Goal: Task Accomplishment & Management: Manage account settings

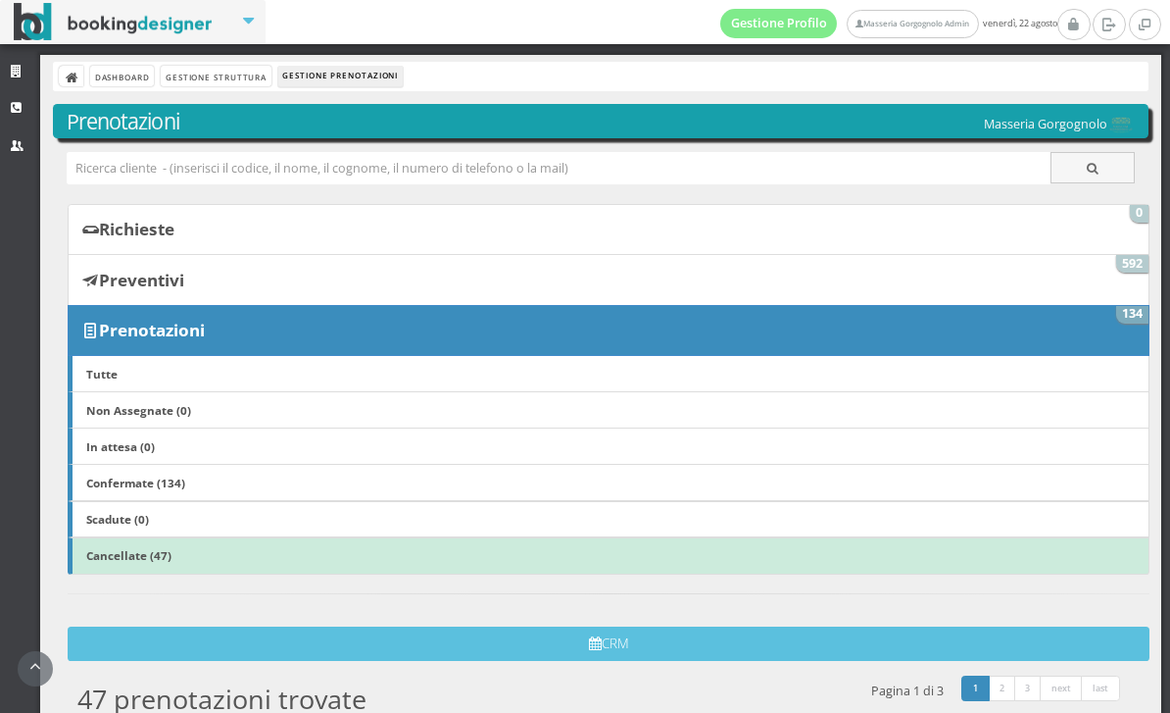
scroll to position [714, 0]
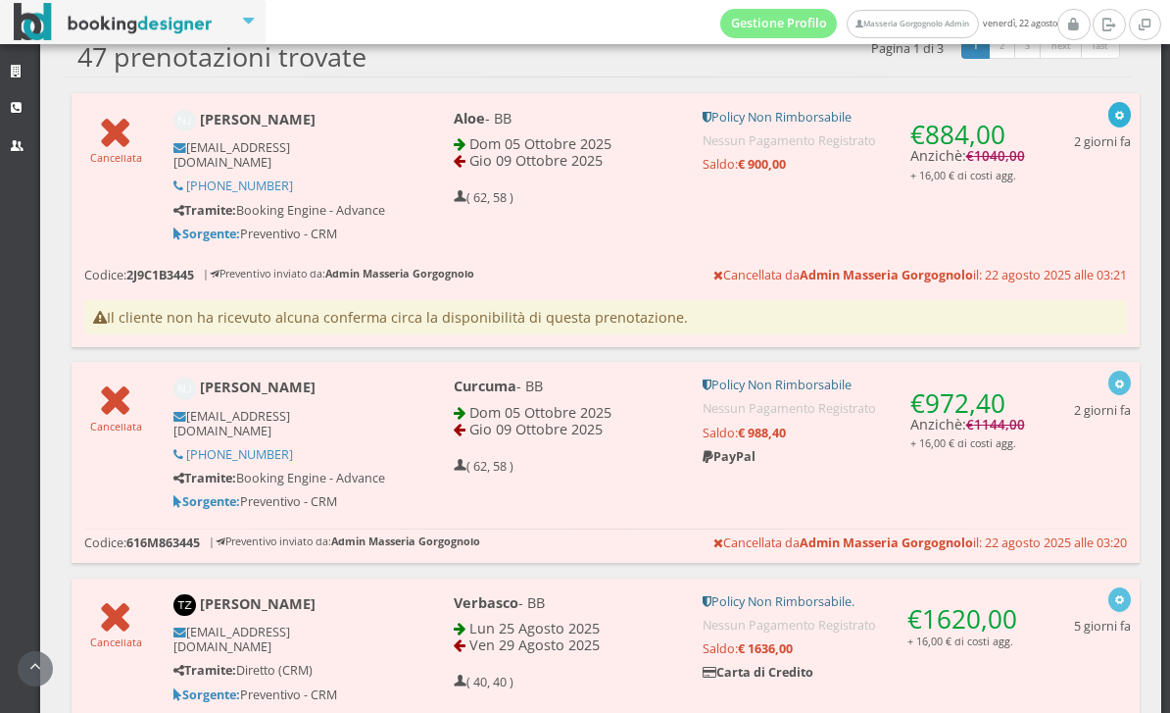
click at [1113, 115] on button "button" at bounding box center [1119, 114] width 23 height 25
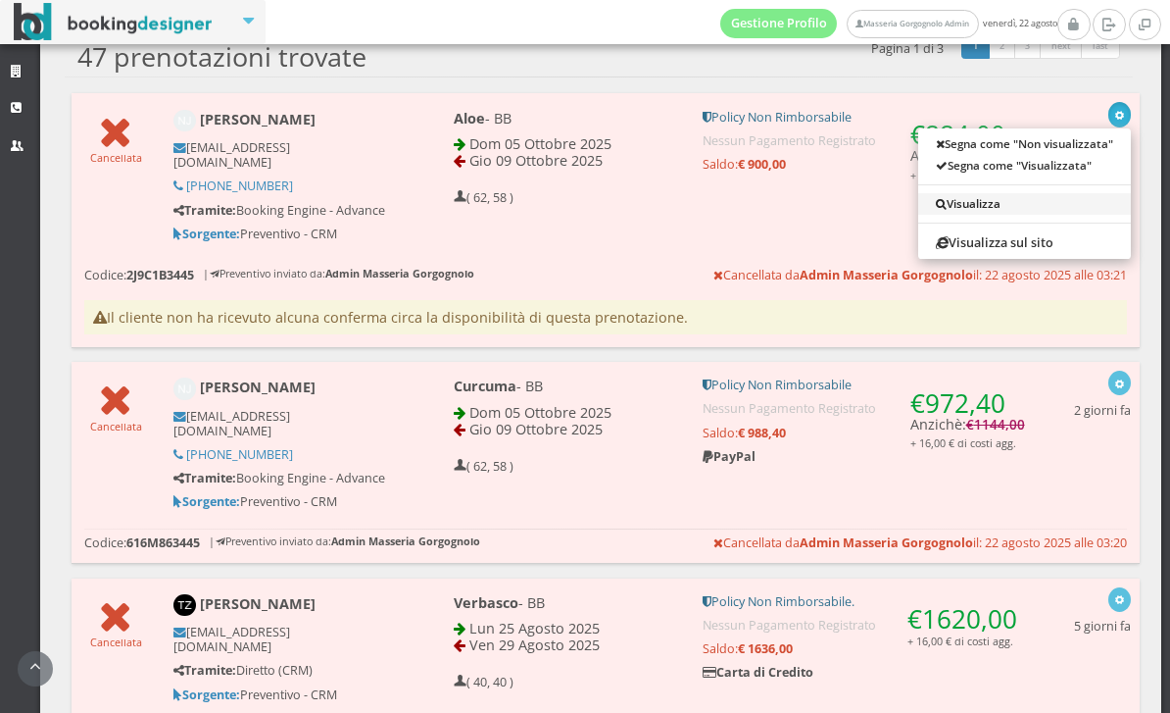
click at [988, 201] on link "Visualizza" at bounding box center [1024, 204] width 213 height 22
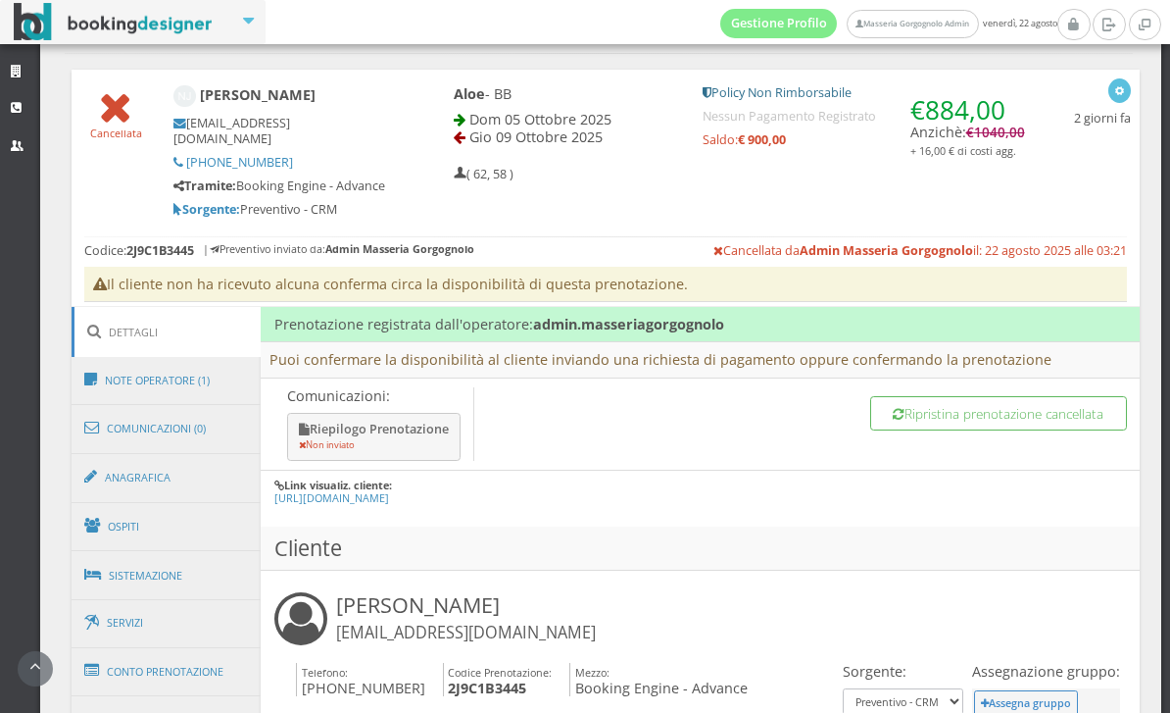
scroll to position [752, 0]
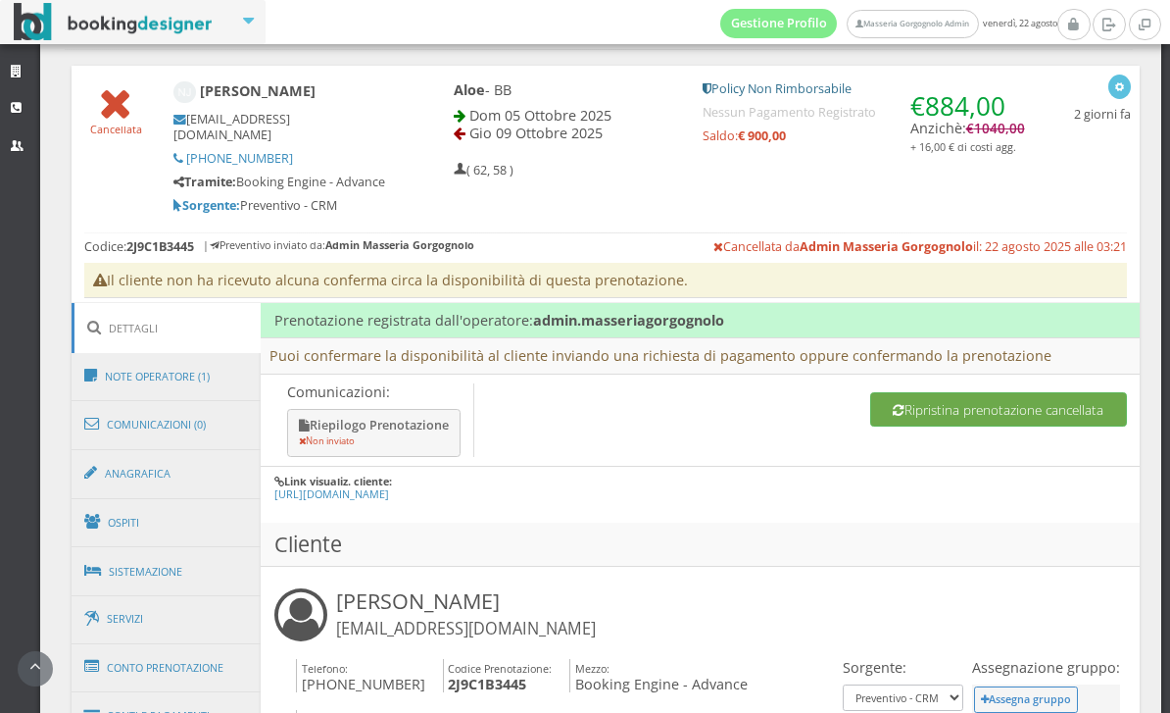
click at [963, 398] on button "Ripristina prenotazione cancellata" at bounding box center [998, 409] width 257 height 34
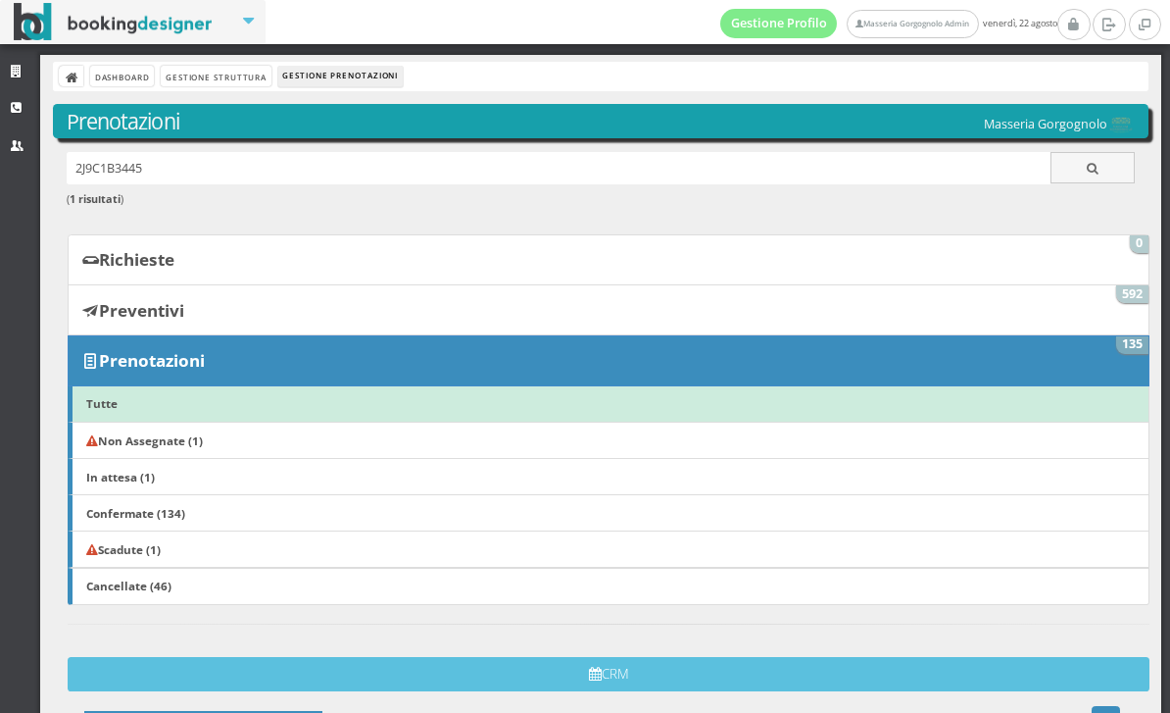
click at [329, 546] on link "Scadute (1)" at bounding box center [609, 548] width 1082 height 37
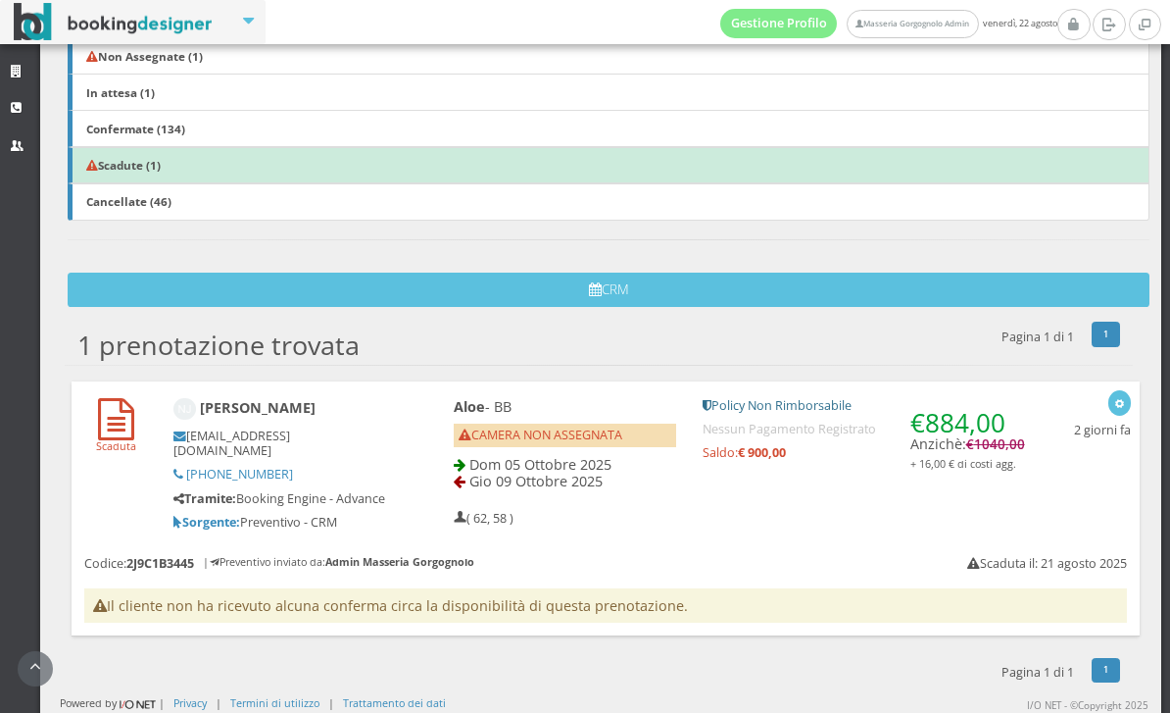
scroll to position [393, 0]
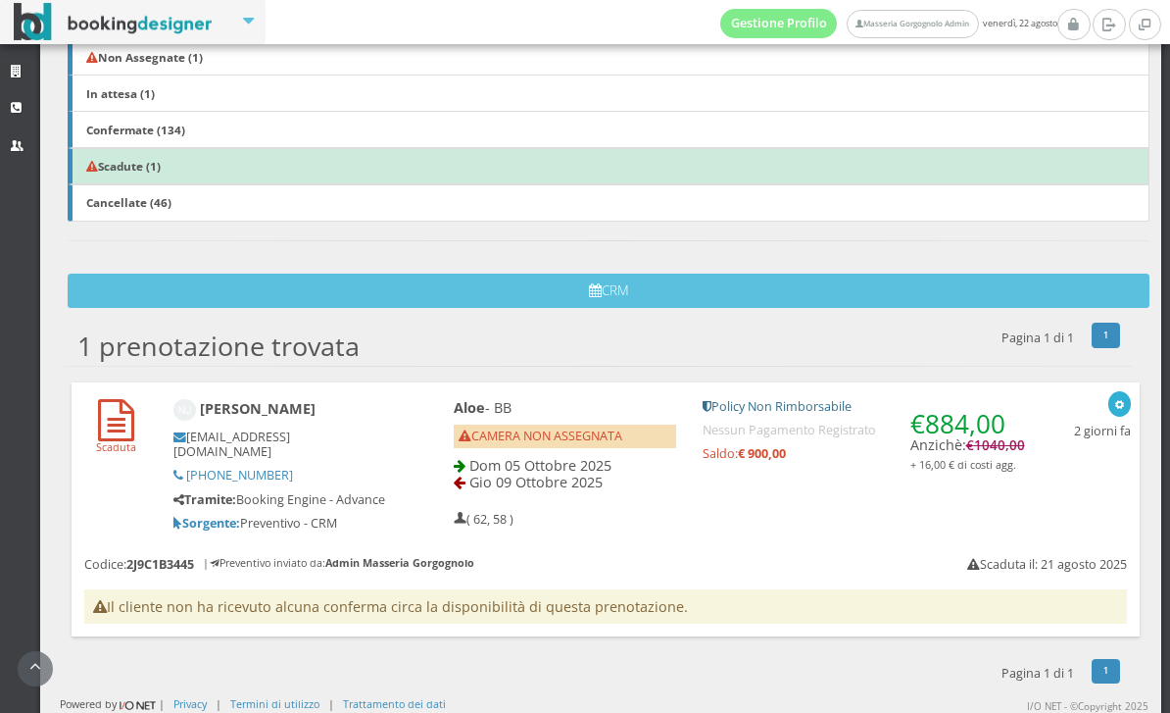
click at [1125, 396] on div "button" at bounding box center [1119, 404] width 11 height 16
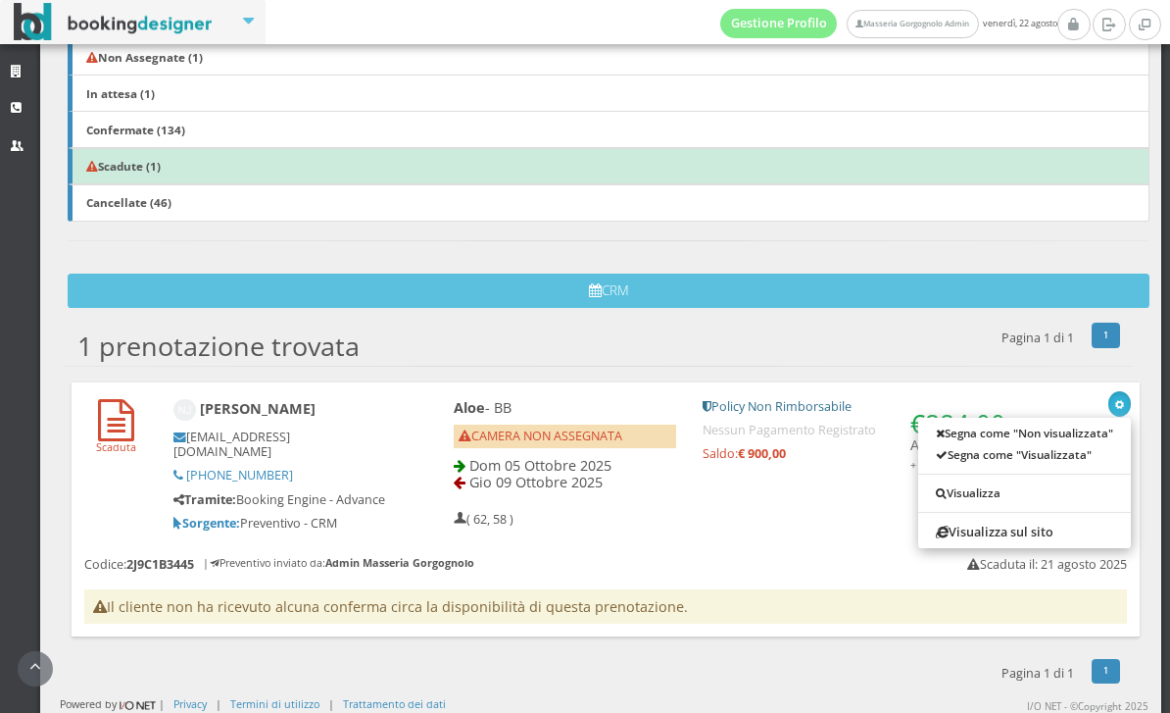
click at [830, 542] on div at bounding box center [585, 356] width 1170 height 713
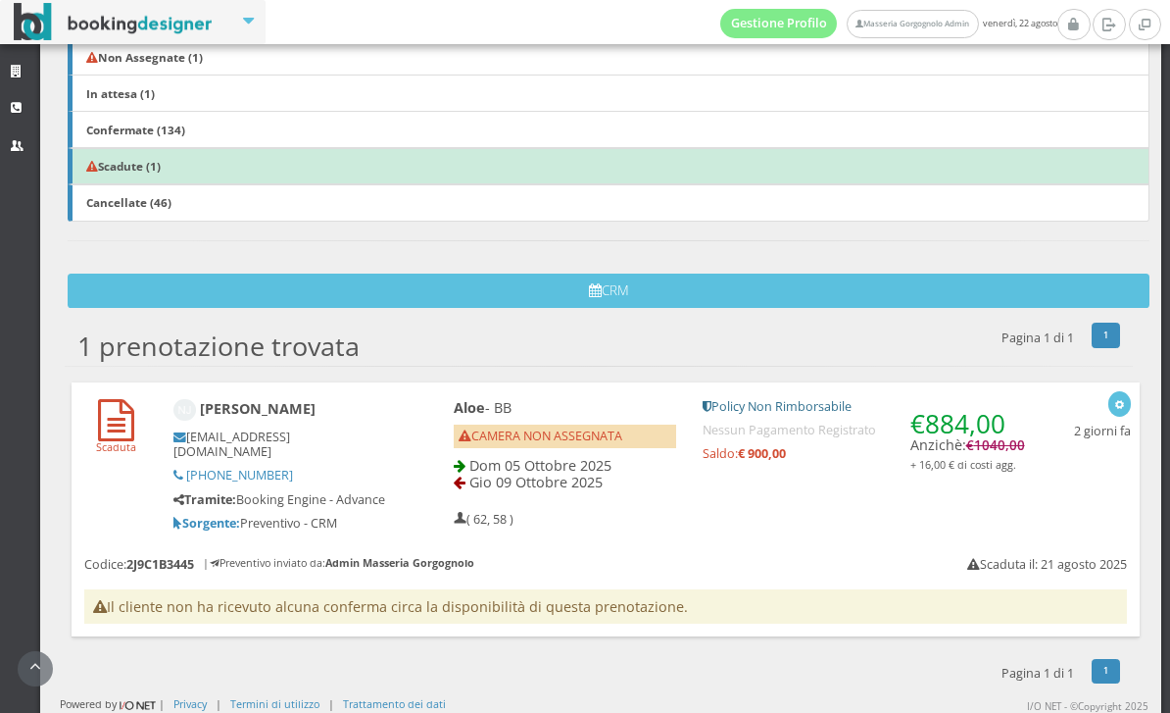
click at [833, 522] on div "Aloe - BB CAMERA NON ASSEGNATA Dom 05 Ottobre 2025 Gio 09 Ottobre 2025 ( 62, 58…" at bounding box center [738, 463] width 623 height 146
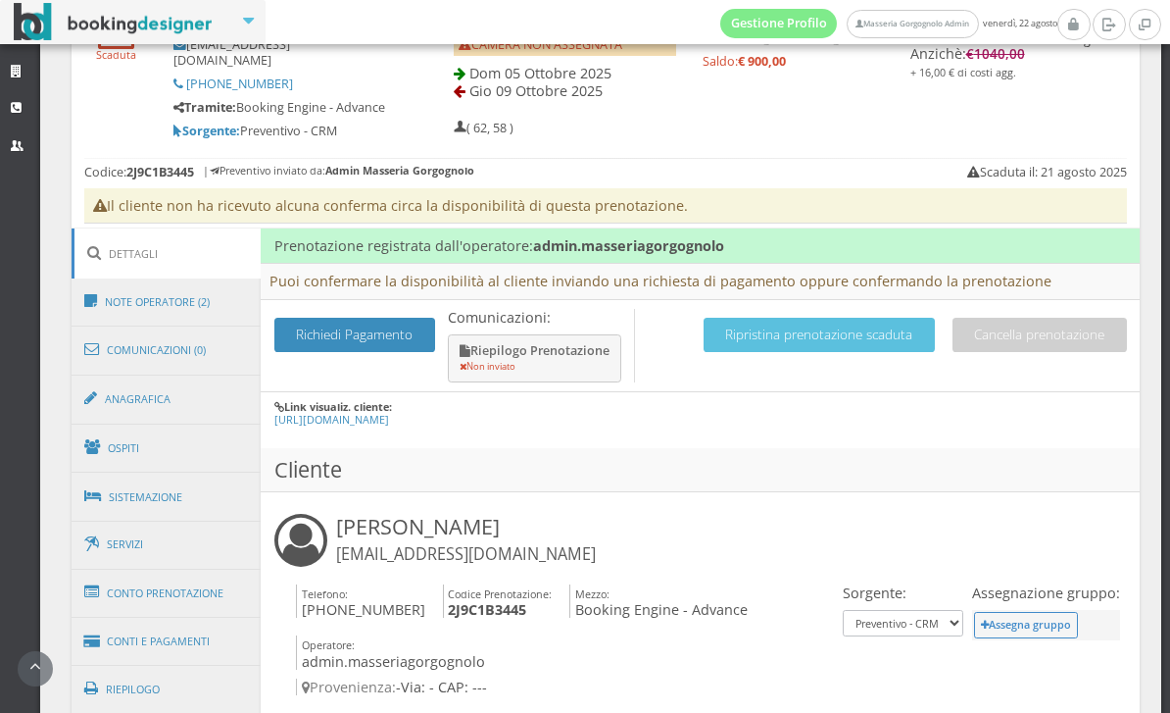
scroll to position [836, 0]
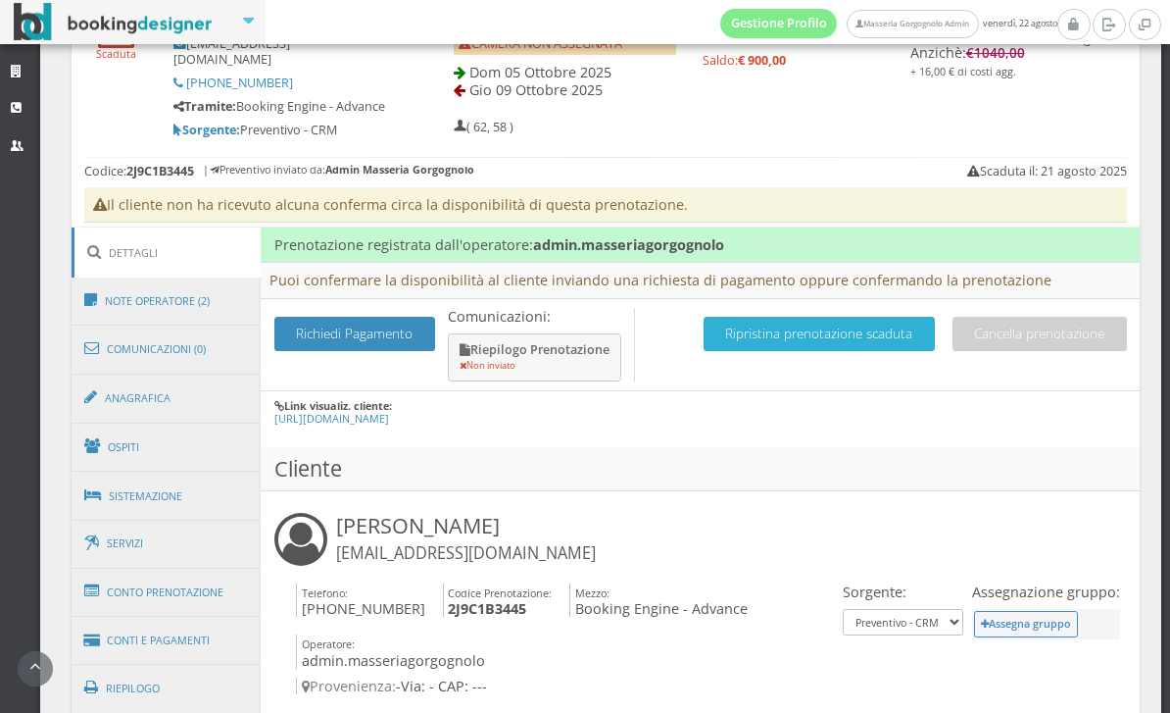
click at [935, 351] on button "Ripristina prenotazione scaduta" at bounding box center [819, 334] width 231 height 34
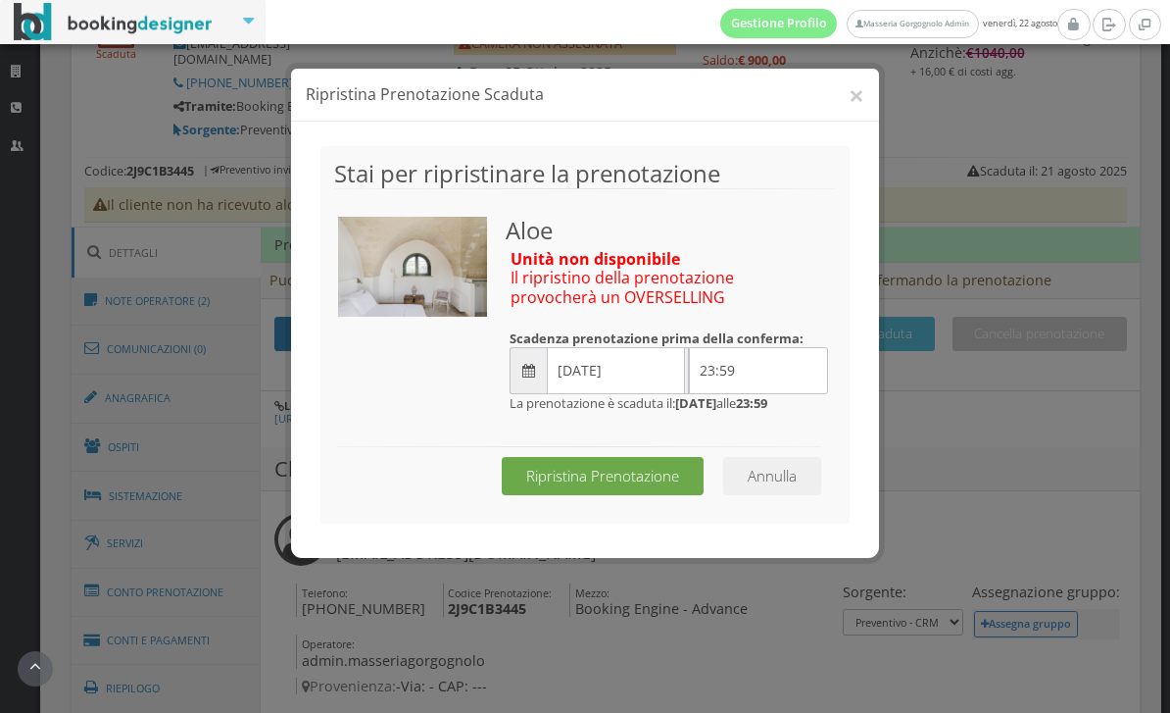
click at [659, 495] on button "Ripristina Prenotazione" at bounding box center [603, 476] width 202 height 38
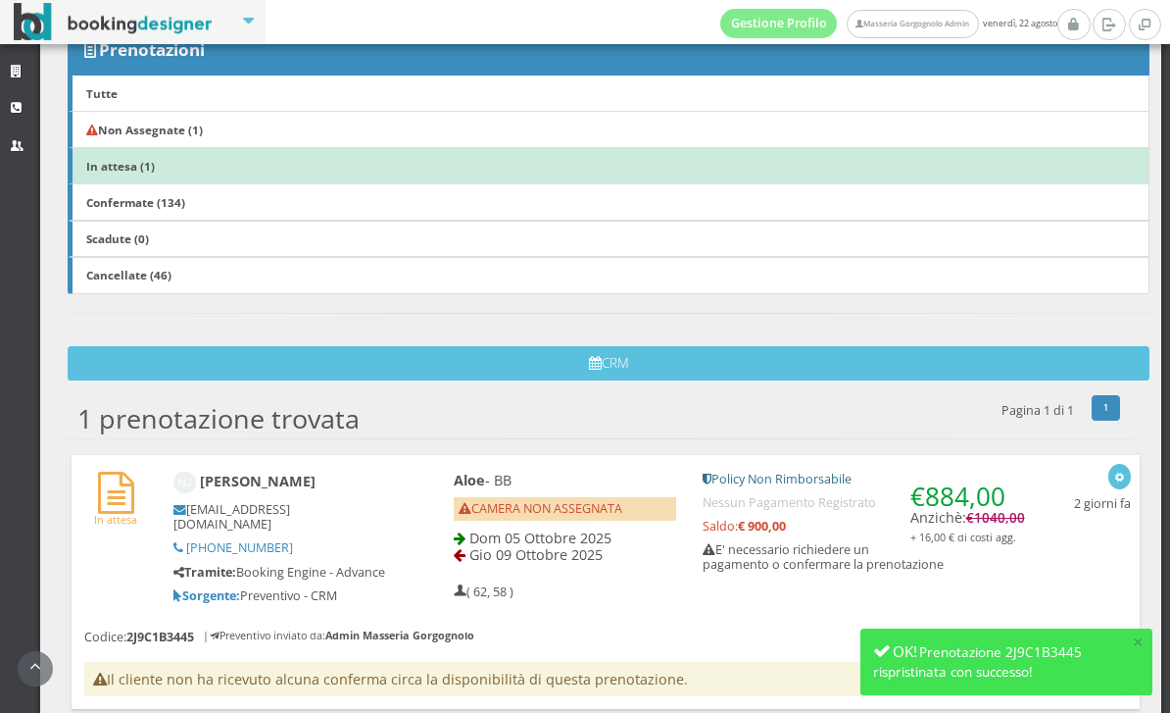
scroll to position [174, 0]
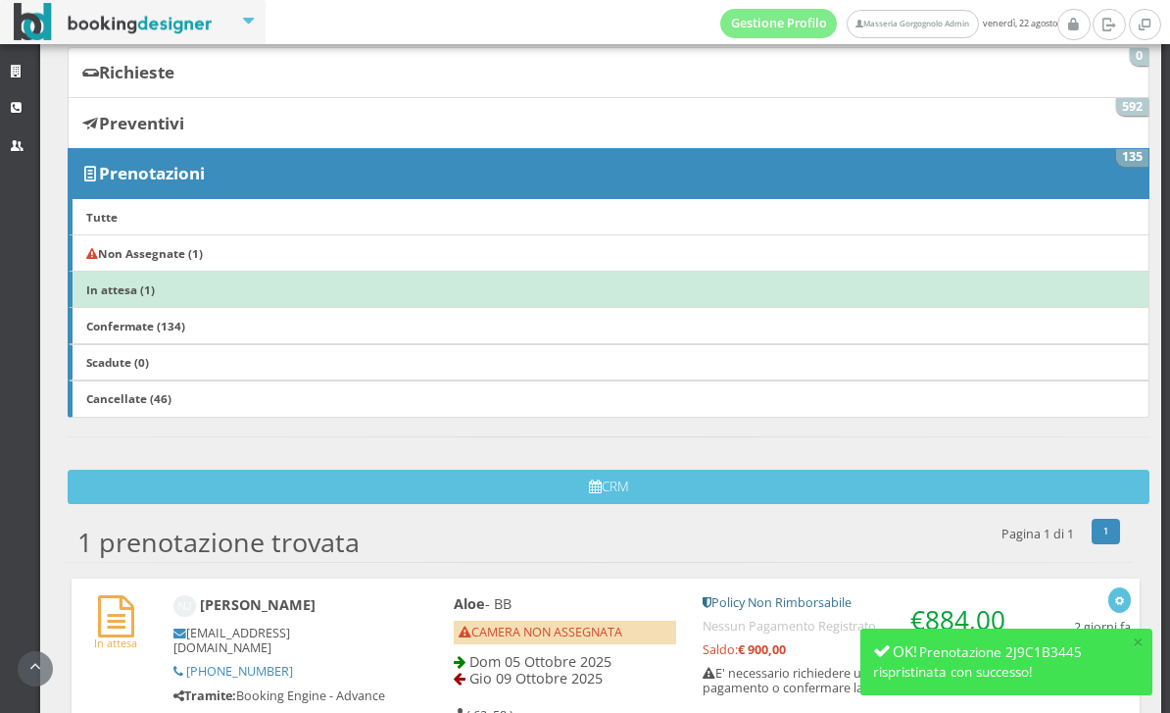
click at [254, 299] on link "In attesa (1)" at bounding box center [609, 289] width 1082 height 37
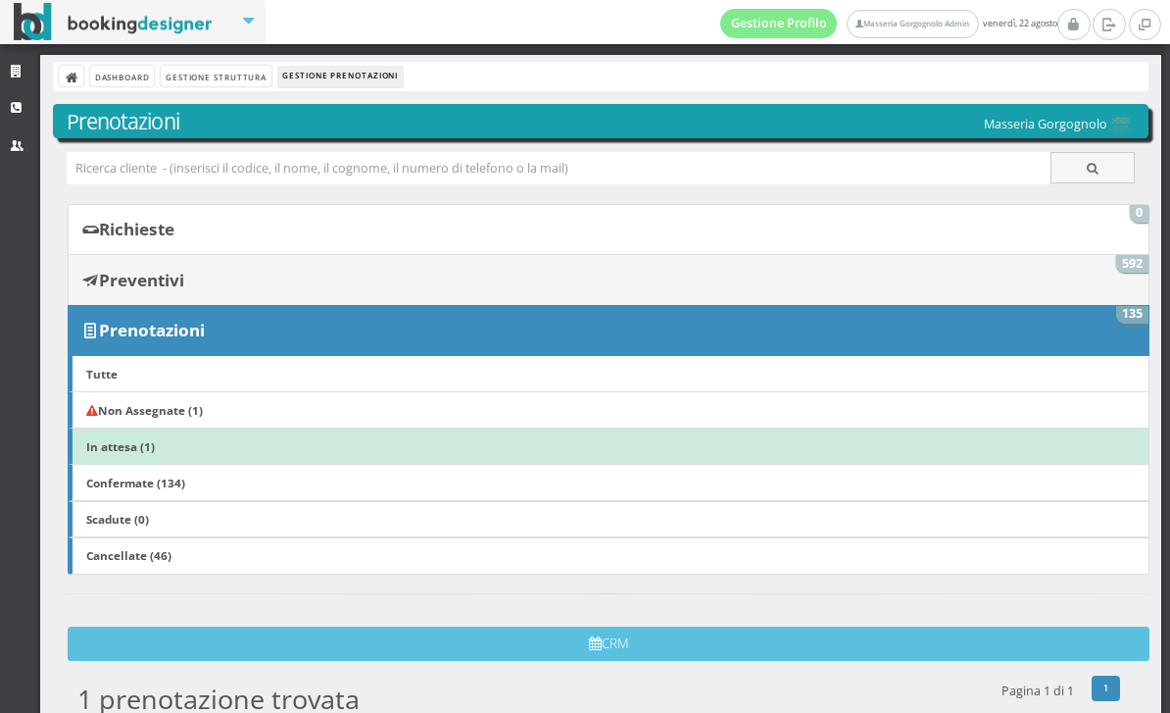
click at [184, 280] on b "Preventivi" at bounding box center [141, 280] width 85 height 23
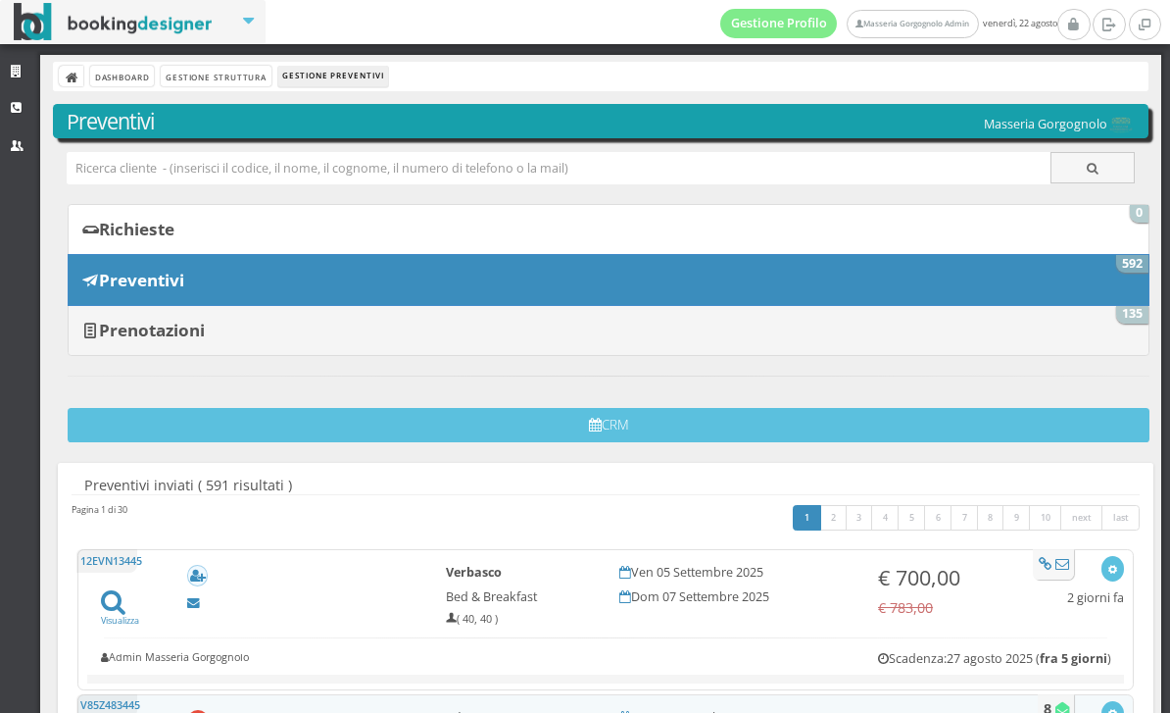
click at [205, 334] on b "Prenotazioni" at bounding box center [152, 330] width 106 height 23
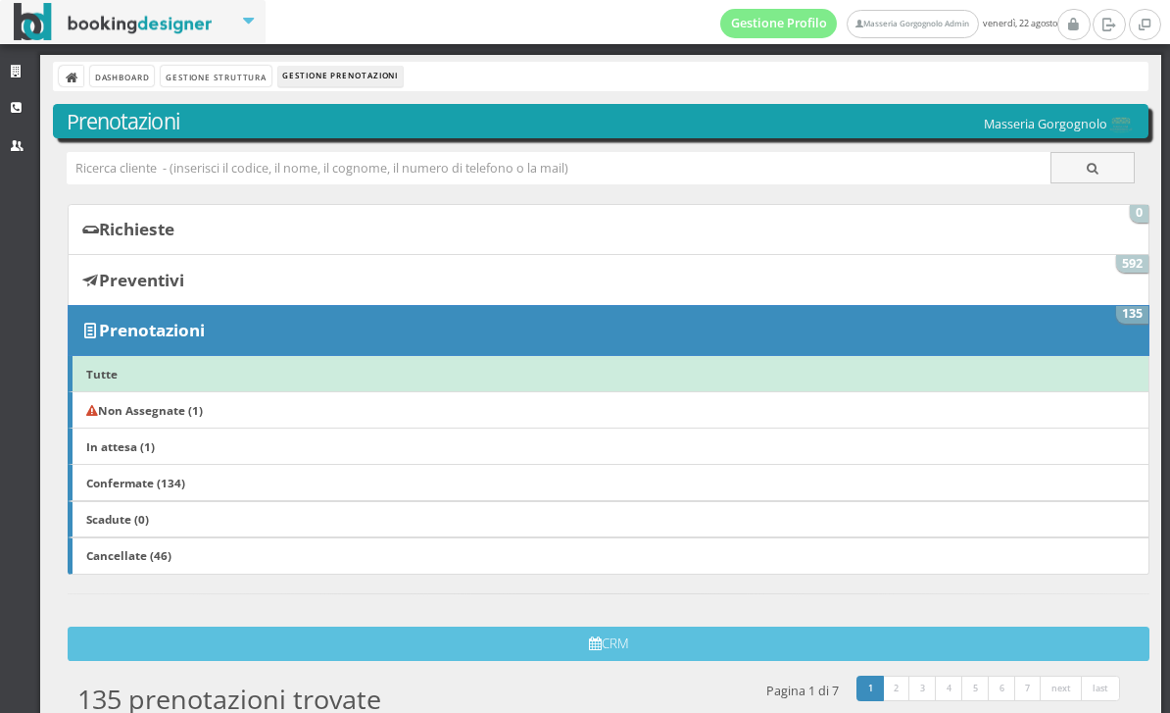
click at [218, 513] on link "Scadute (0)" at bounding box center [609, 519] width 1082 height 37
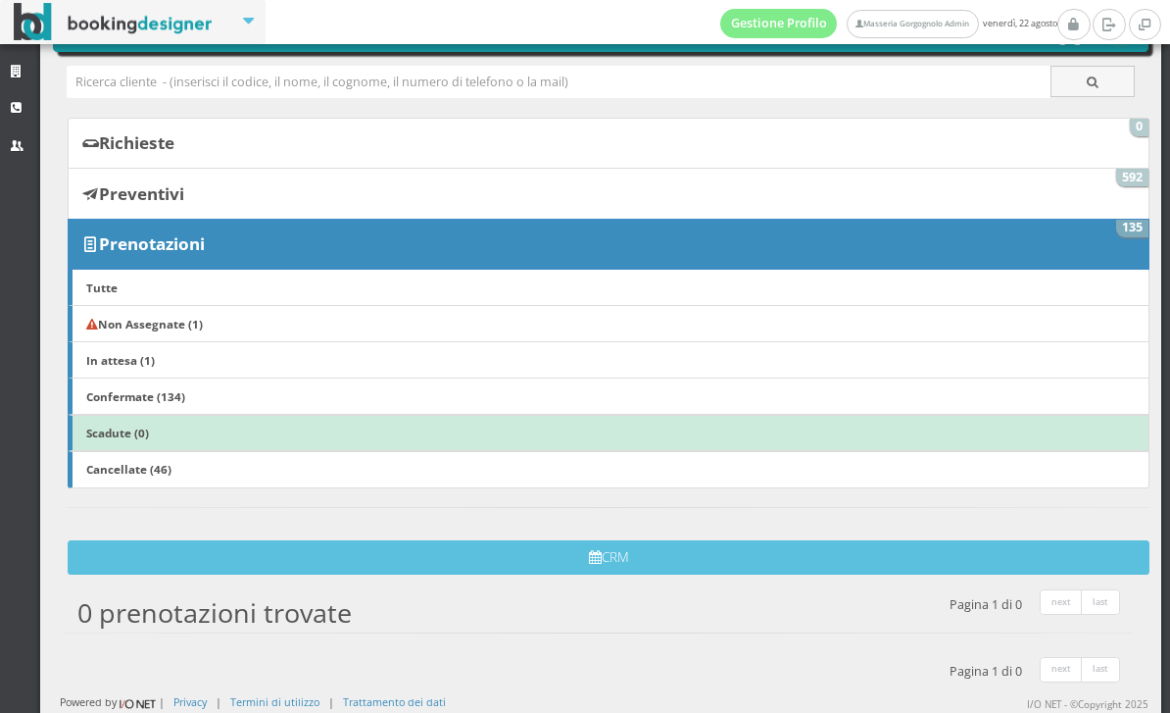
scroll to position [95, 0]
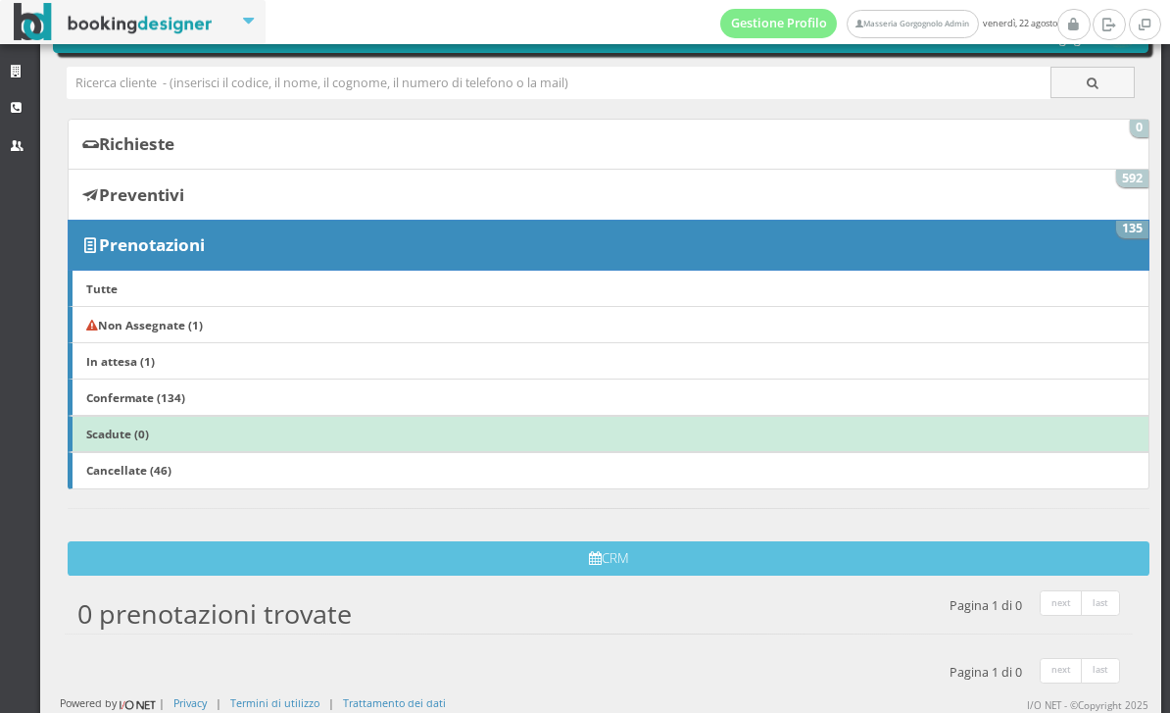
click at [163, 401] on b "Confermate (134)" at bounding box center [135, 397] width 99 height 16
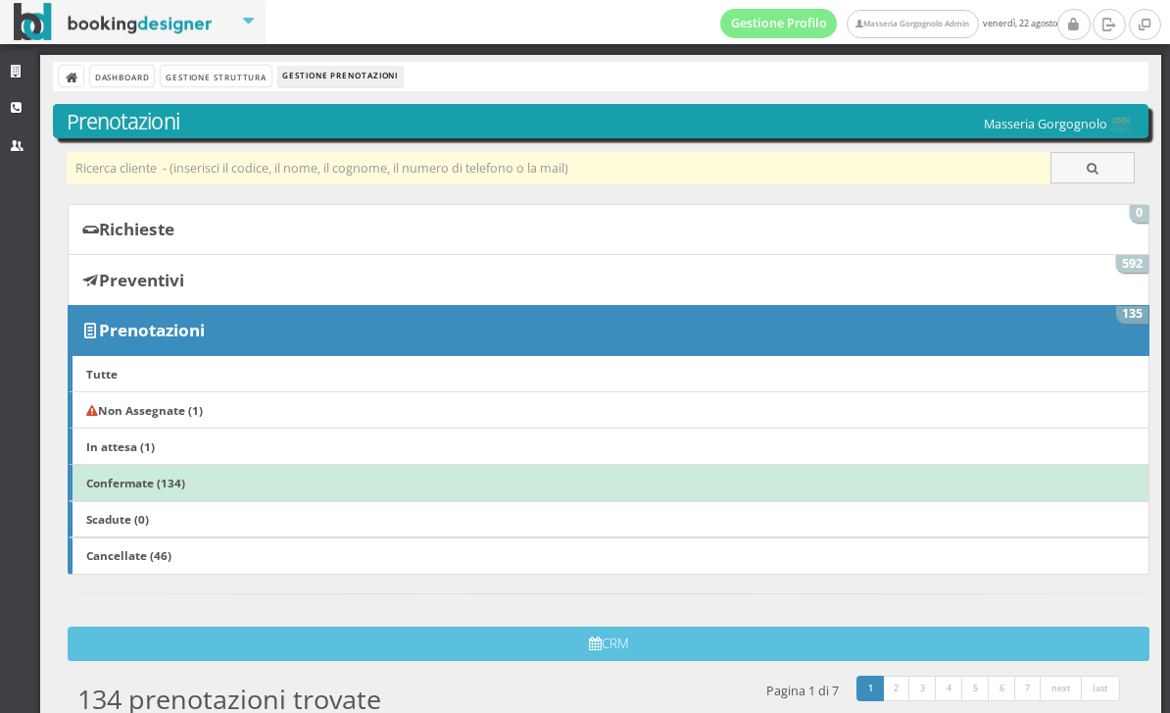
click at [508, 173] on input "text" at bounding box center [559, 168] width 985 height 32
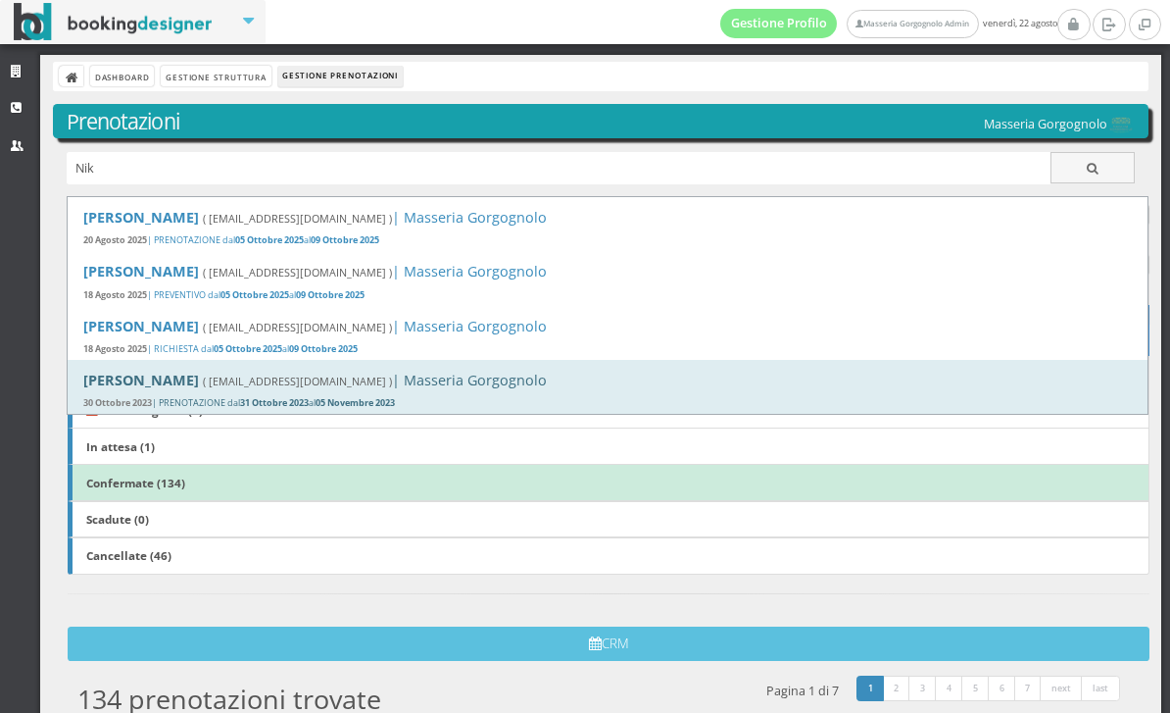
type input "Nik"
click at [395, 403] on b "05 Novembre 2023" at bounding box center [355, 402] width 79 height 13
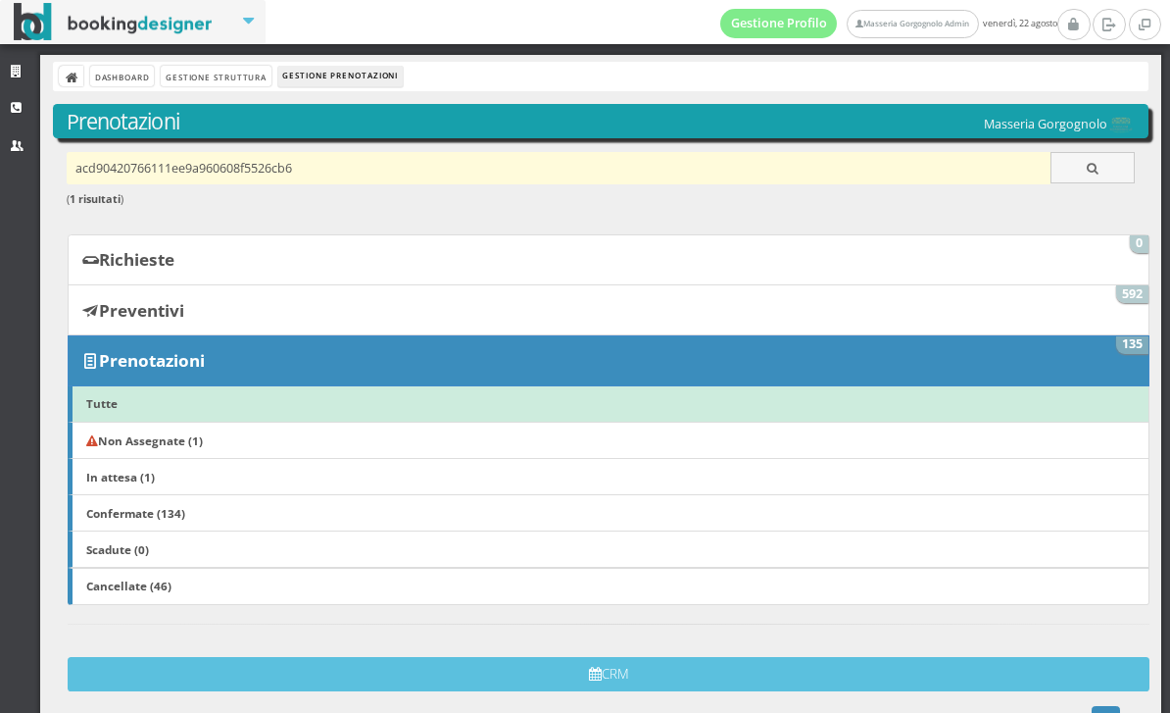
click at [289, 161] on input "acd90420766111ee9a960608f5526cb6" at bounding box center [559, 168] width 985 height 32
click at [342, 167] on input "acd90420766111ee9a960608f5526cb6" at bounding box center [559, 168] width 985 height 32
click at [331, 168] on input "acd90420766111ee9a960608f5526cb6" at bounding box center [559, 168] width 985 height 32
click at [310, 175] on input "acd90420766111ee9a960608f5526cb6" at bounding box center [559, 168] width 985 height 32
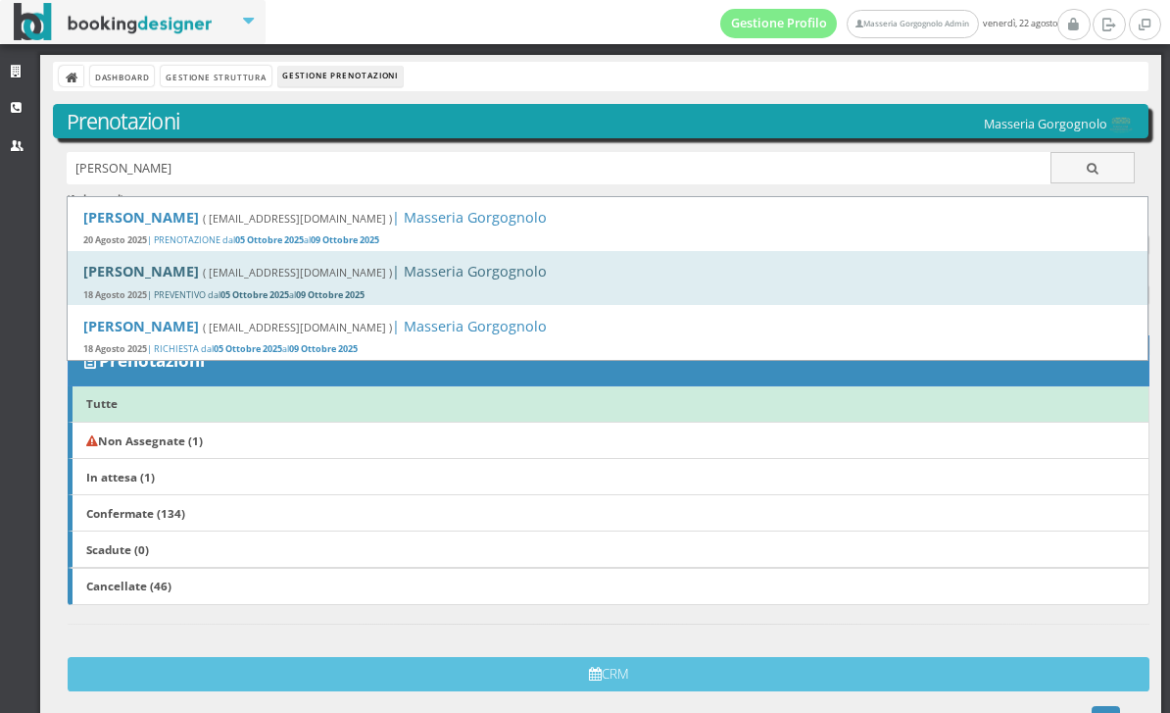
type input "Niko"
click at [335, 279] on h4 "Nikolaj Jonassen ( n-f-j@hotmail.com ) | Masseria Gorgognolo" at bounding box center [607, 271] width 1049 height 17
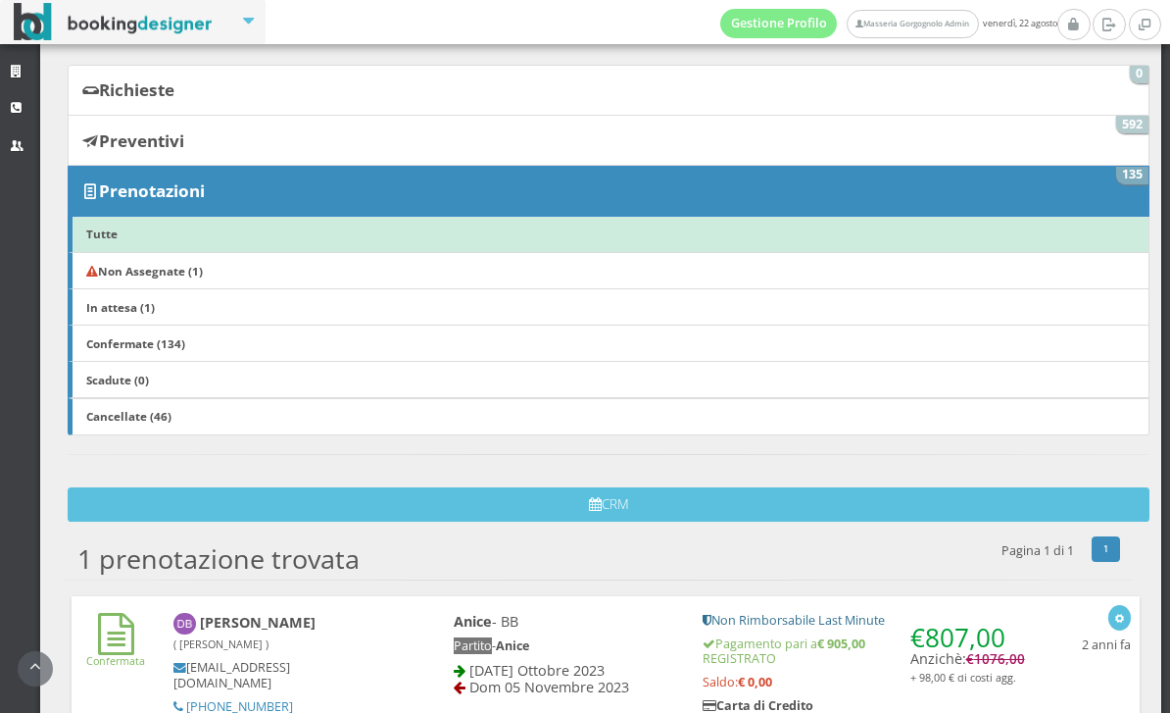
scroll to position [191, 0]
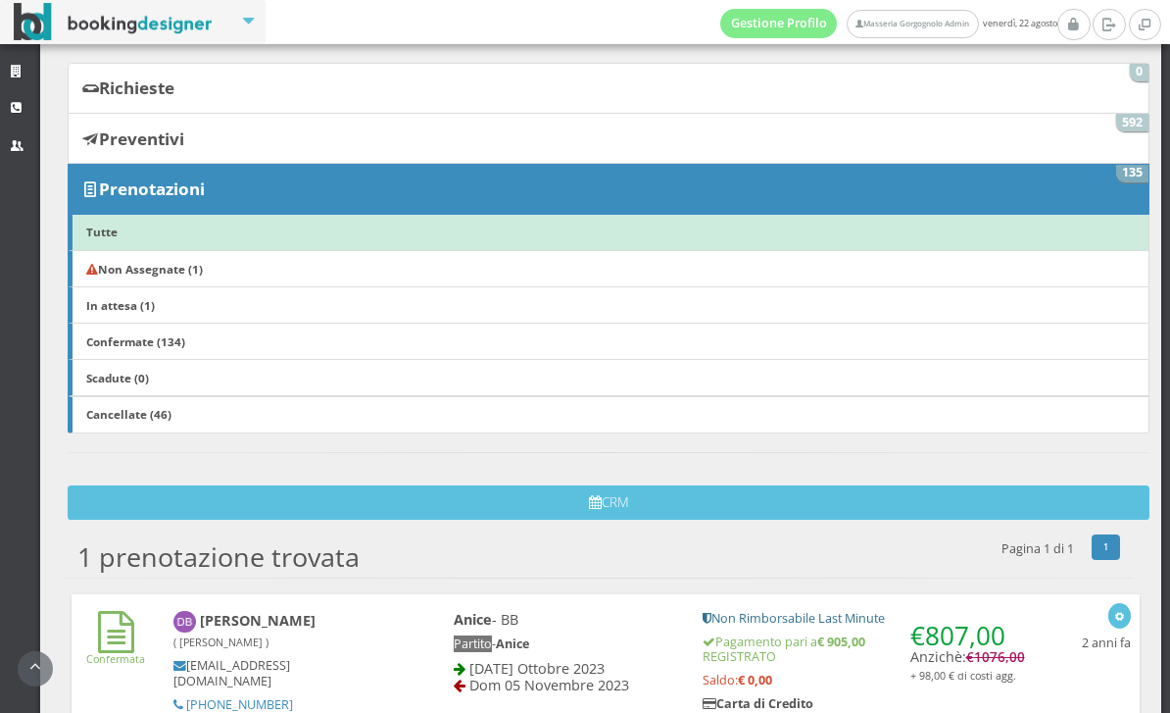
click at [163, 301] on link "In attesa (1)" at bounding box center [609, 304] width 1082 height 37
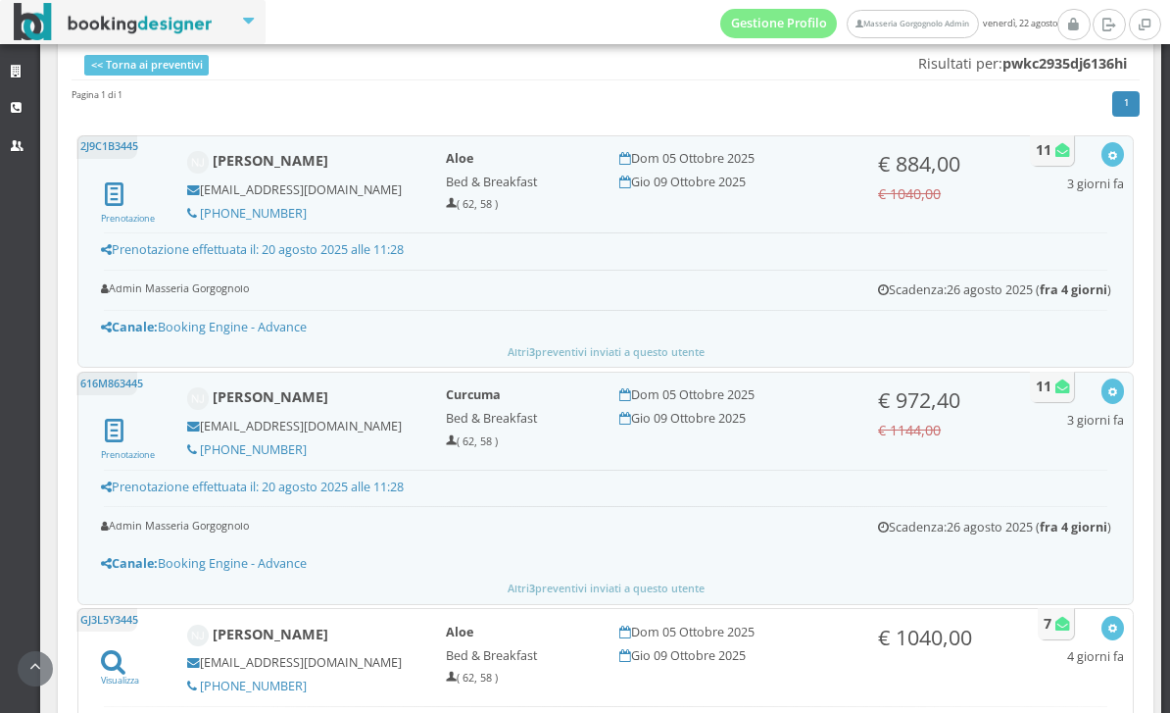
scroll to position [504, 0]
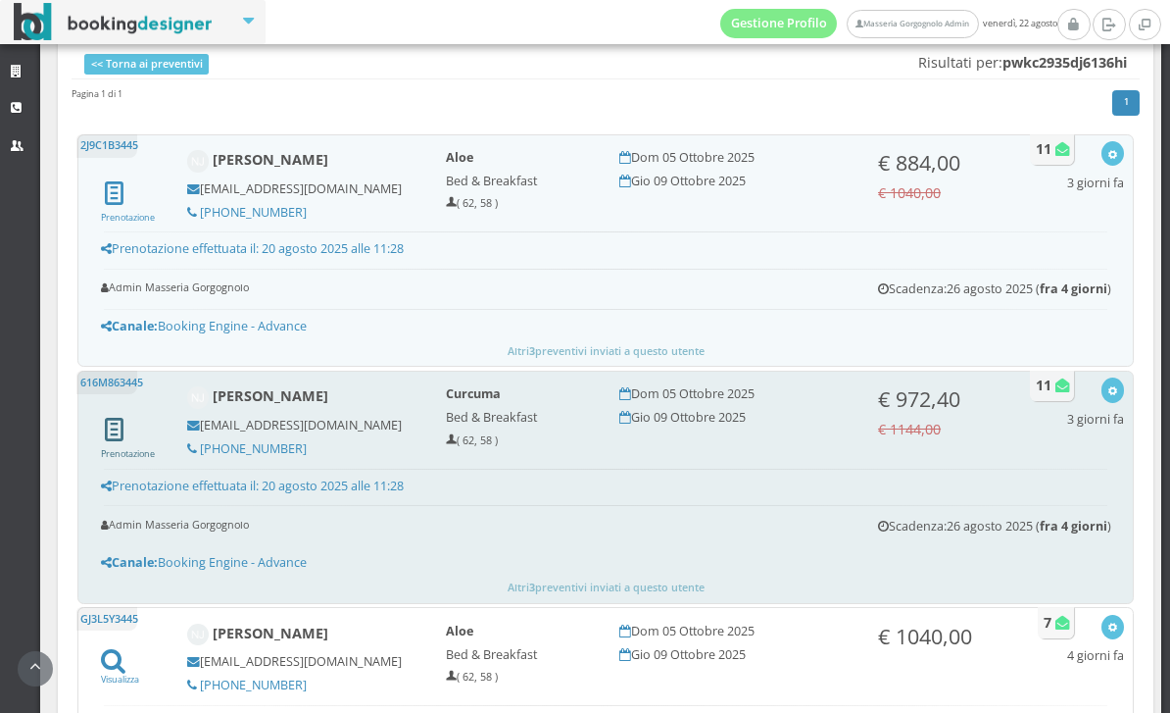
click at [115, 439] on icon at bounding box center [114, 428] width 26 height 36
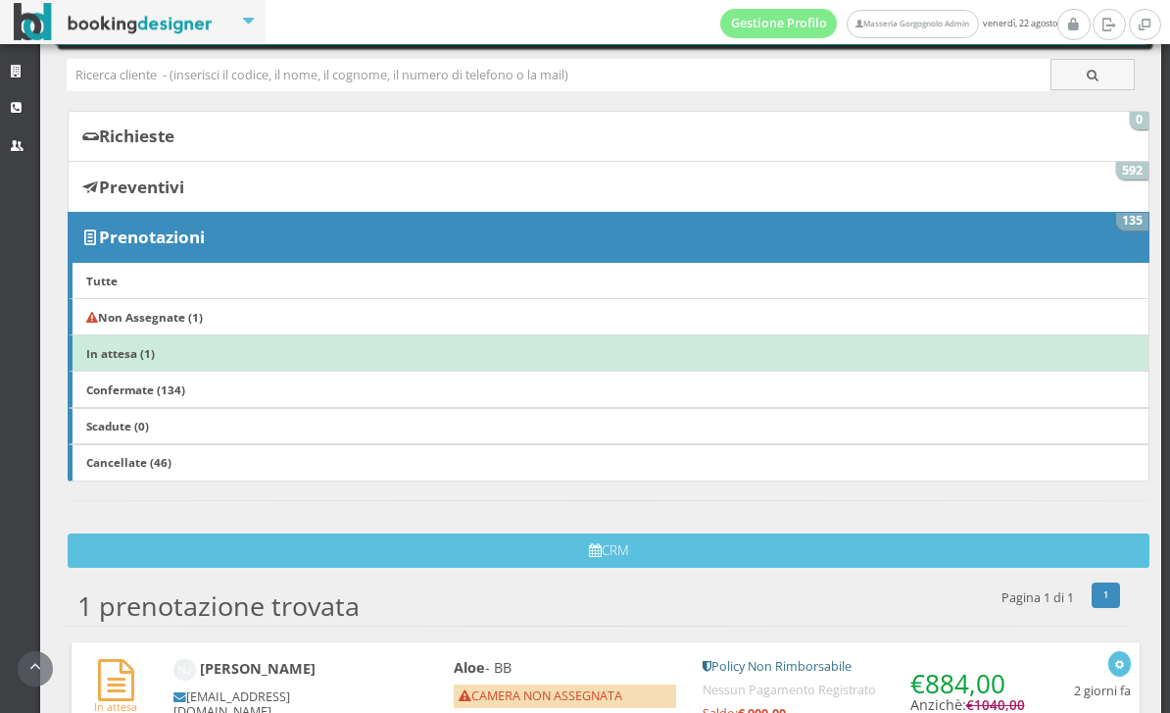
scroll to position [98, 0]
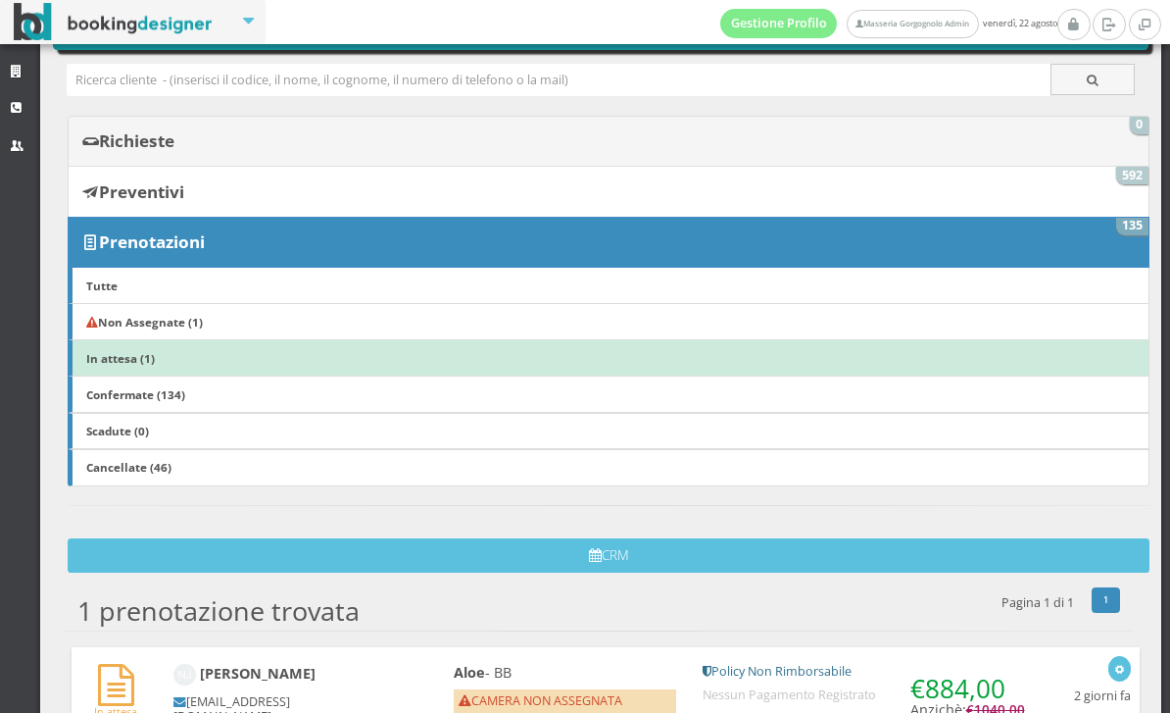
click at [222, 129] on link "Richieste 0" at bounding box center [609, 141] width 1082 height 51
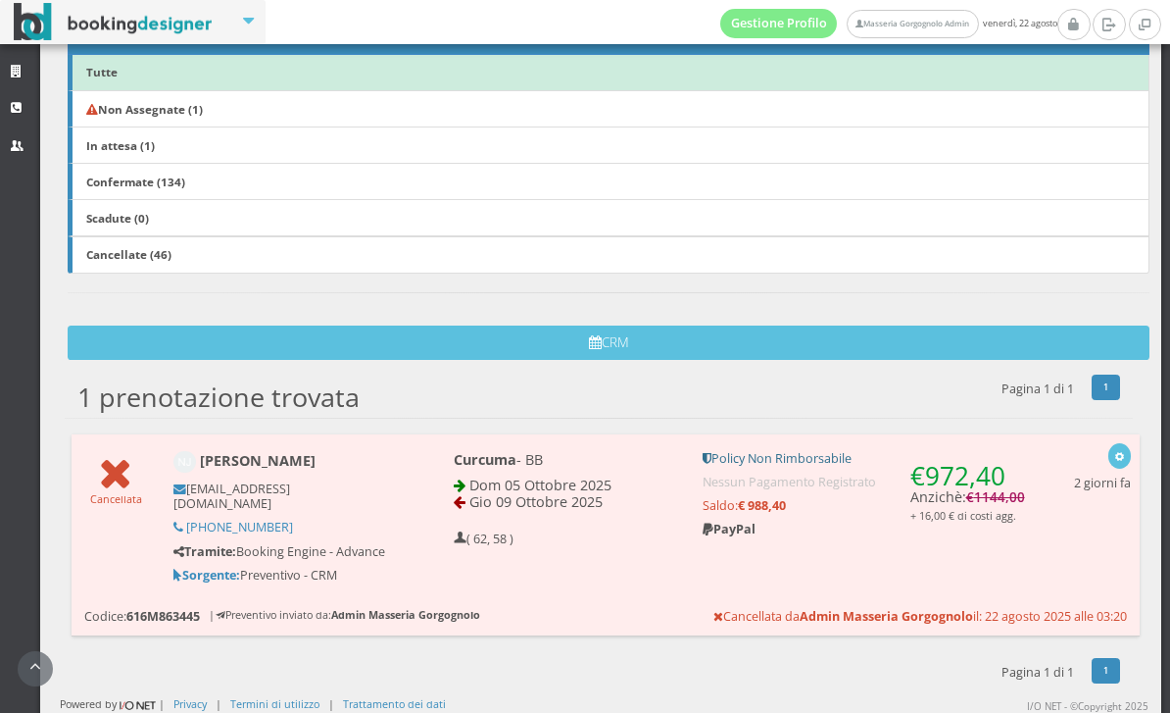
scroll to position [368, 0]
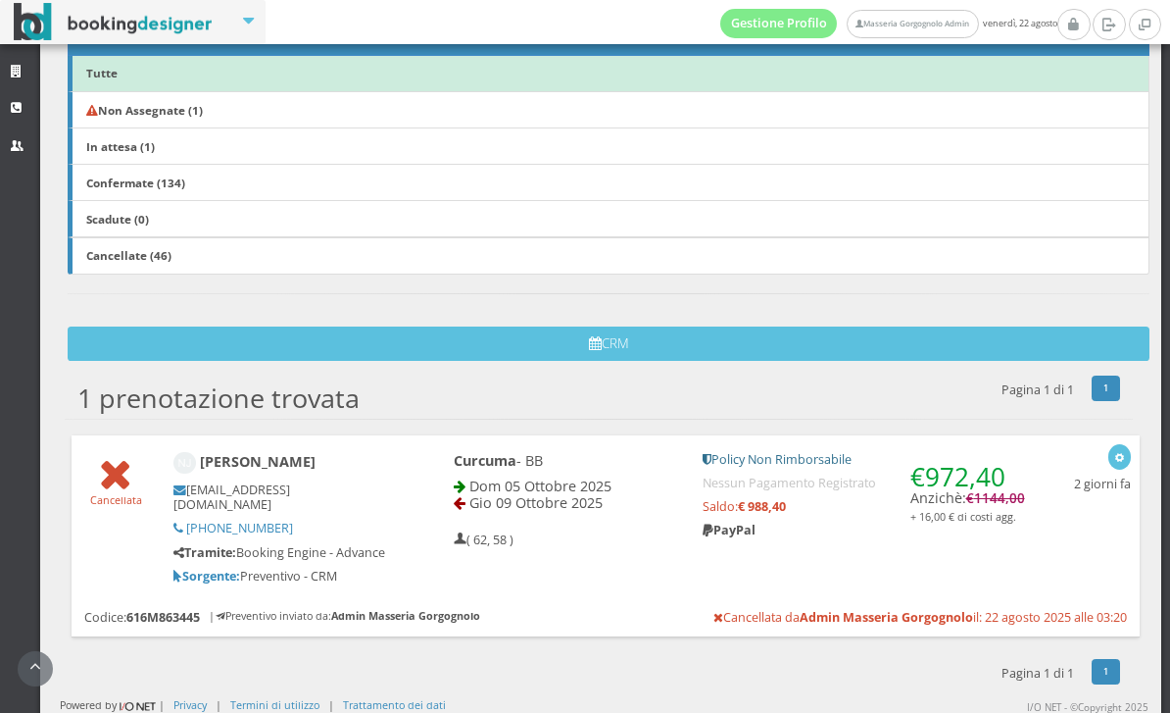
click at [964, 546] on div "€ 972,40 Anzichè: € 1144,00 + 16,00 € di costi agg. Policy Non Rimborsabile Nes…" at bounding box center [864, 501] width 348 height 117
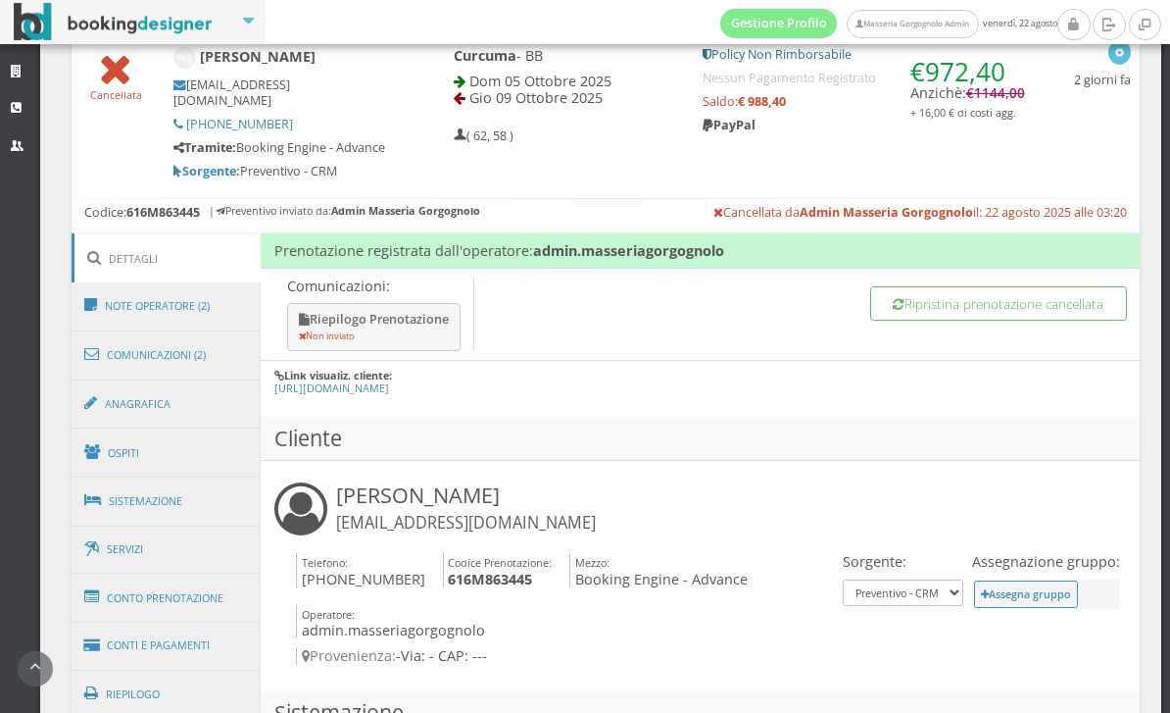
scroll to position [830, 0]
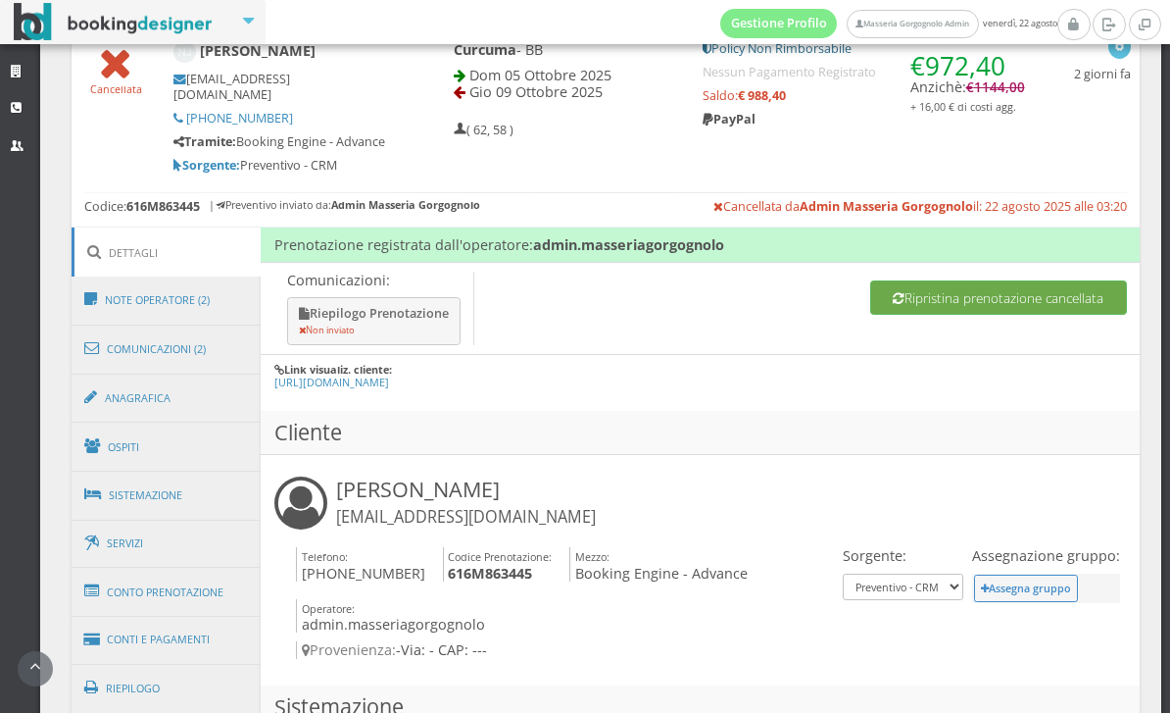
click at [1045, 292] on button "Ripristina prenotazione cancellata" at bounding box center [998, 297] width 257 height 34
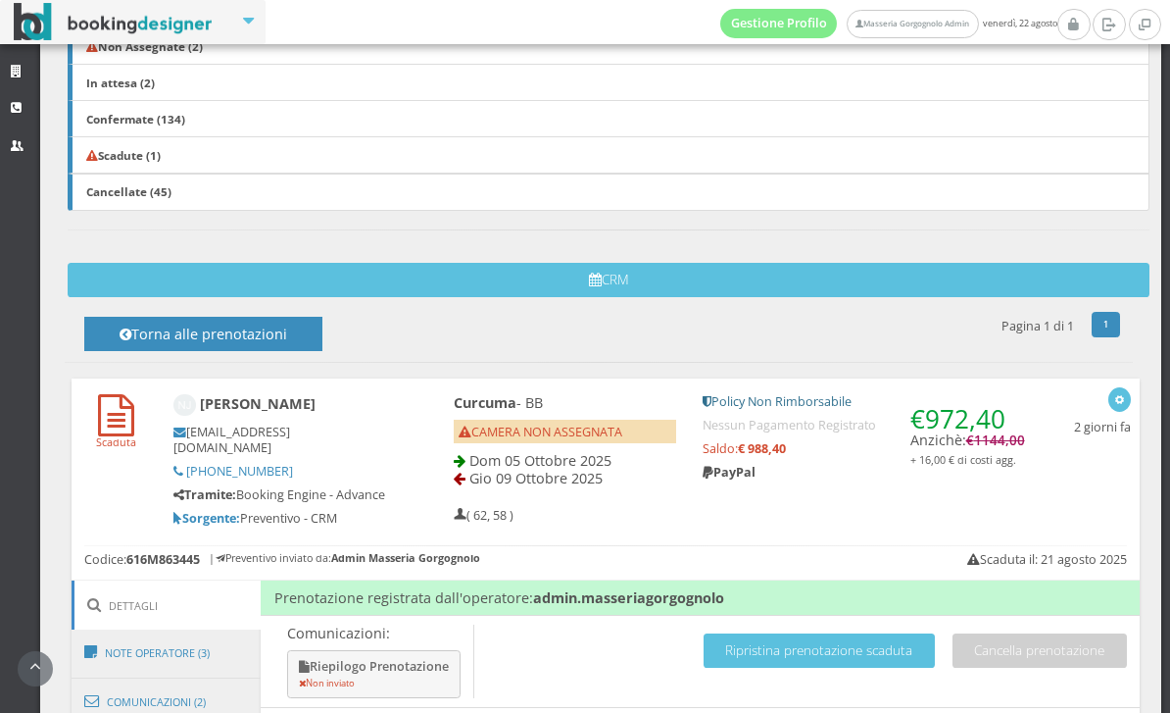
scroll to position [382, 0]
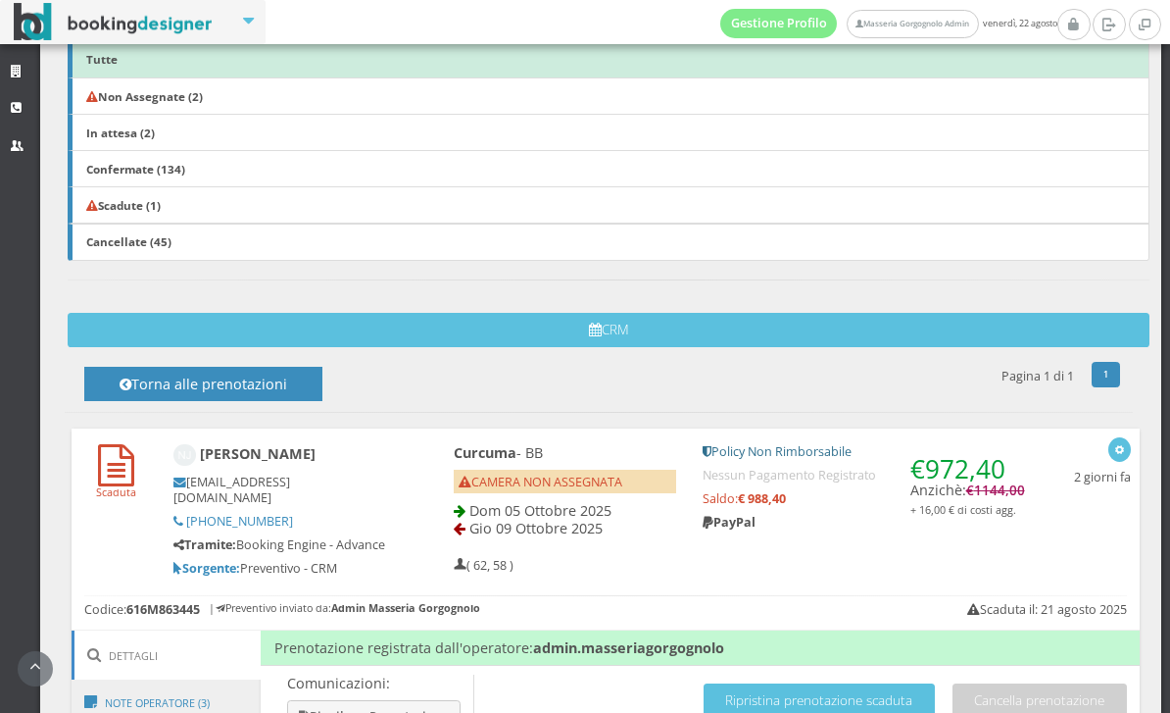
click at [151, 197] on b "Scadute (1)" at bounding box center [123, 205] width 74 height 16
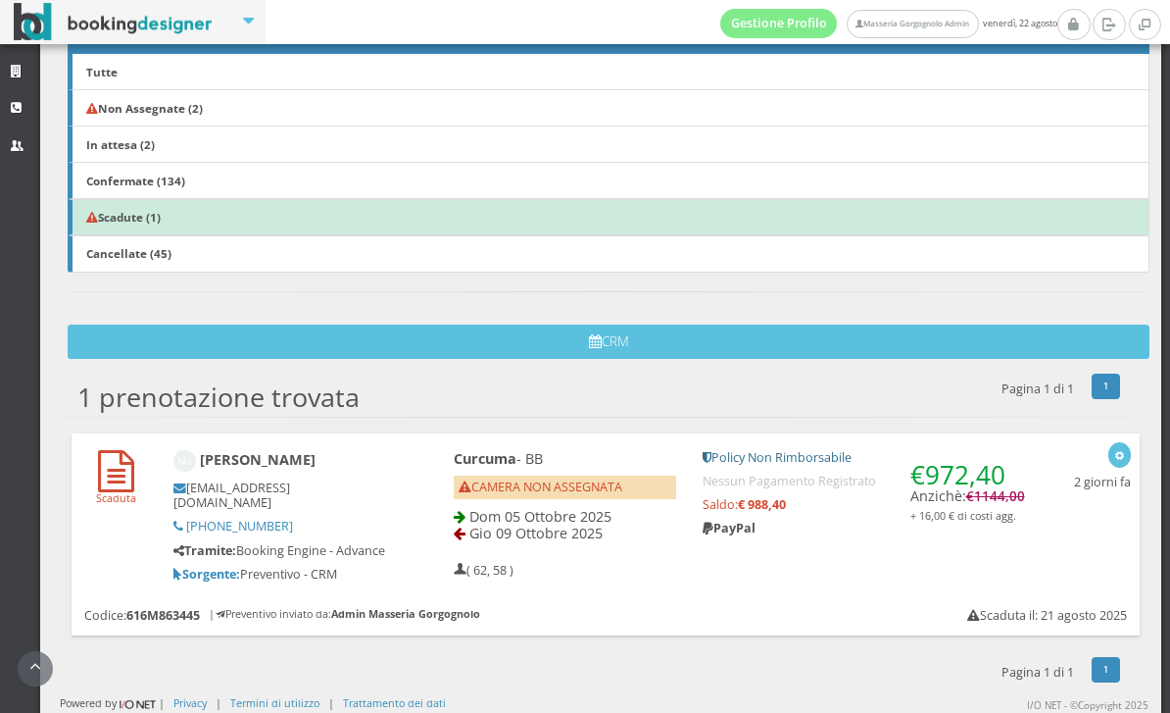
scroll to position [335, 0]
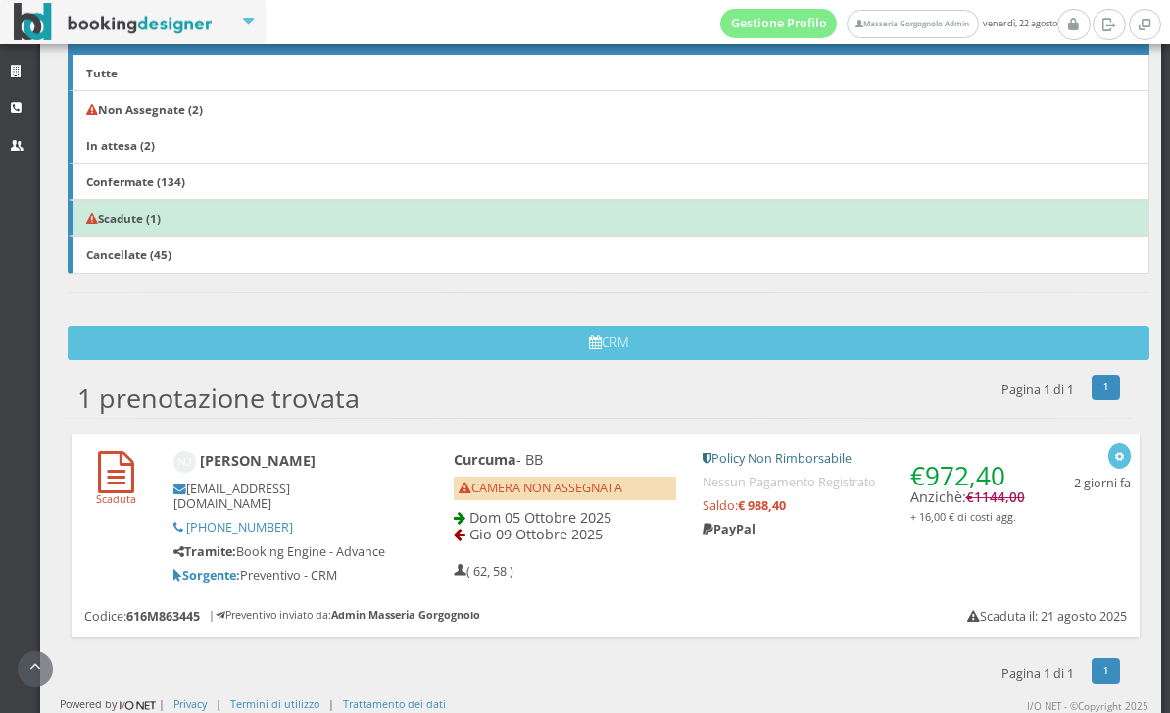
click at [188, 104] on b "Non Assegnate (2)" at bounding box center [144, 109] width 117 height 16
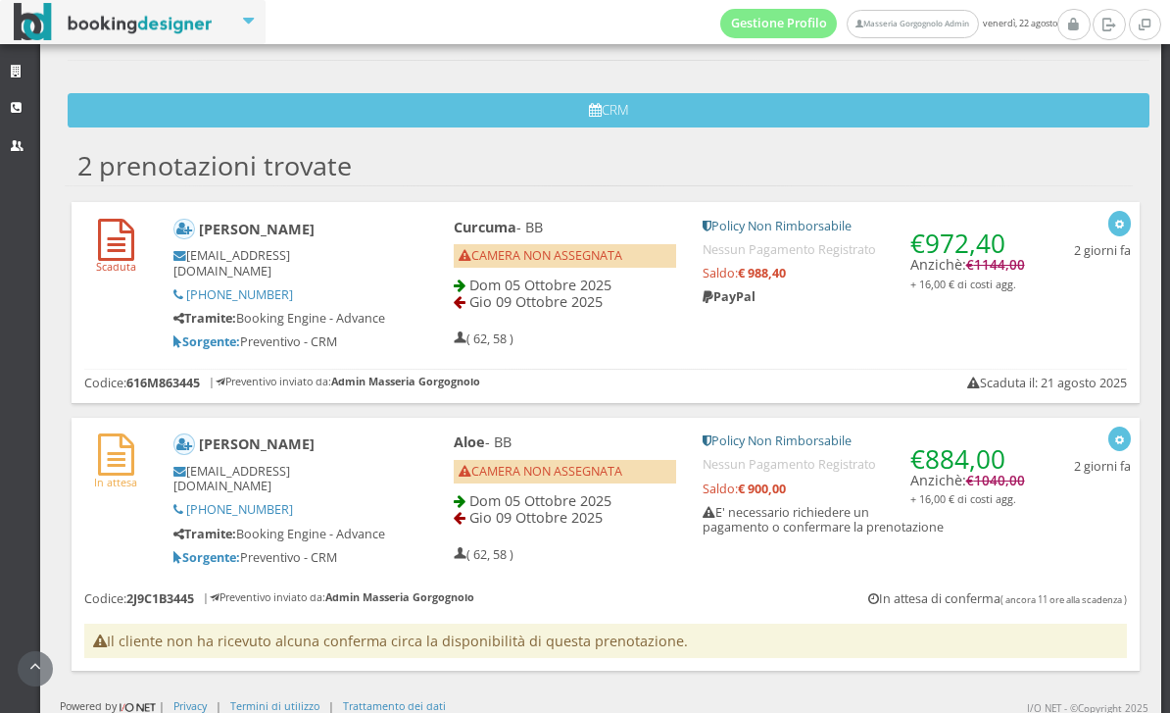
scroll to position [592, 0]
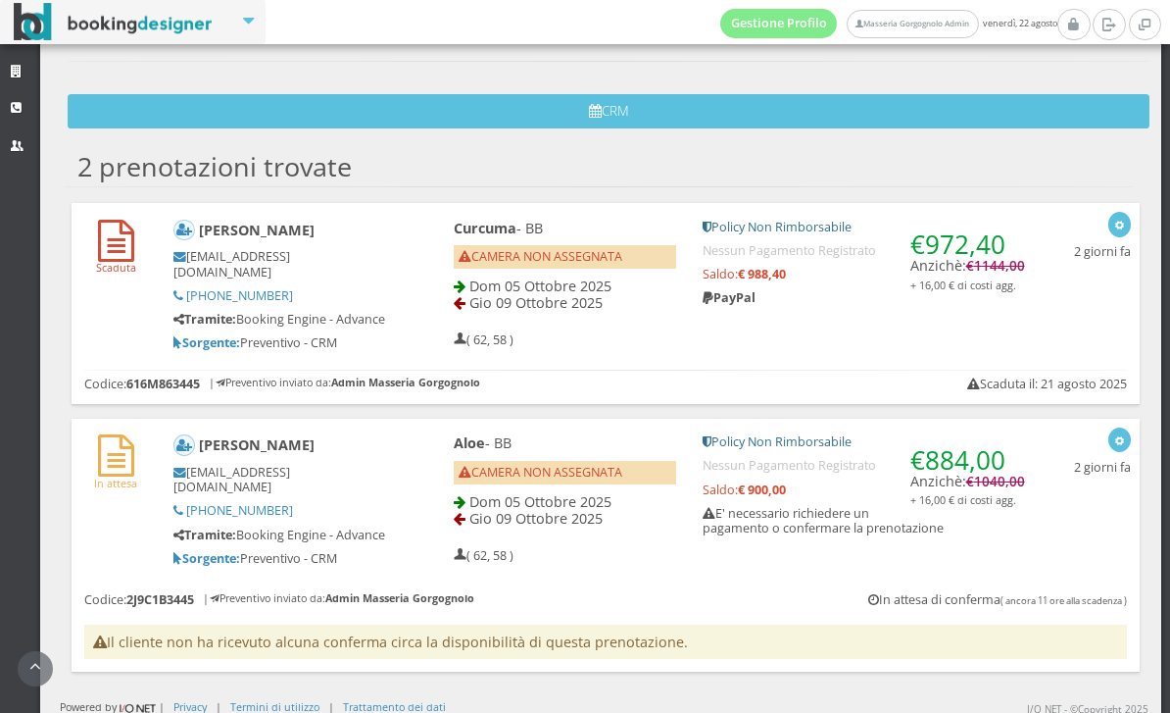
click at [882, 344] on div "Curcuma - BB CAMERA NON ASSEGNATA Dom 05 Ottobre 2025 Gio 09 Ottobre 2025 ( 62,…" at bounding box center [738, 284] width 623 height 146
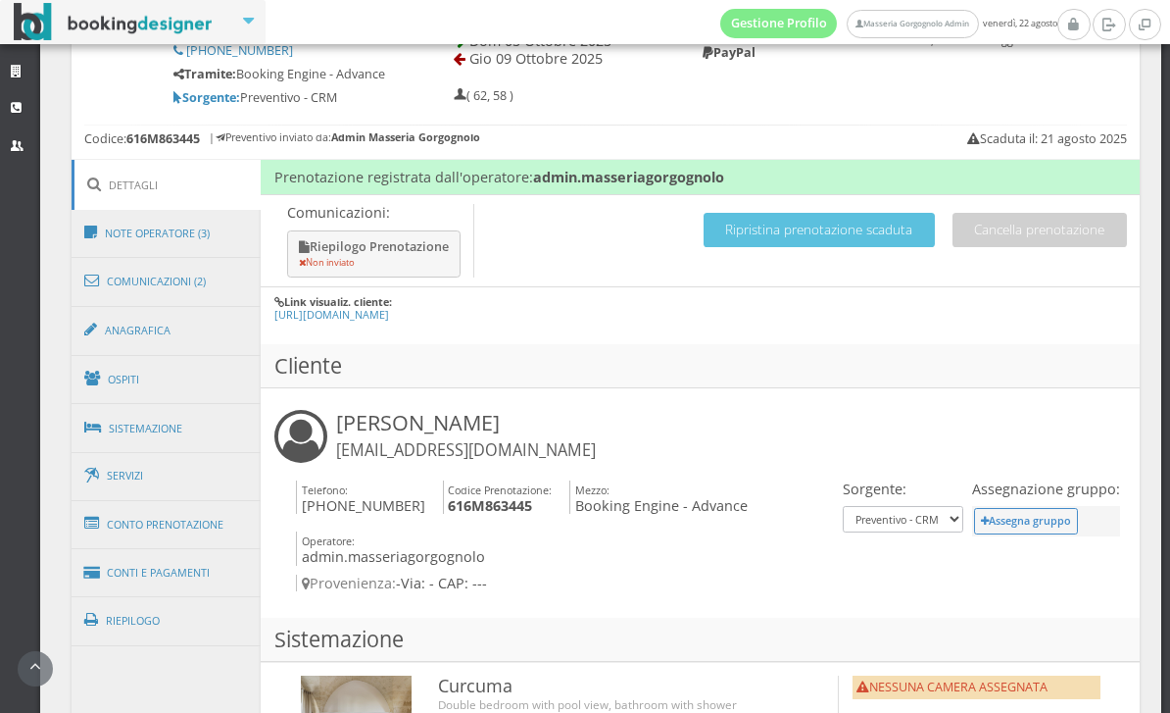
scroll to position [872, 0]
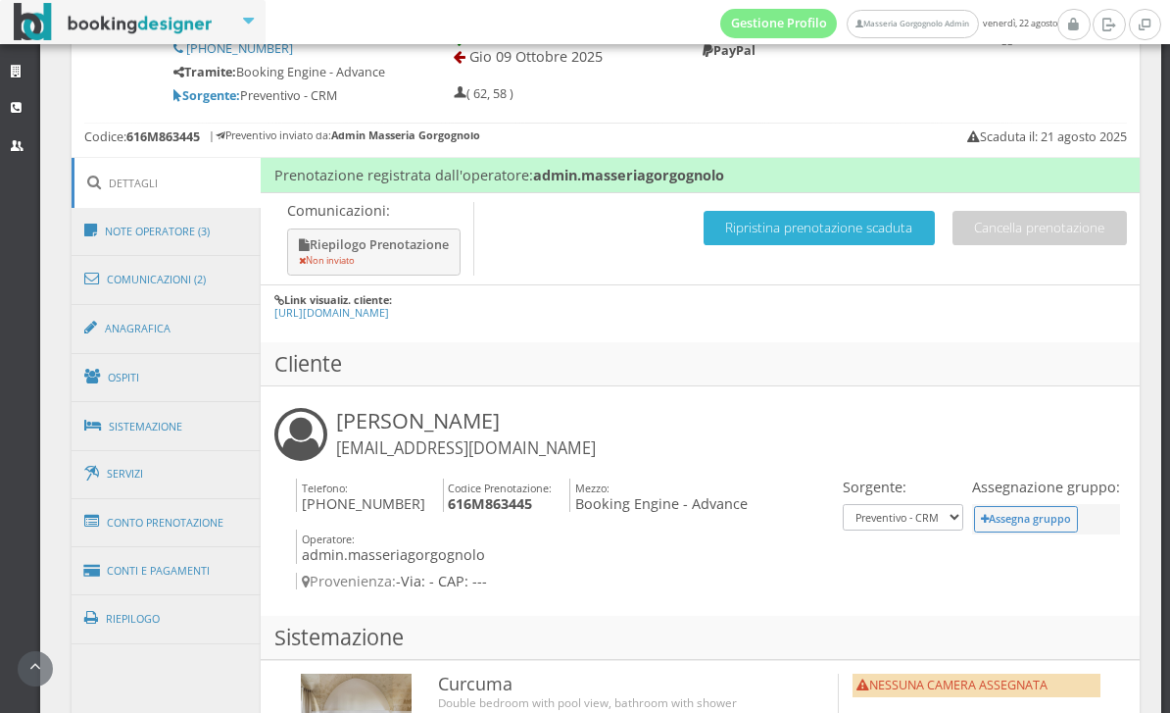
click at [826, 237] on button "Ripristina prenotazione scaduta" at bounding box center [819, 228] width 231 height 34
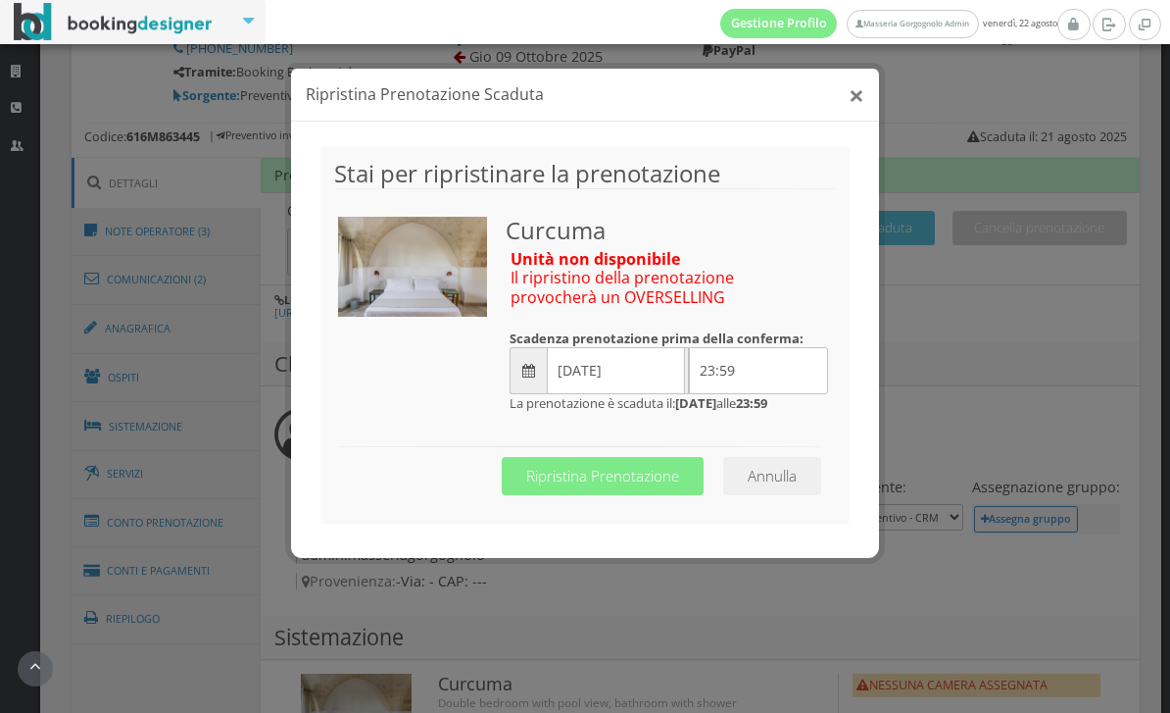
click at [862, 83] on button "×" at bounding box center [857, 94] width 16 height 27
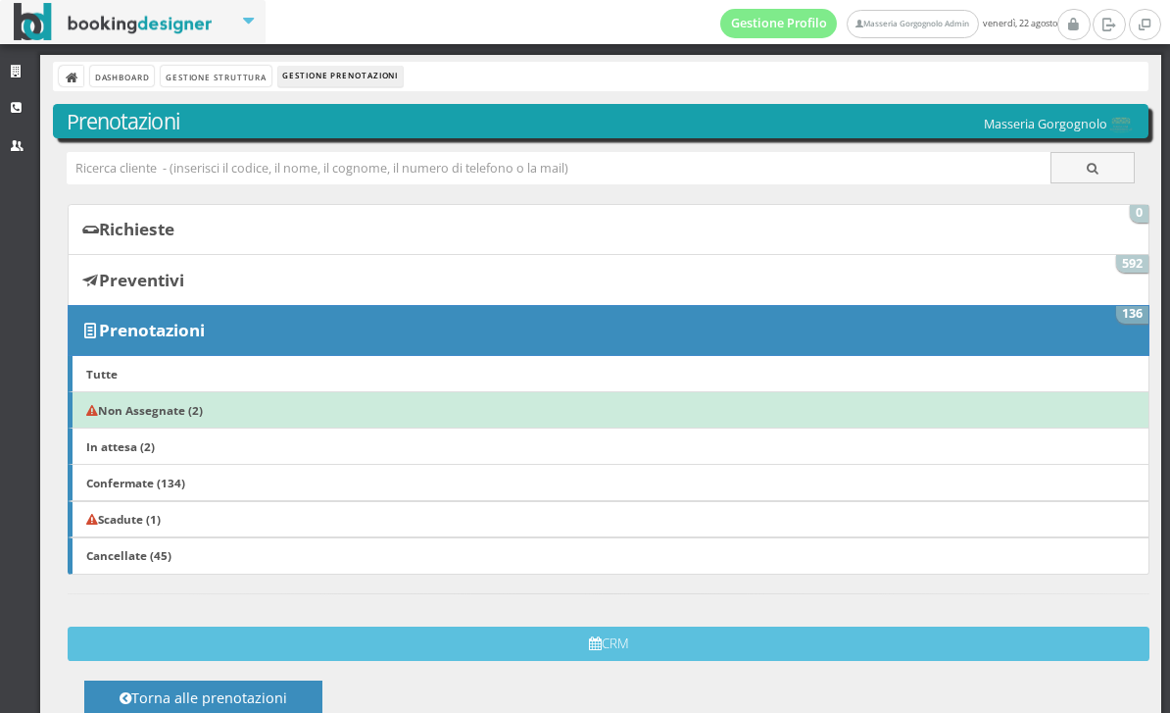
scroll to position [0, 0]
click at [215, 80] on link "Gestione Struttura" at bounding box center [216, 76] width 110 height 21
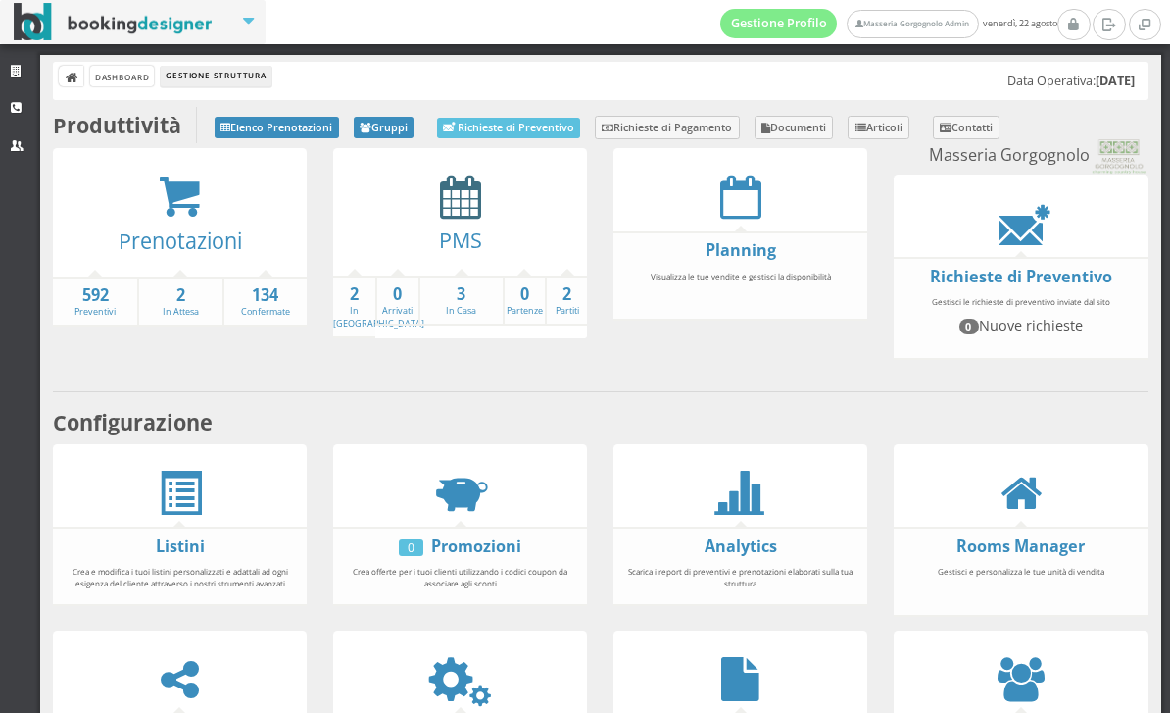
click at [449, 194] on icon at bounding box center [460, 196] width 41 height 44
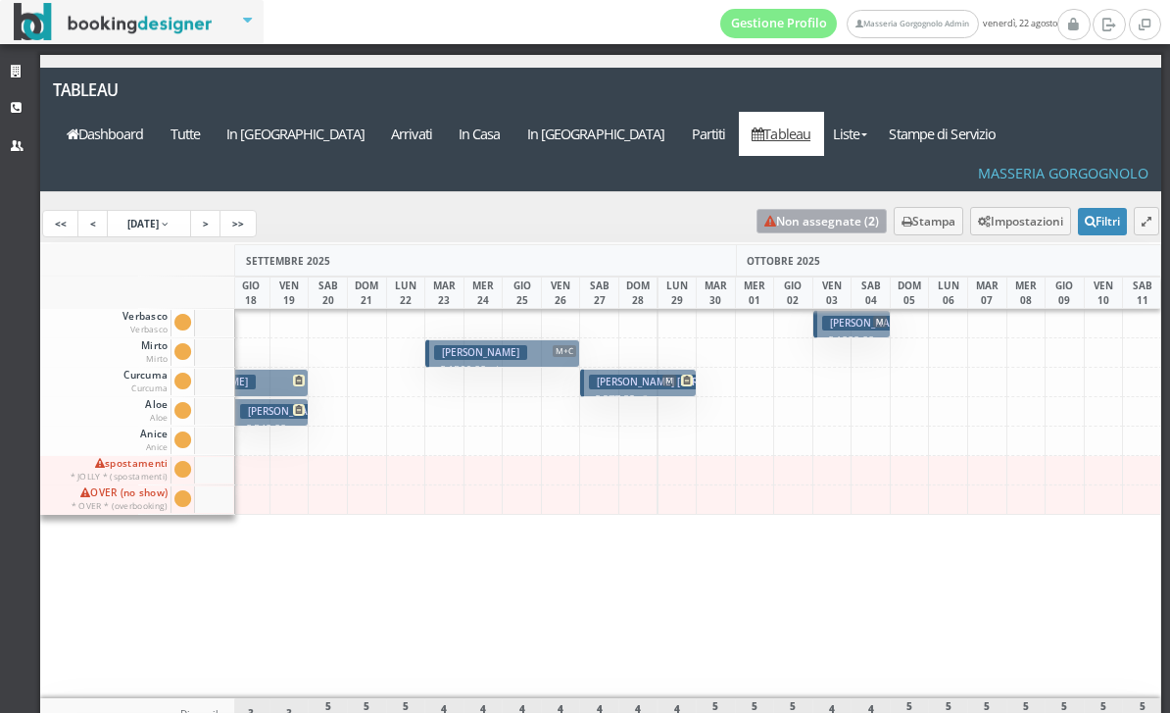
click at [820, 209] on link "Non assegnate ( 2 )" at bounding box center [822, 221] width 130 height 25
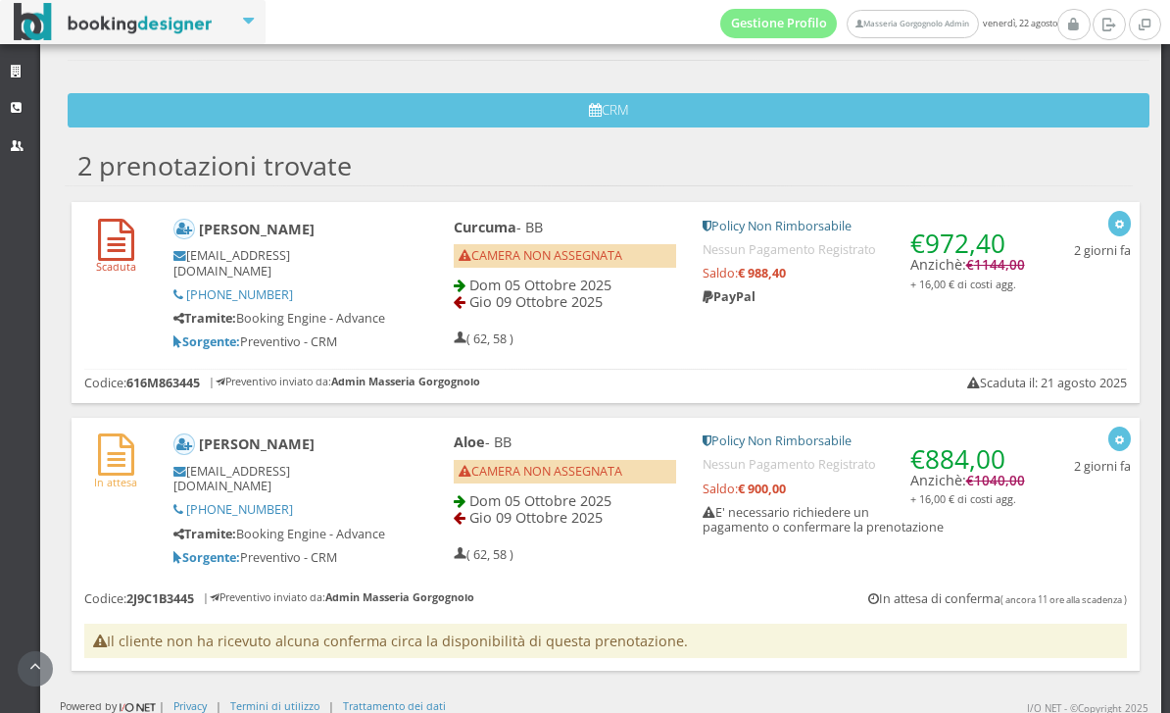
scroll to position [592, 0]
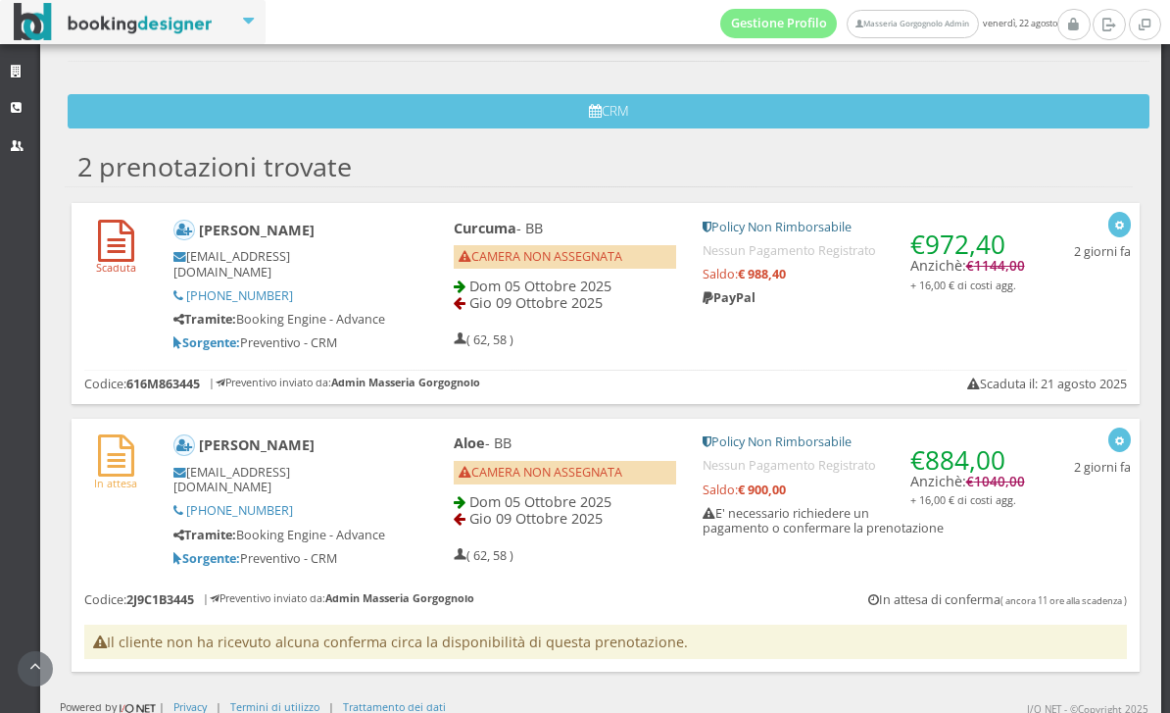
click at [877, 327] on div "€ 972,40 Anzichè: € 1144,00 + 16,00 € di costi agg. Policy Non Rimborsabile Nes…" at bounding box center [864, 269] width 348 height 117
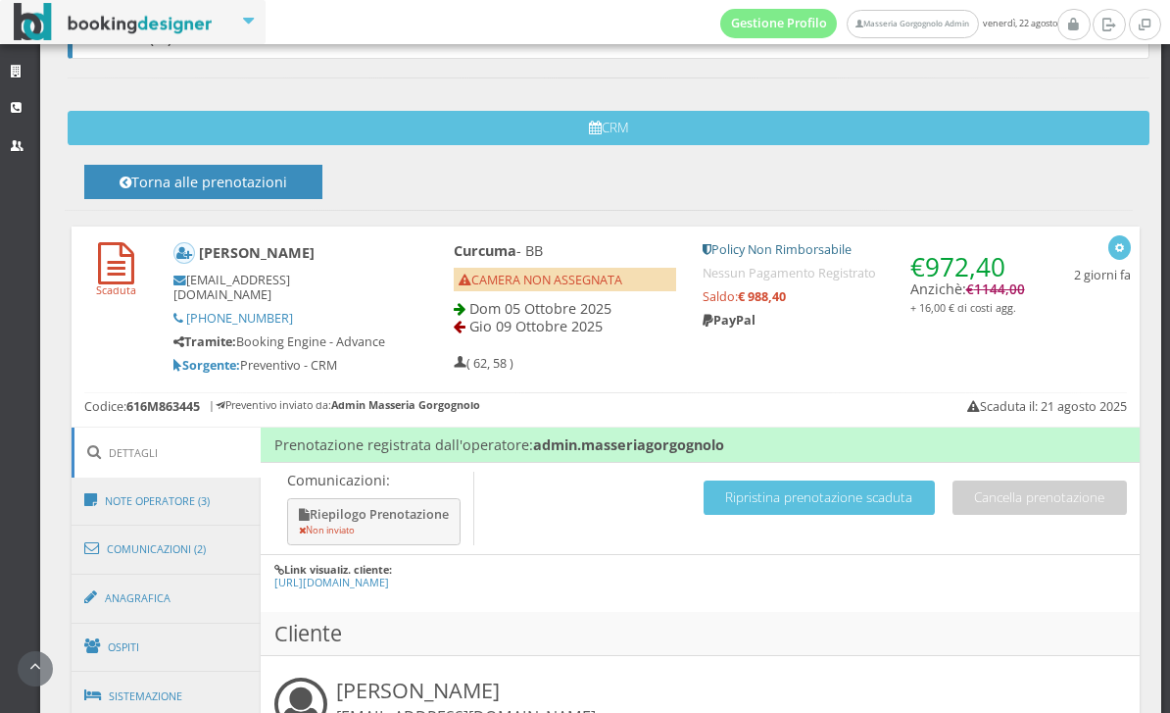
scroll to position [568, 0]
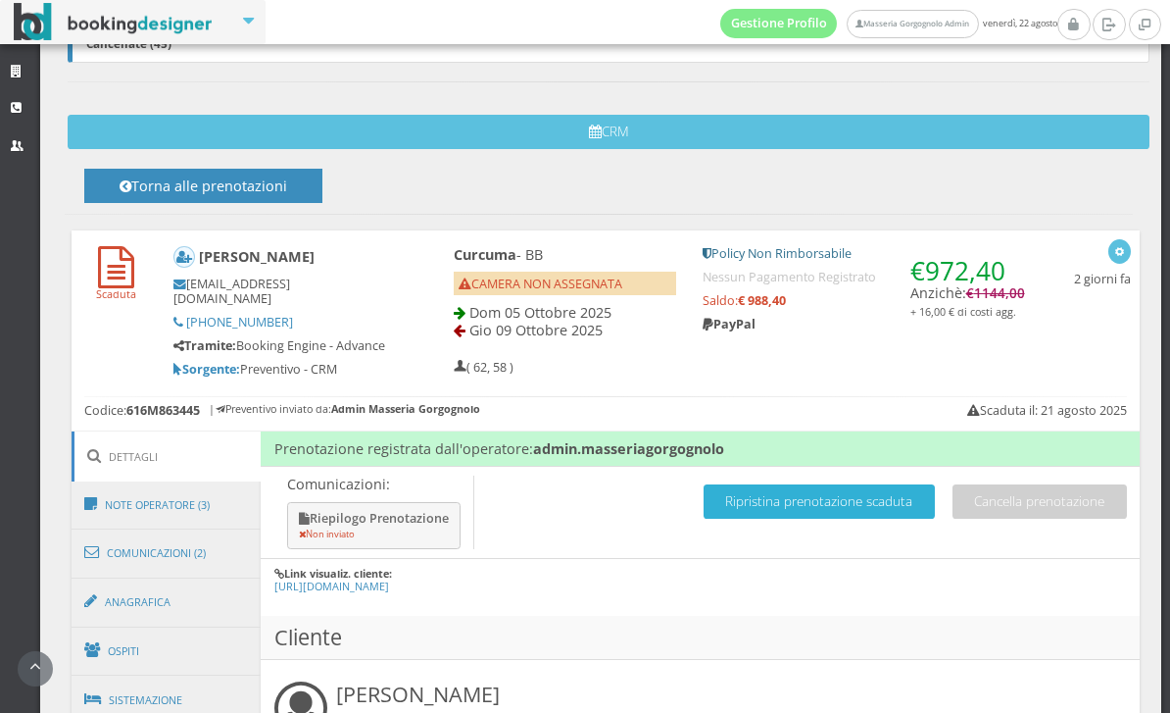
click at [793, 496] on button "Ripristina prenotazione scaduta" at bounding box center [819, 501] width 231 height 34
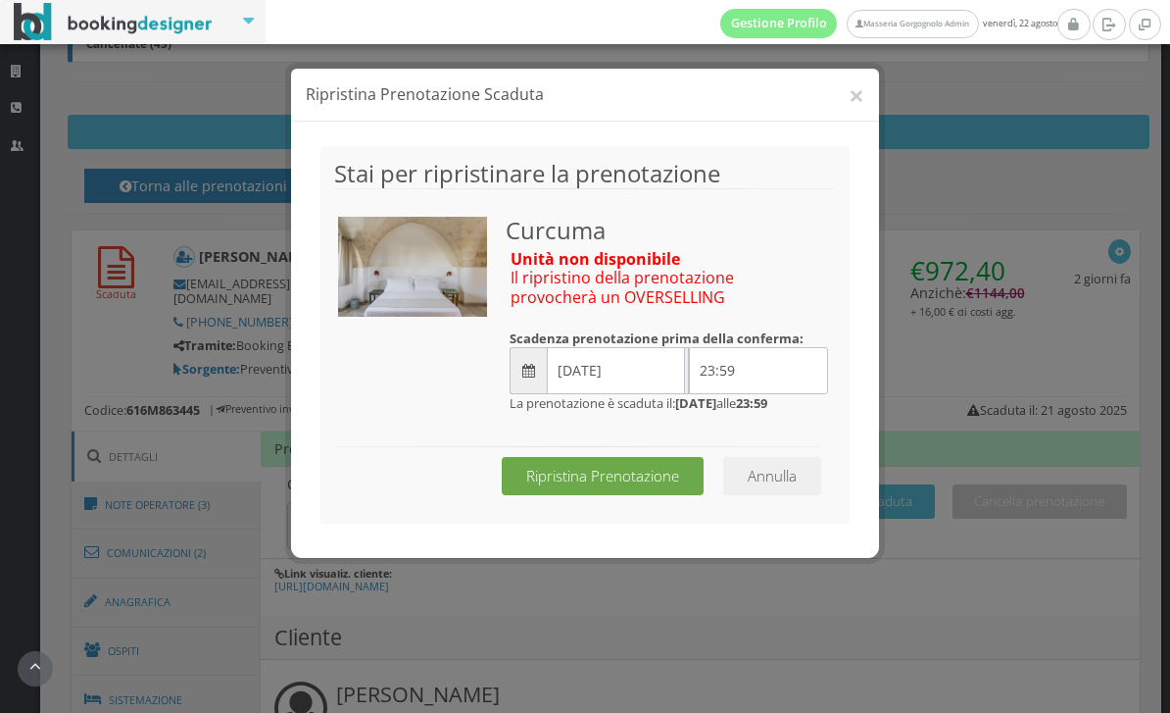
click at [618, 495] on button "Ripristina Prenotazione" at bounding box center [603, 476] width 202 height 38
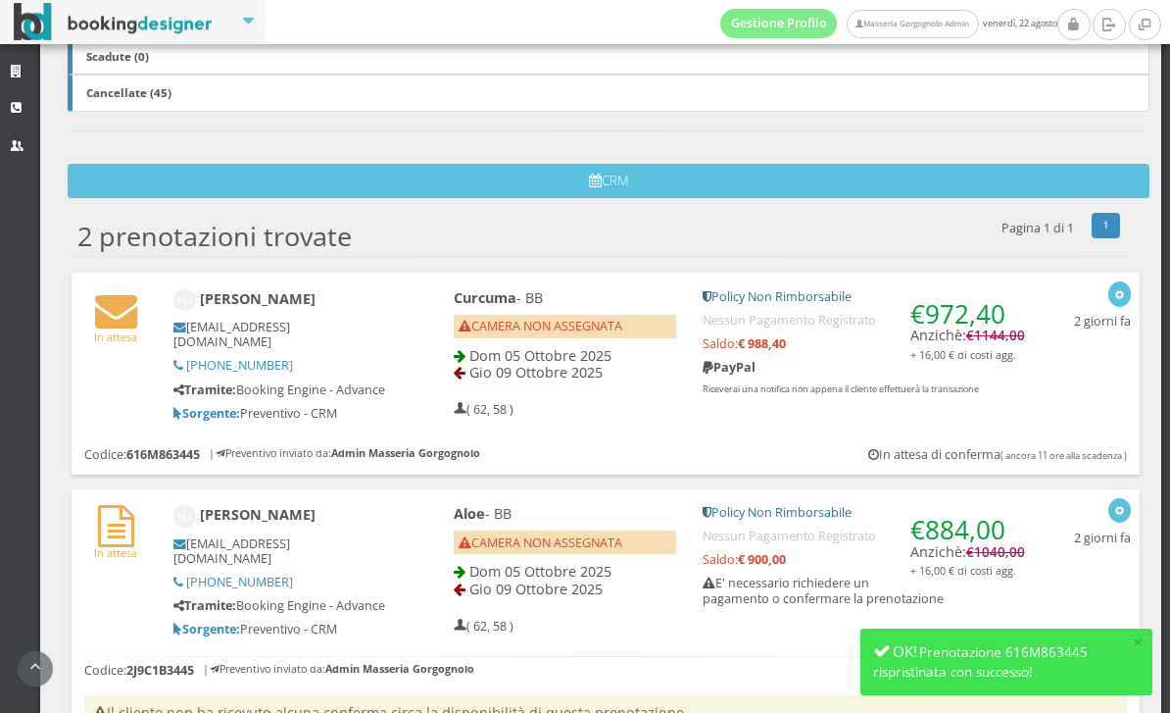
scroll to position [638, 0]
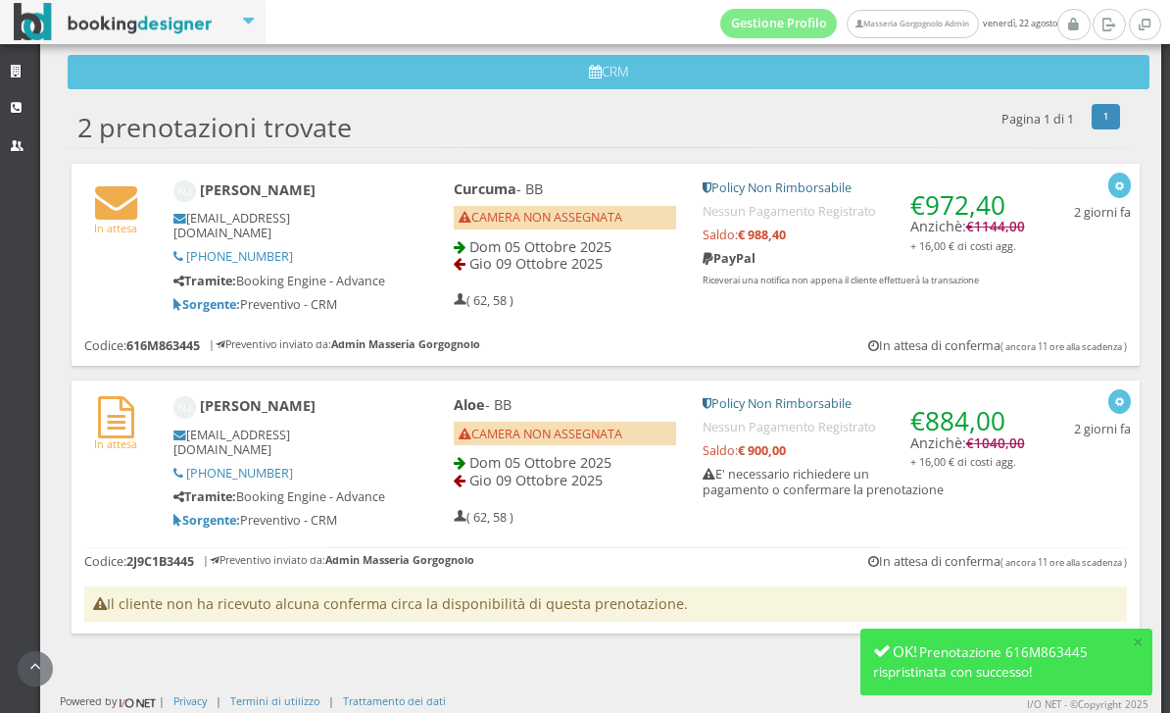
click at [1005, 493] on h5 "E' necessario richiedere un pagamento o confermare la prenotazione" at bounding box center [863, 481] width 321 height 29
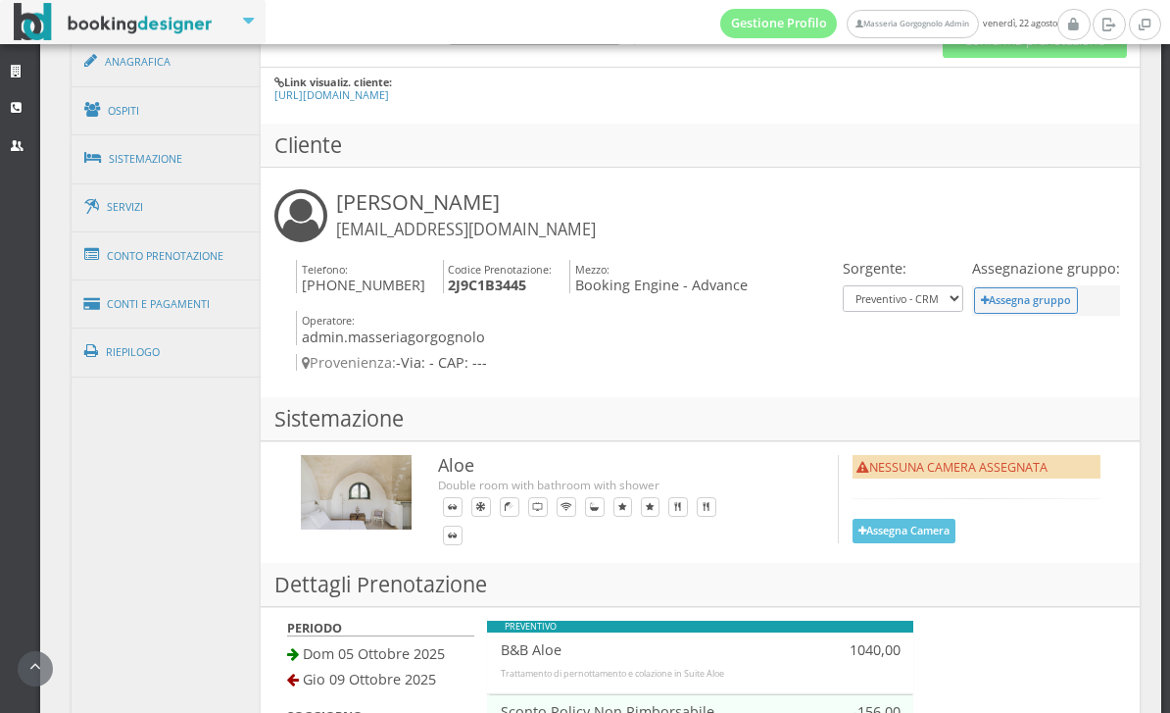
scroll to position [1212, 0]
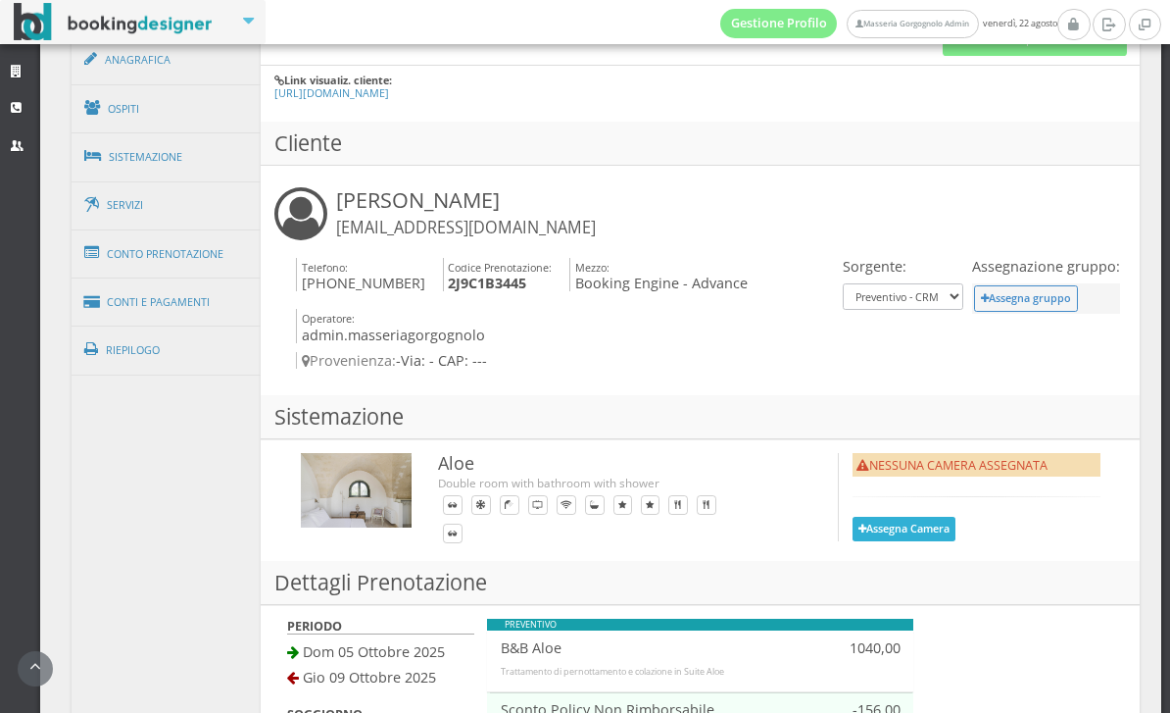
click at [942, 517] on button "Assegna Camera" at bounding box center [905, 529] width 104 height 25
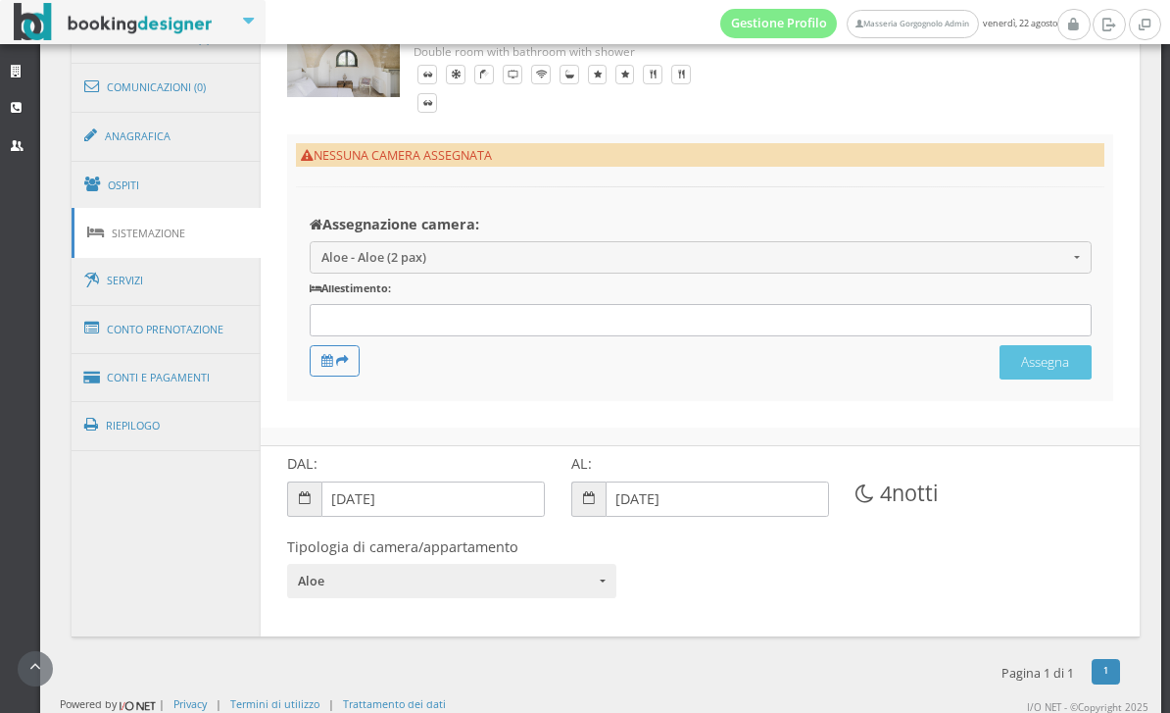
click at [876, 304] on div at bounding box center [701, 320] width 782 height 32
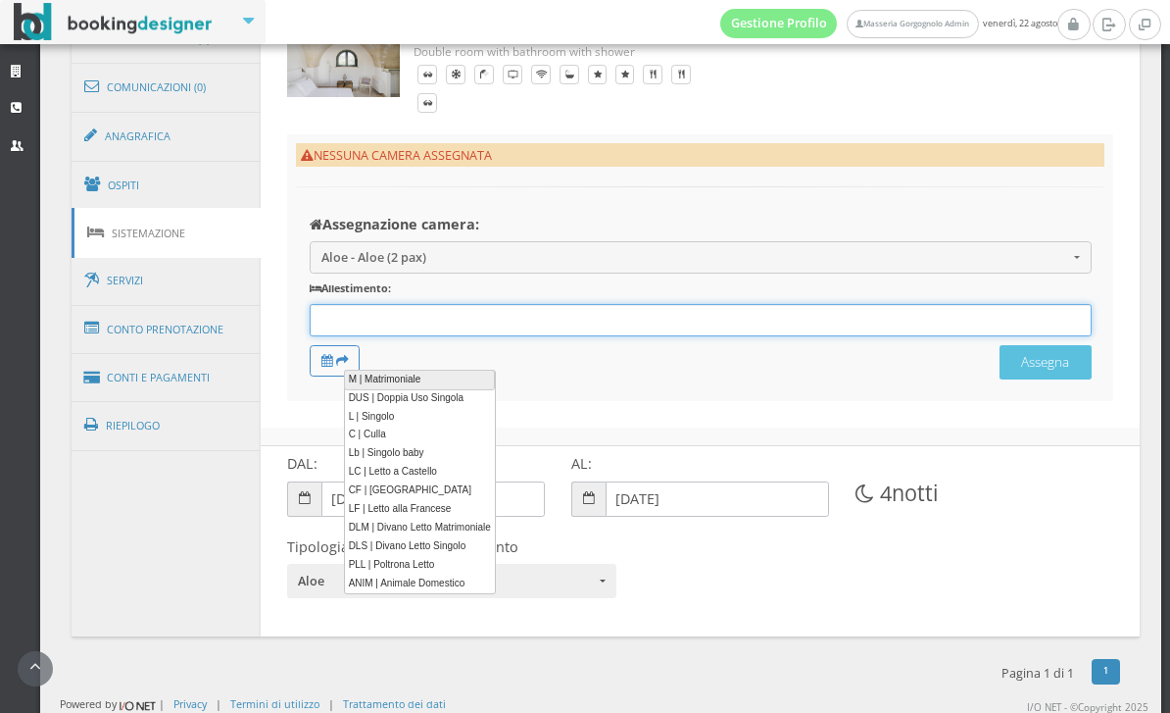
click at [428, 378] on link "M | Matrimoniale" at bounding box center [419, 379] width 151 height 21
type input "M"
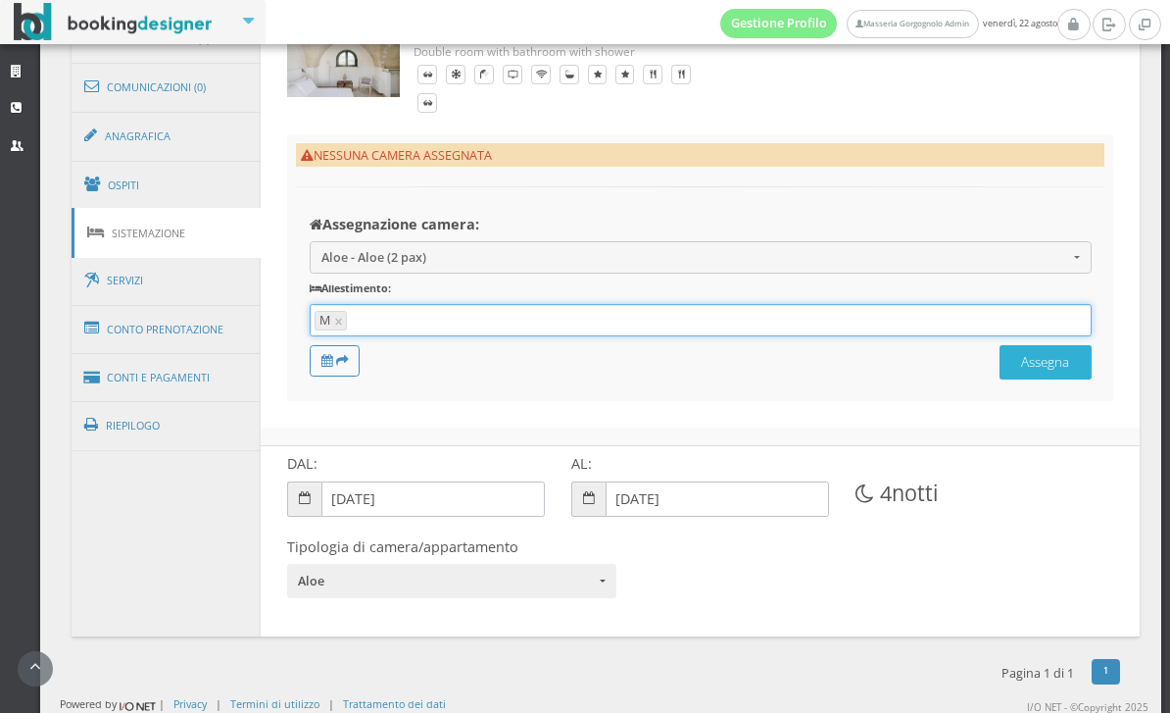
click at [1052, 379] on button "Assegna" at bounding box center [1046, 362] width 92 height 34
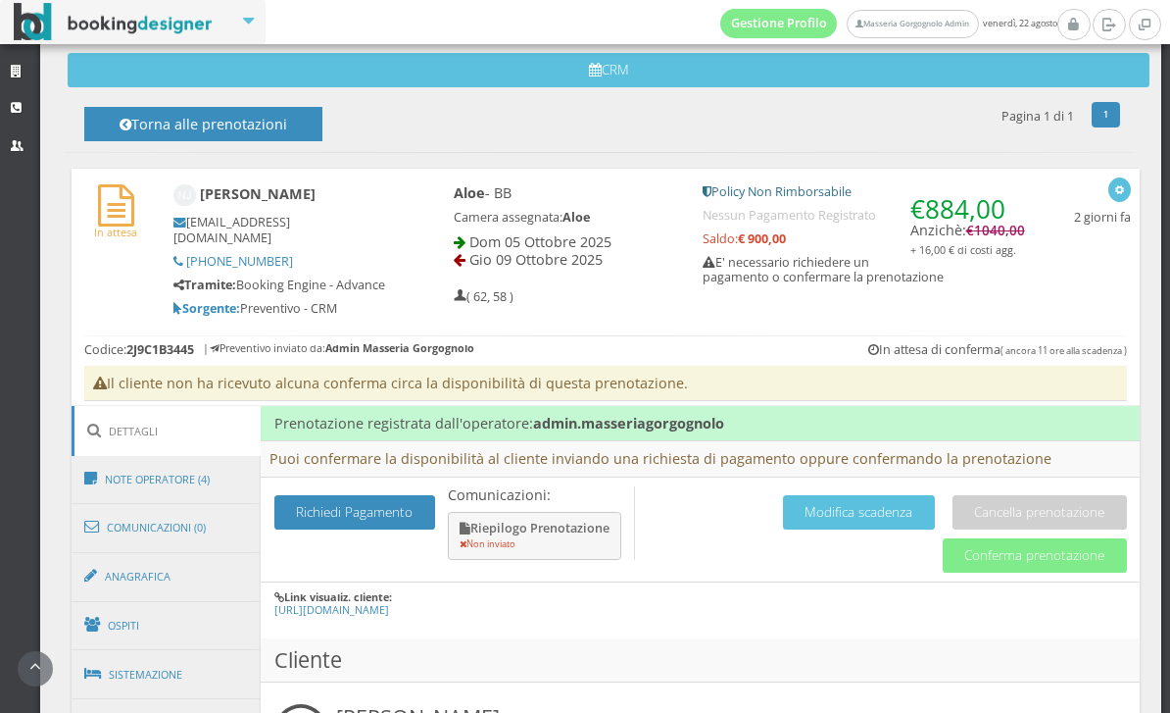
scroll to position [669, 0]
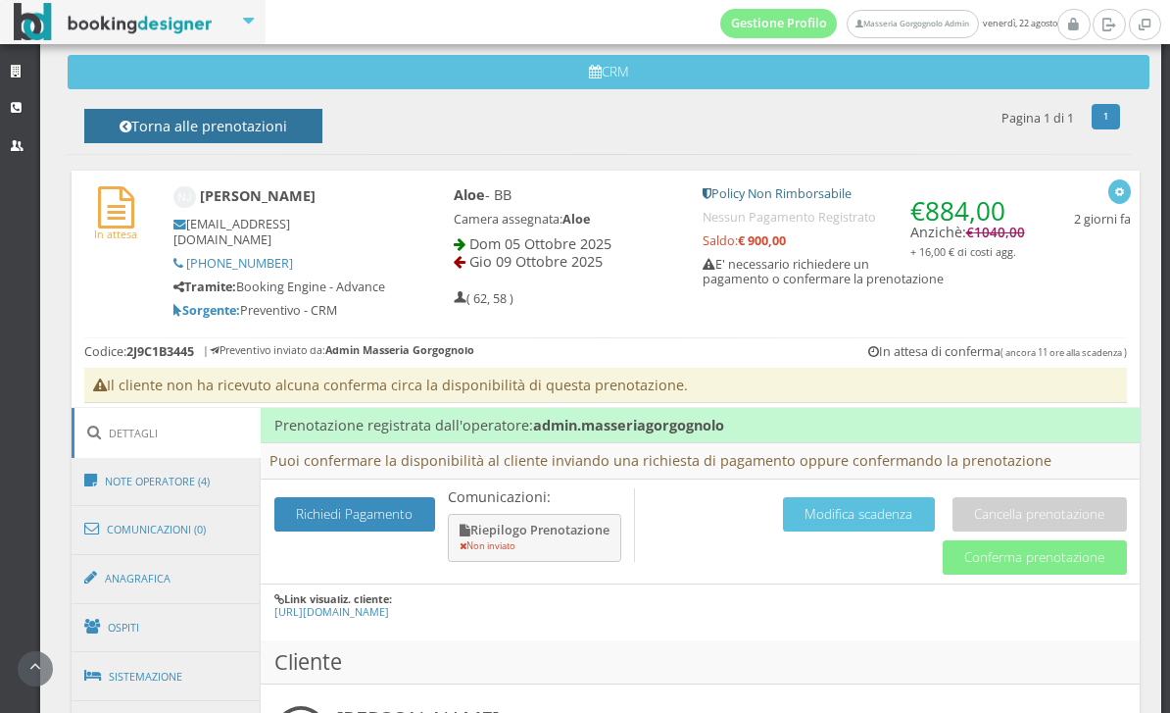
click at [284, 125] on h4 "Torna alle prenotazioni" at bounding box center [203, 133] width 194 height 30
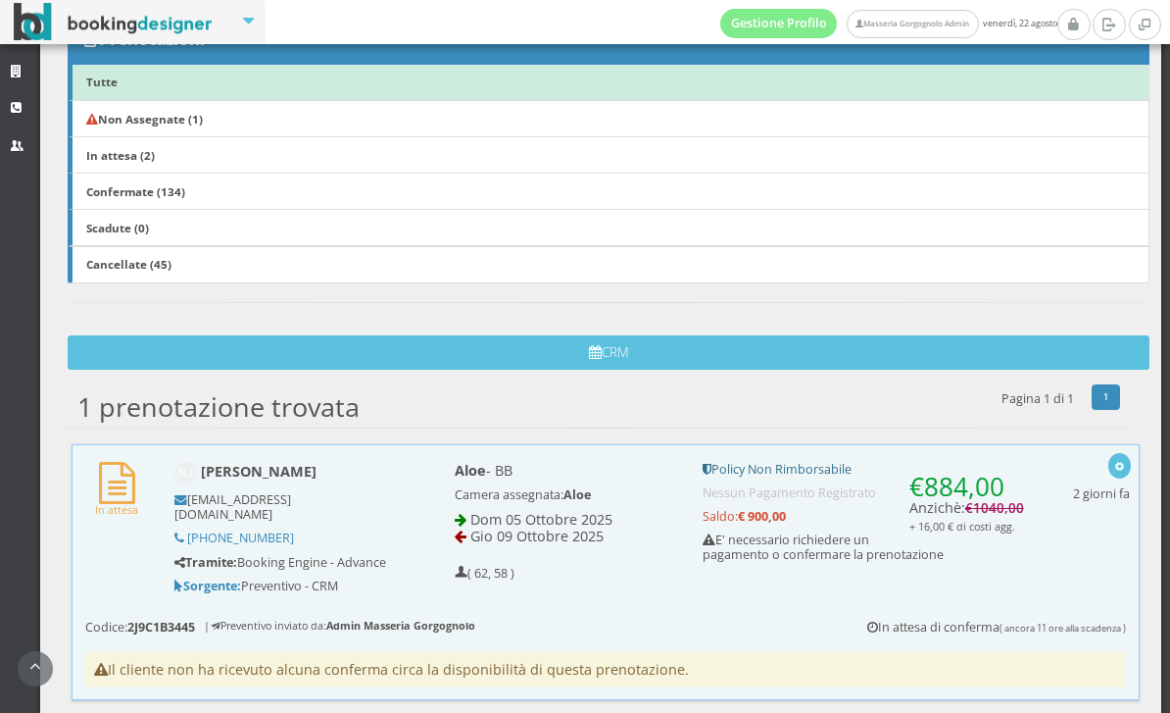
scroll to position [337, 0]
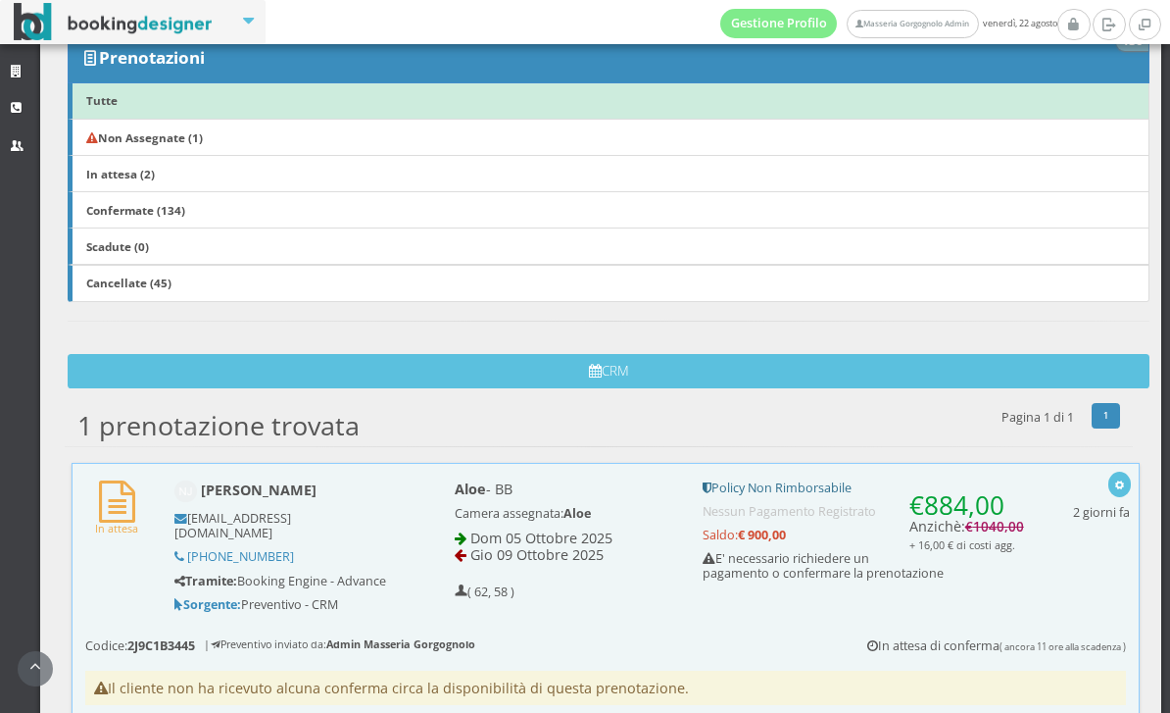
click at [203, 132] on b "Non Assegnate (1)" at bounding box center [144, 137] width 117 height 16
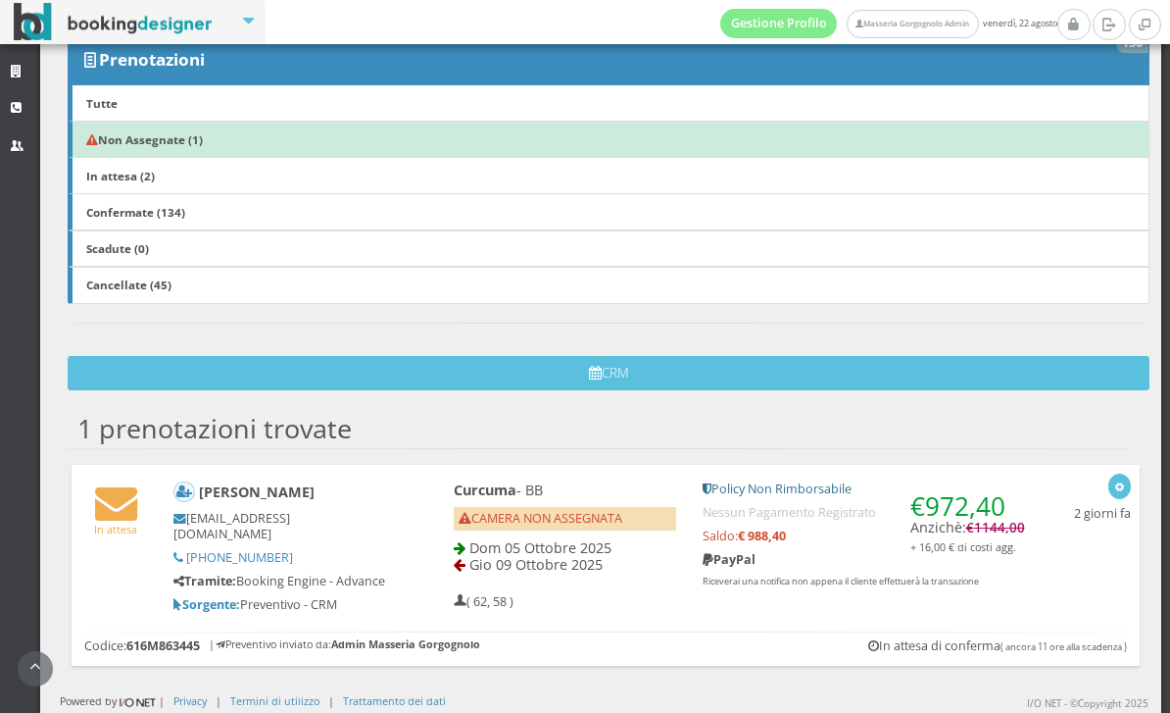
click at [993, 481] on h4 "€ 972,40 Anzichè: € 1144,00 + 16,00 € di costi agg." at bounding box center [968, 517] width 115 height 73
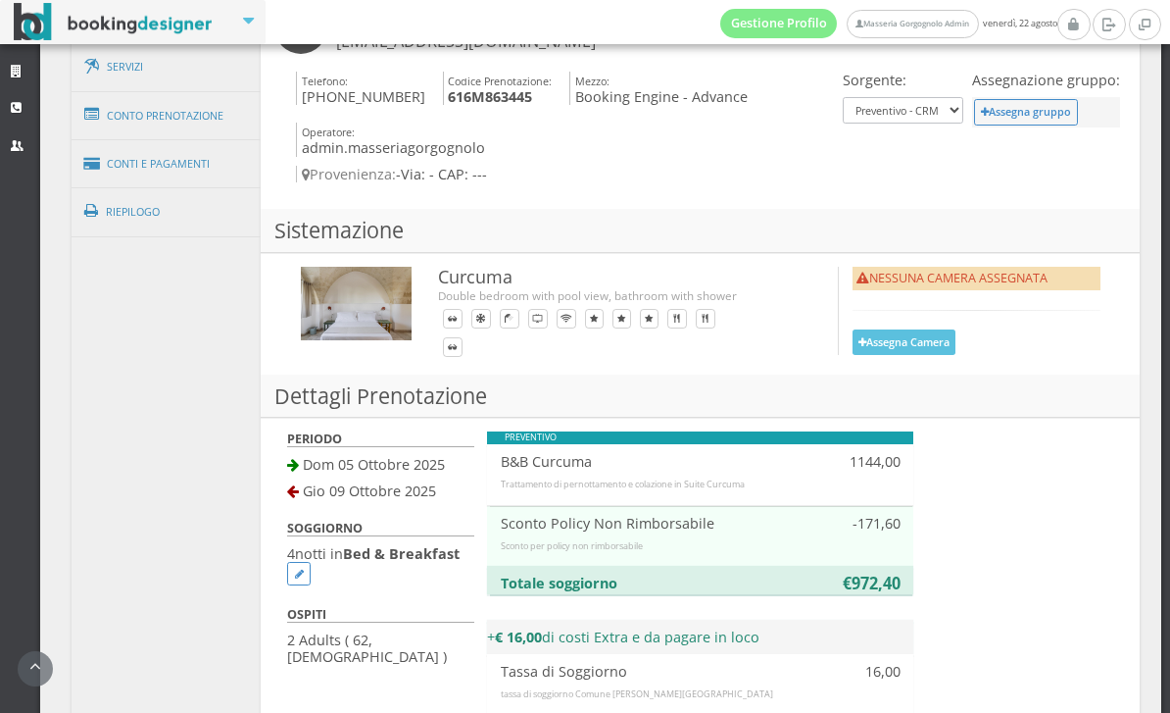
scroll to position [1340, 0]
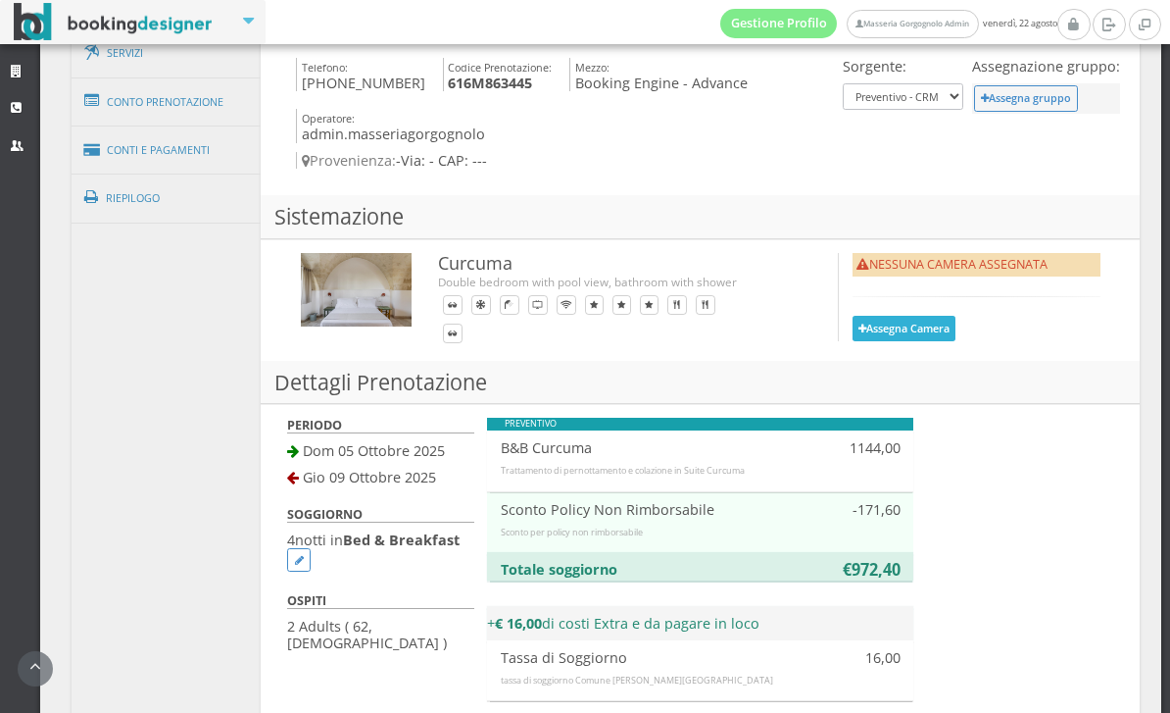
click at [924, 316] on button "Assegna Camera" at bounding box center [905, 328] width 104 height 25
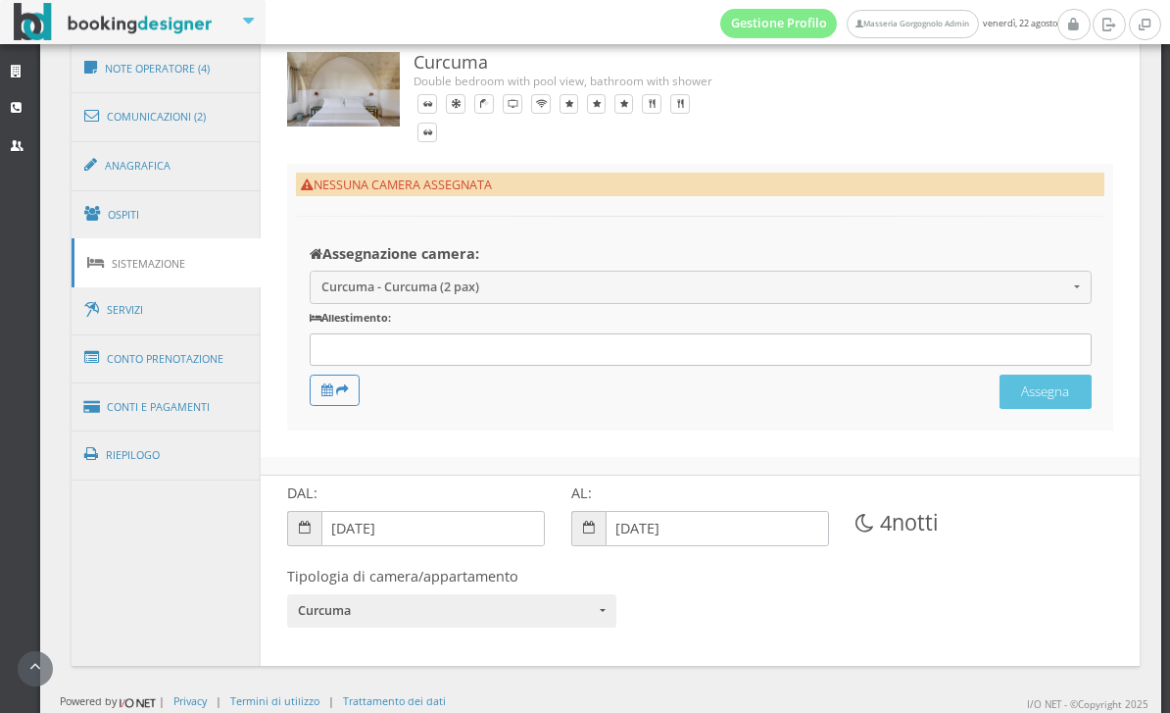
click at [618, 351] on div at bounding box center [701, 349] width 782 height 32
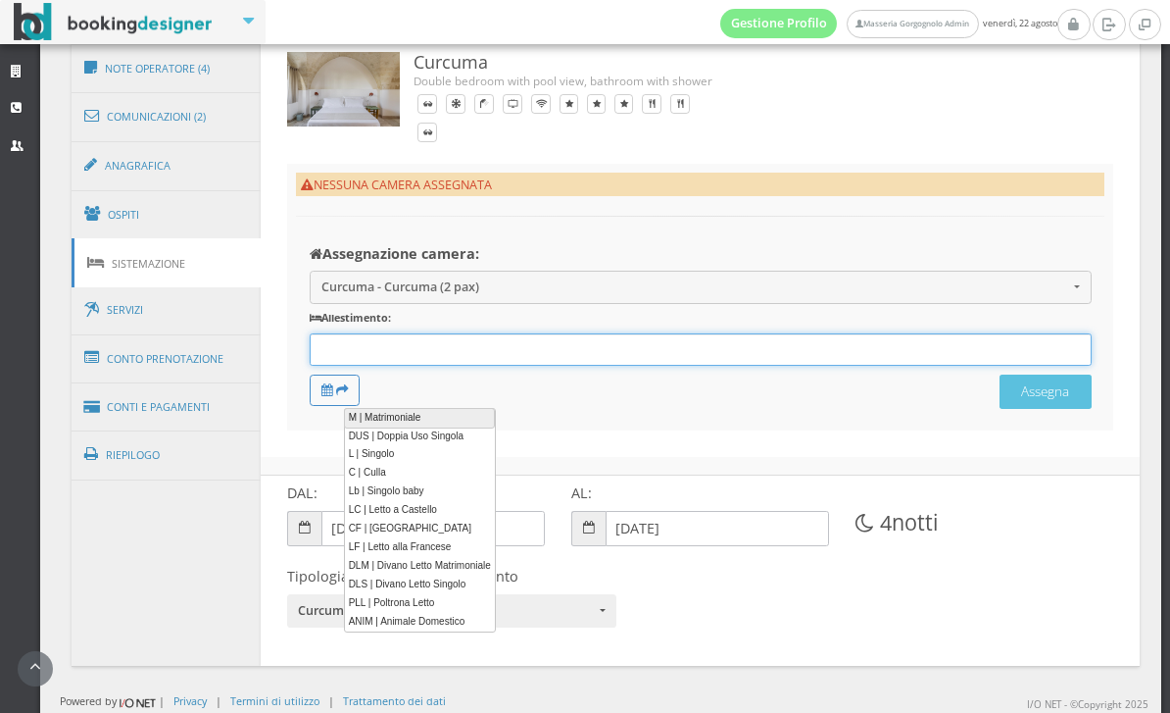
click at [418, 418] on link "M | Matrimoniale" at bounding box center [419, 418] width 151 height 21
type input "M"
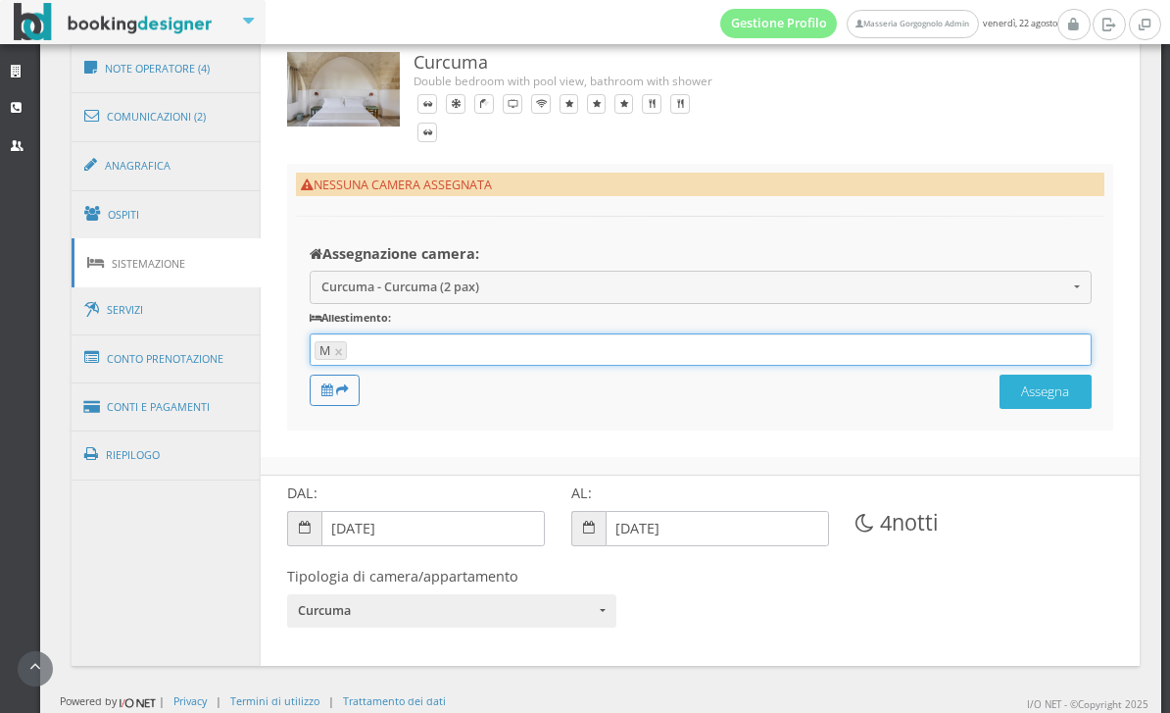
click at [1057, 409] on button "Assegna" at bounding box center [1046, 391] width 92 height 34
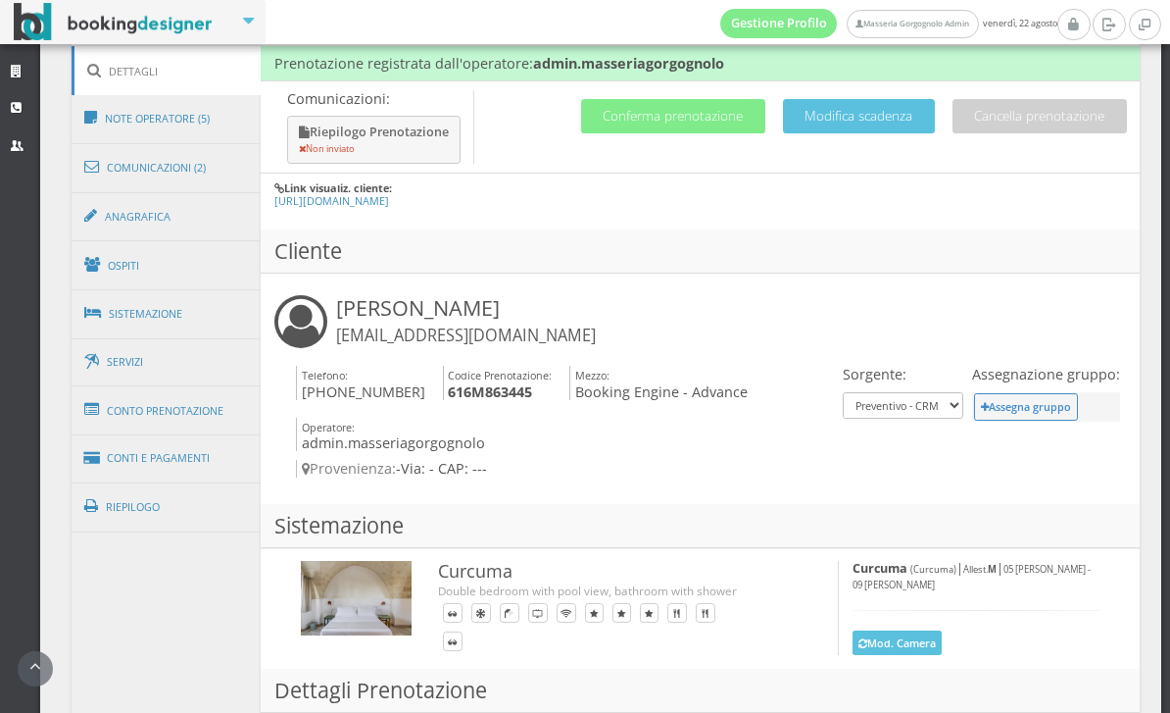
scroll to position [905, 0]
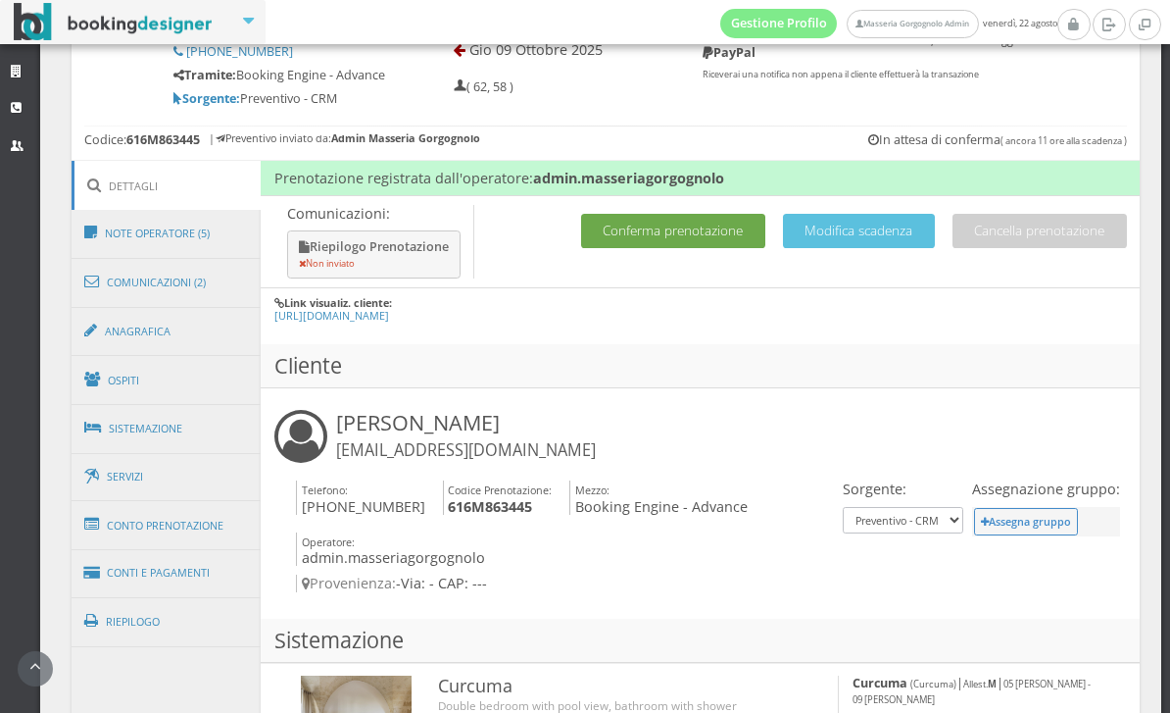
click at [653, 230] on button "Conferma prenotazione" at bounding box center [673, 231] width 184 height 34
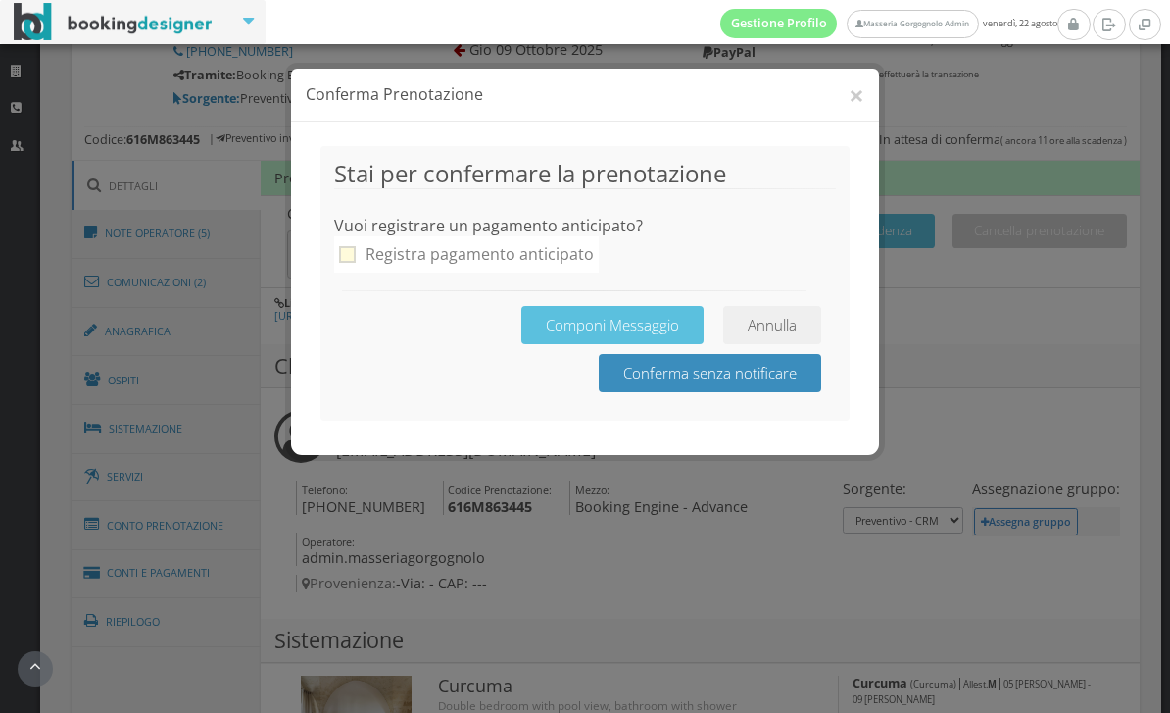
click at [489, 250] on div "Registra pagamento anticipato" at bounding box center [480, 254] width 228 height 26
checkbox input "true"
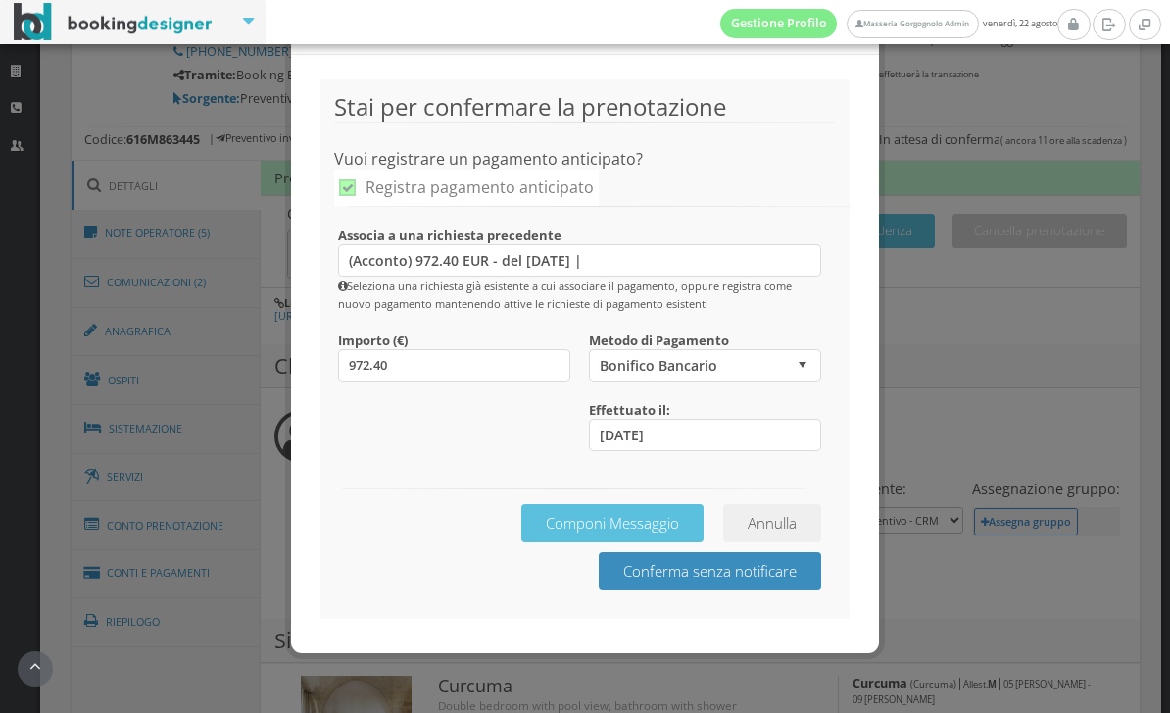
scroll to position [69, 0]
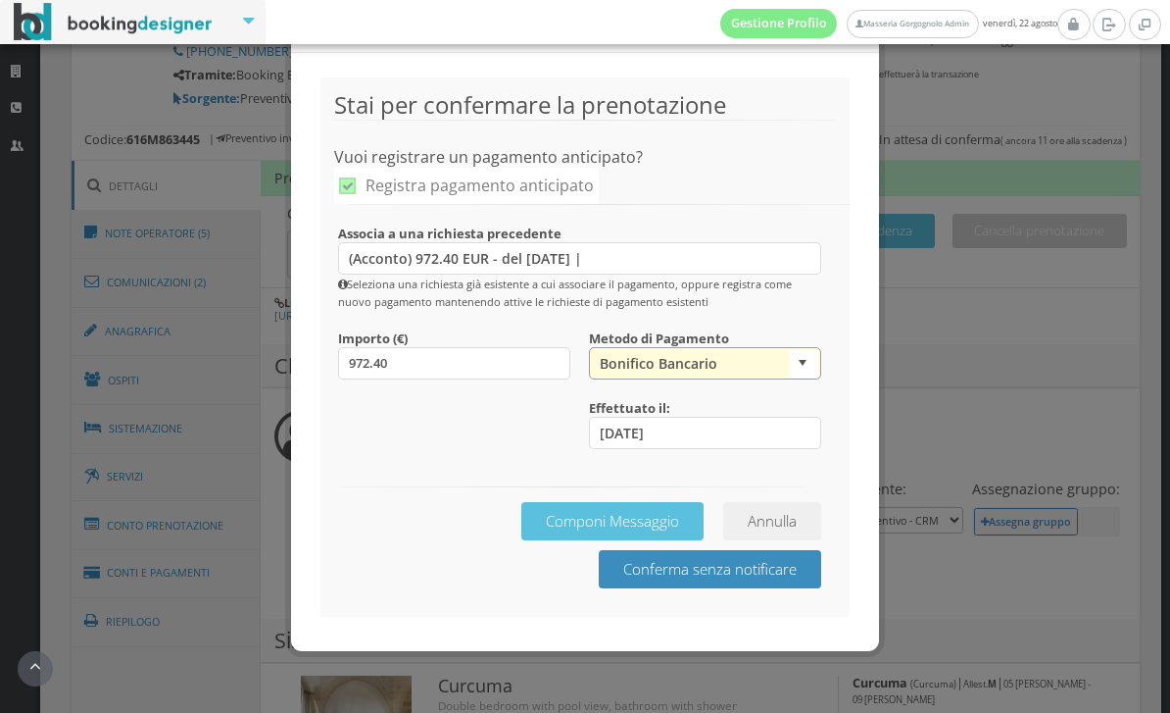
click at [783, 366] on select "Bonifico Bancario Carta di Credito Pay By Link Contanti Assegno Bancario Assegn…" at bounding box center [705, 363] width 232 height 32
select select "2317"
click at [804, 526] on button "Annulla" at bounding box center [772, 521] width 98 height 38
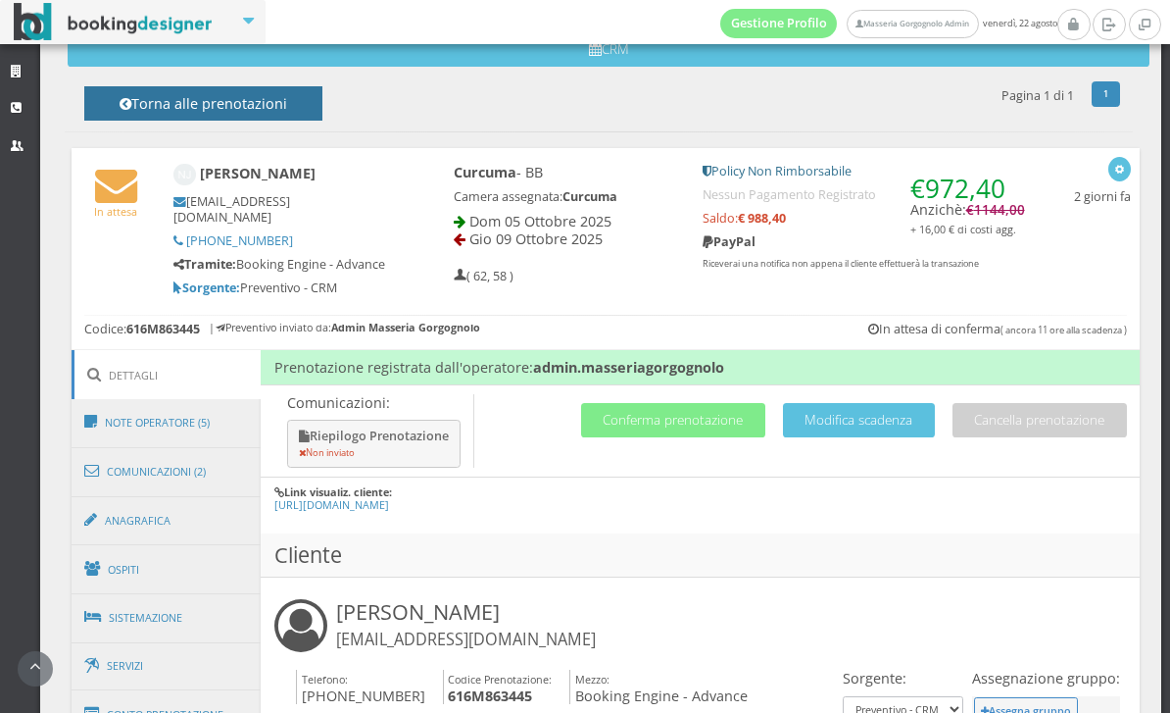
click at [256, 95] on h4 "Torna alle prenotazioni" at bounding box center [203, 110] width 194 height 30
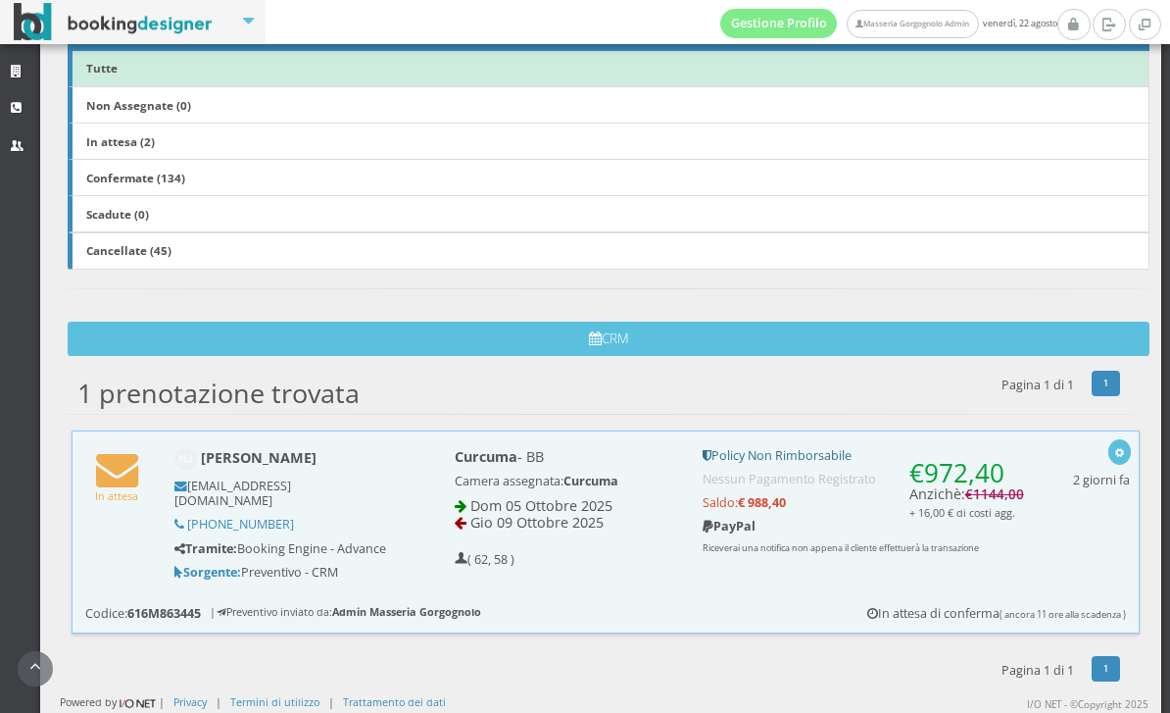
scroll to position [370, 0]
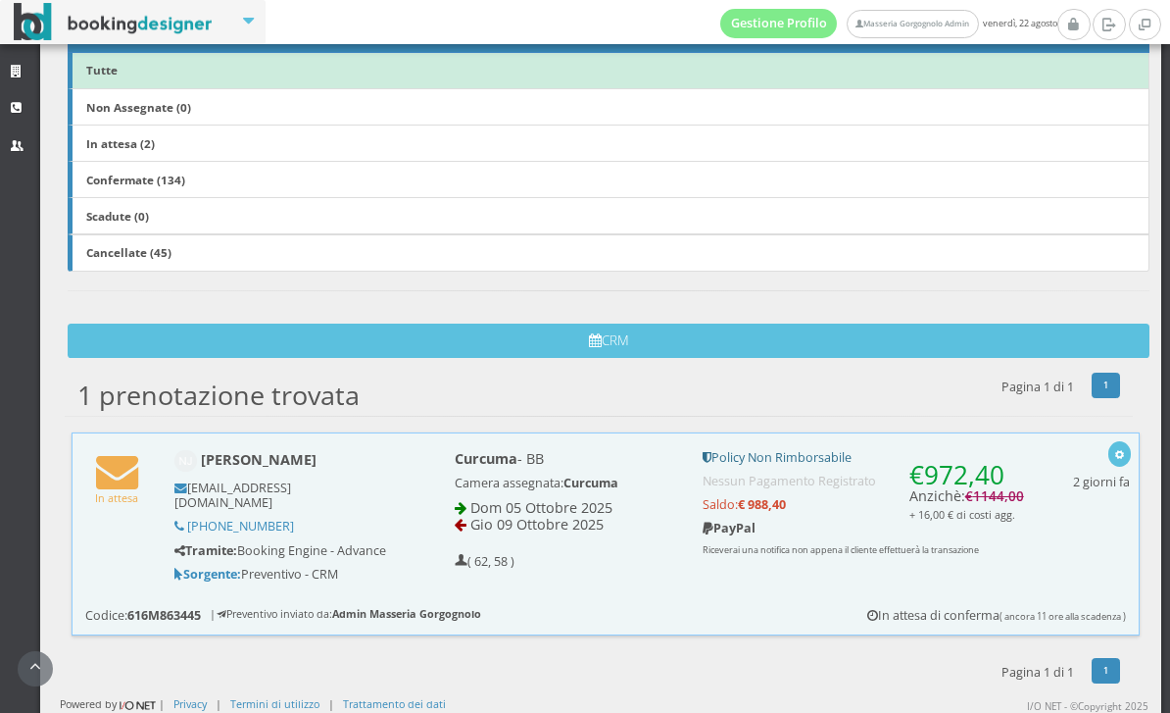
click at [212, 70] on link "Tutte" at bounding box center [609, 70] width 1082 height 37
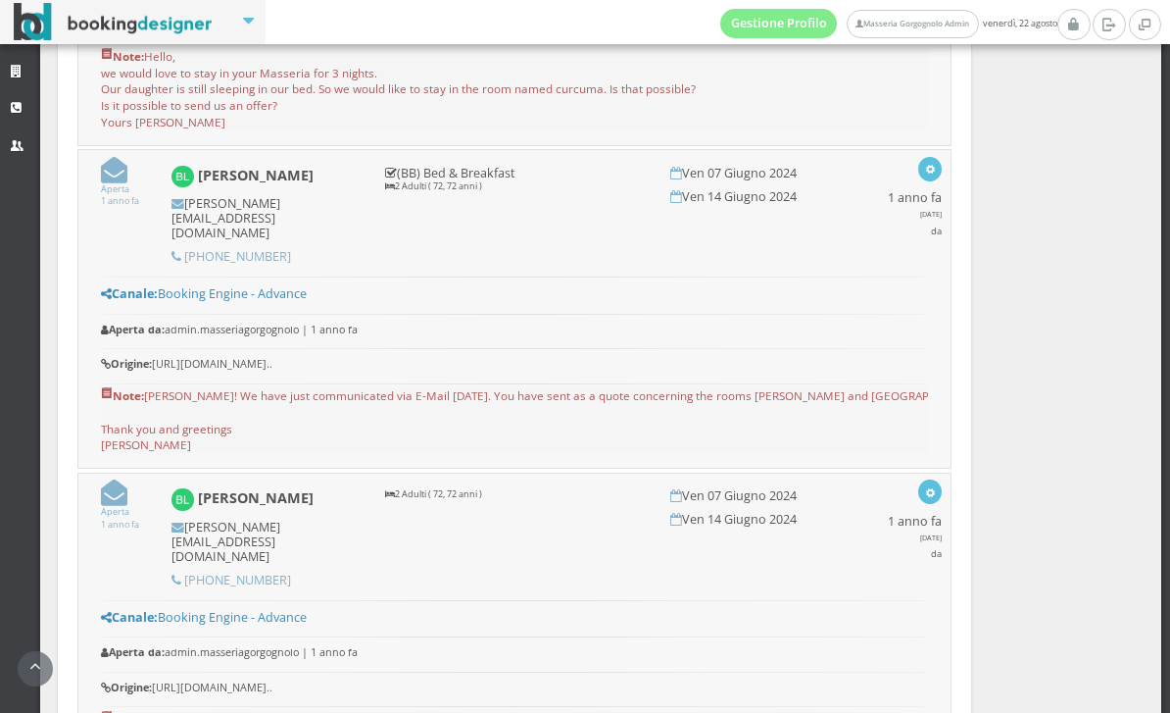
scroll to position [5338, 0]
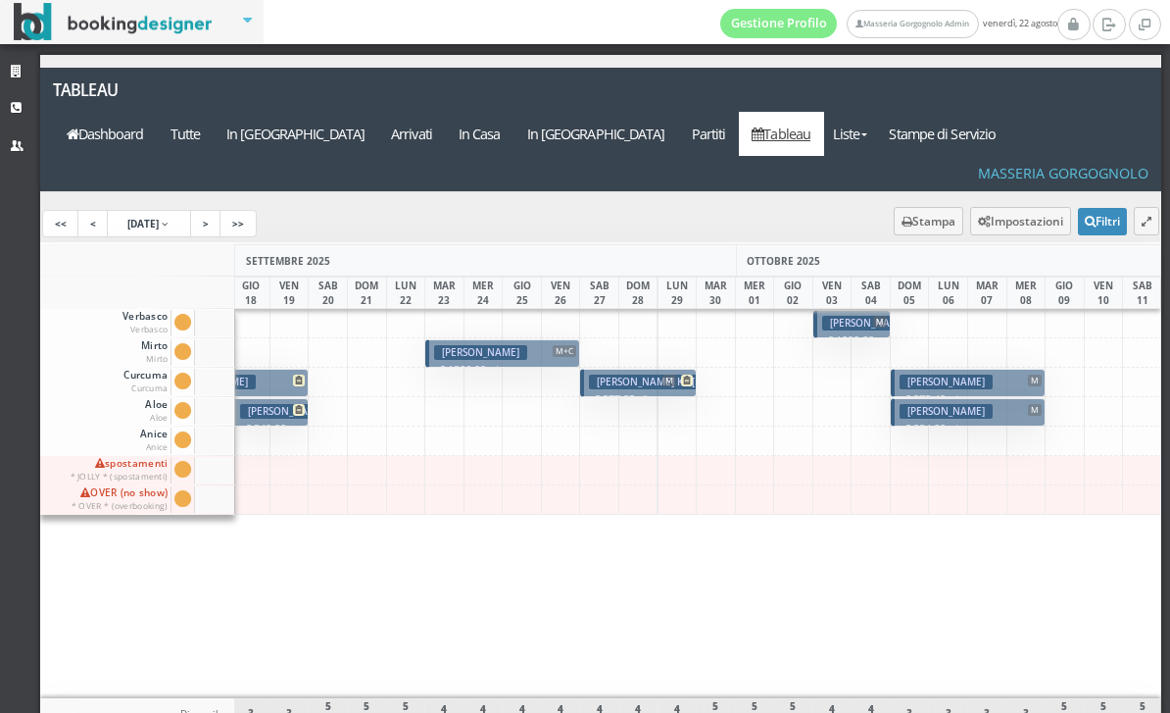
click at [987, 374] on h3 "Jonassen Nikolaj" at bounding box center [946, 381] width 93 height 15
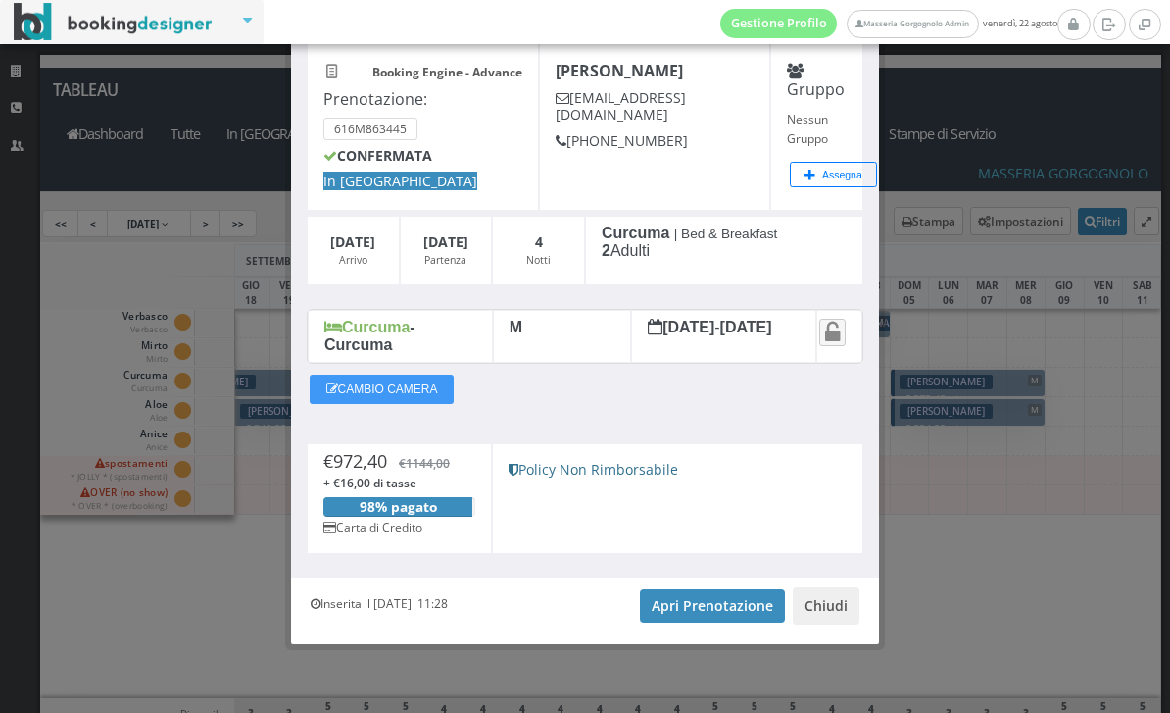
scroll to position [117, 0]
click at [701, 620] on link "Apri Prenotazione" at bounding box center [712, 605] width 145 height 33
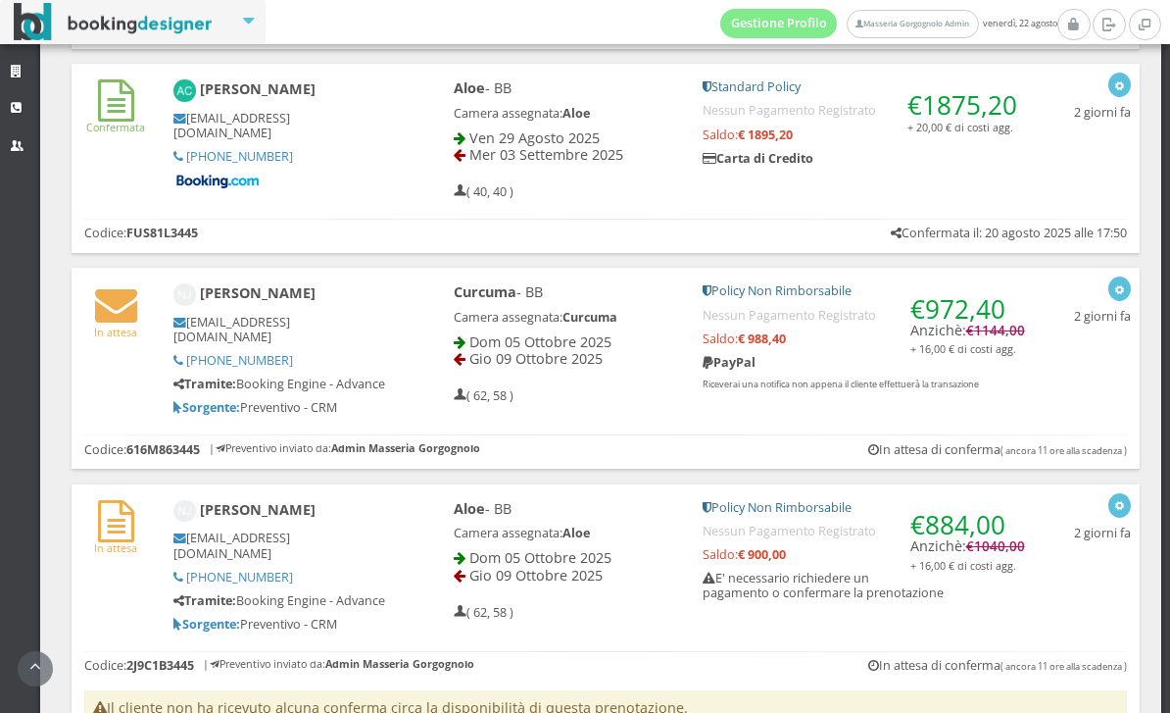
scroll to position [1408, 0]
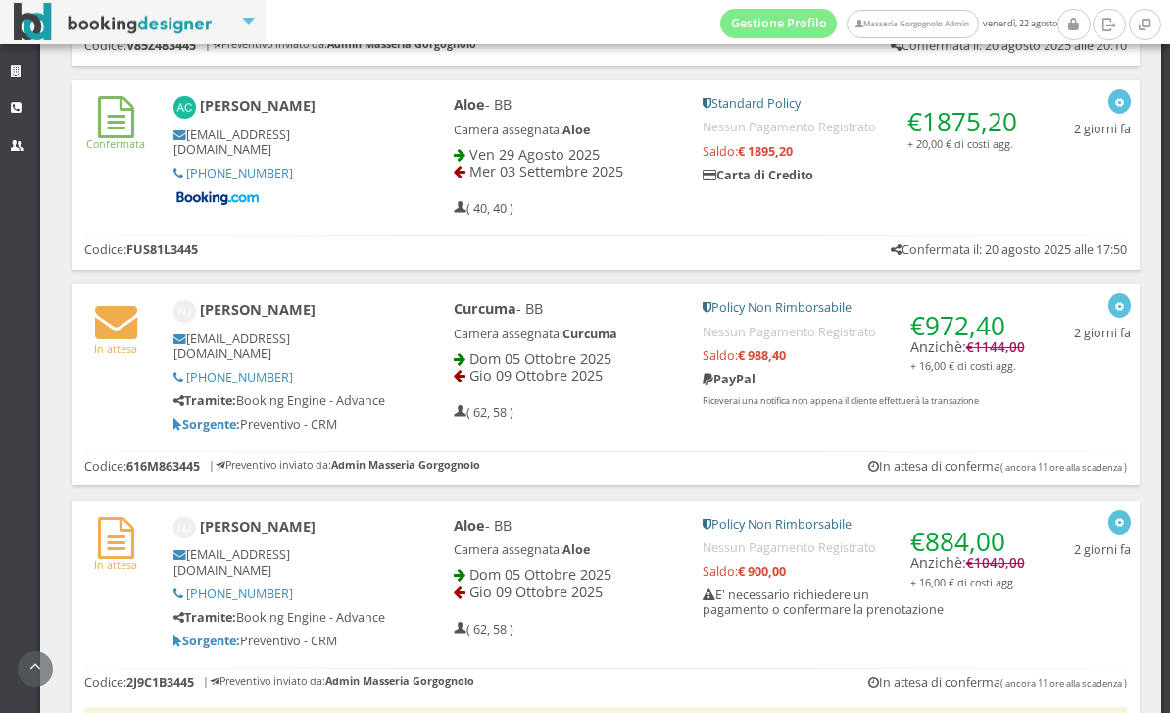
click at [466, 383] on div "Gio 09 Ottobre 2025" at bounding box center [565, 375] width 222 height 17
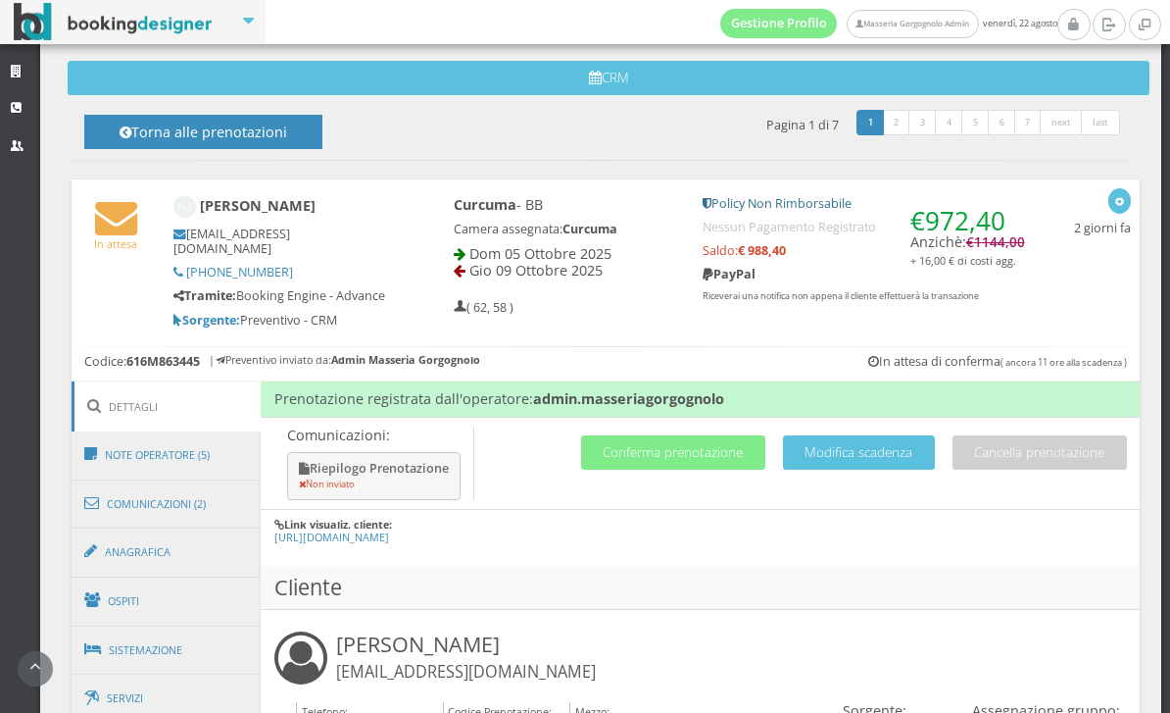
scroll to position [630, 0]
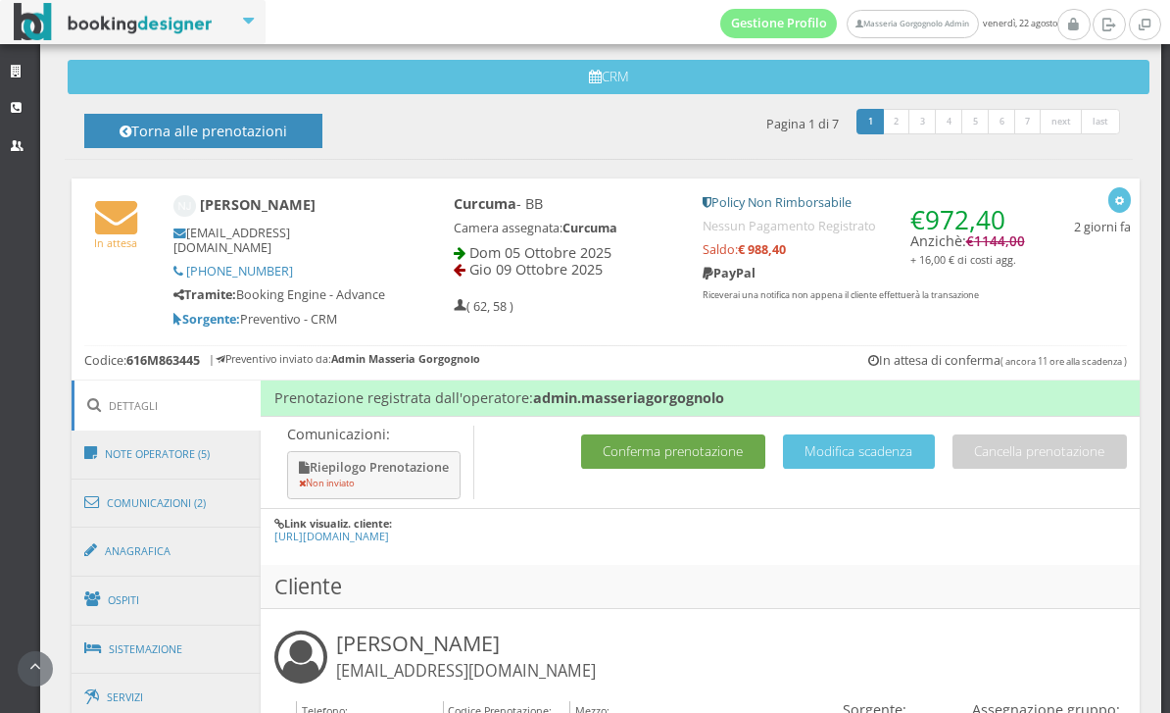
click at [710, 440] on button "Conferma prenotazione" at bounding box center [673, 451] width 184 height 34
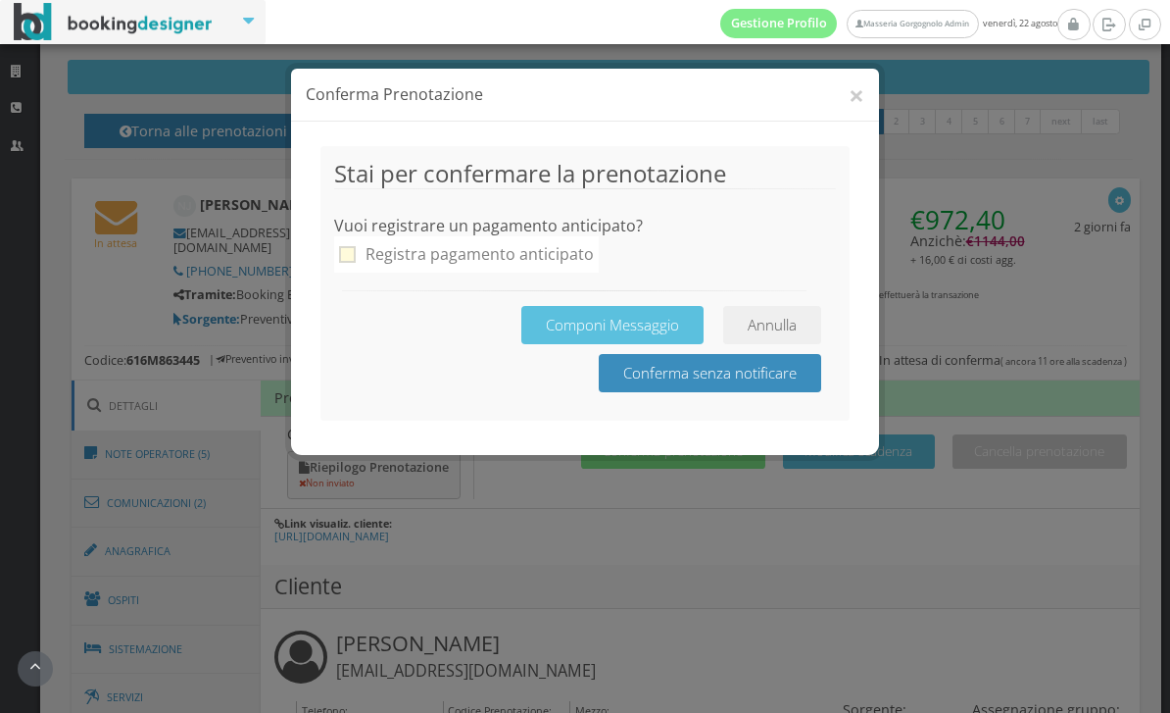
click at [544, 260] on div "Registra pagamento anticipato" at bounding box center [480, 254] width 228 height 26
checkbox input "true"
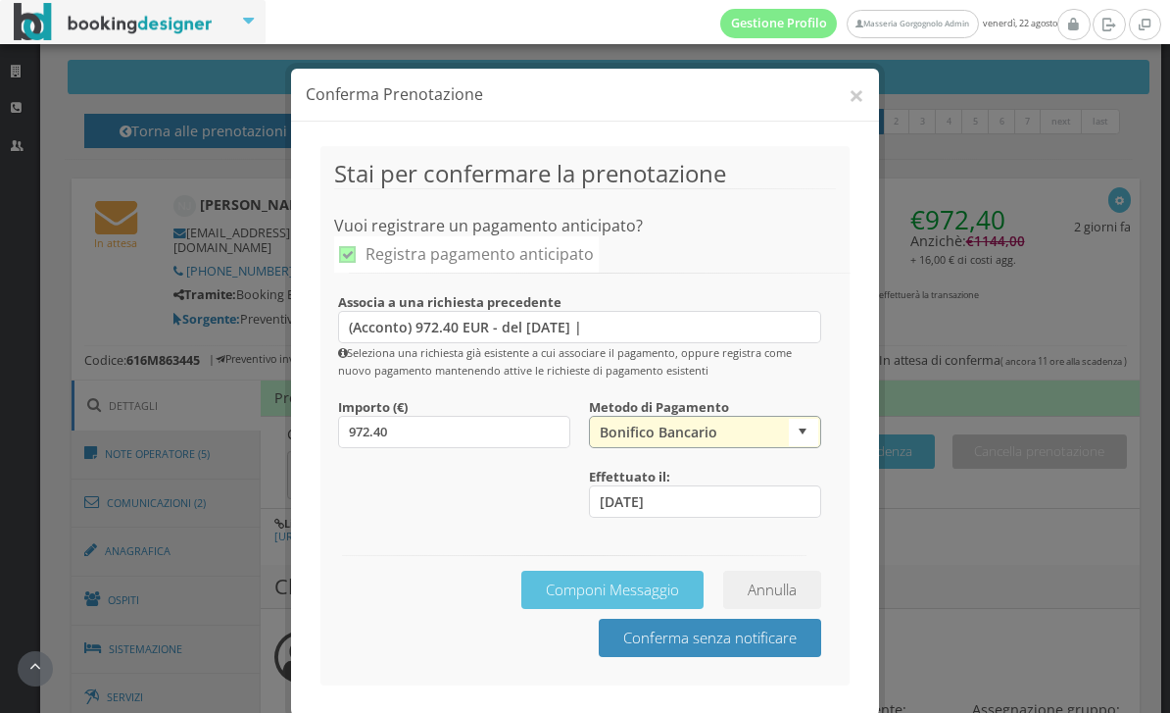
click at [761, 444] on select "Bonifico Bancario Carta di Credito Pay By Link Contanti Assegno Bancario Assegn…" at bounding box center [705, 432] width 232 height 32
select select "2317"
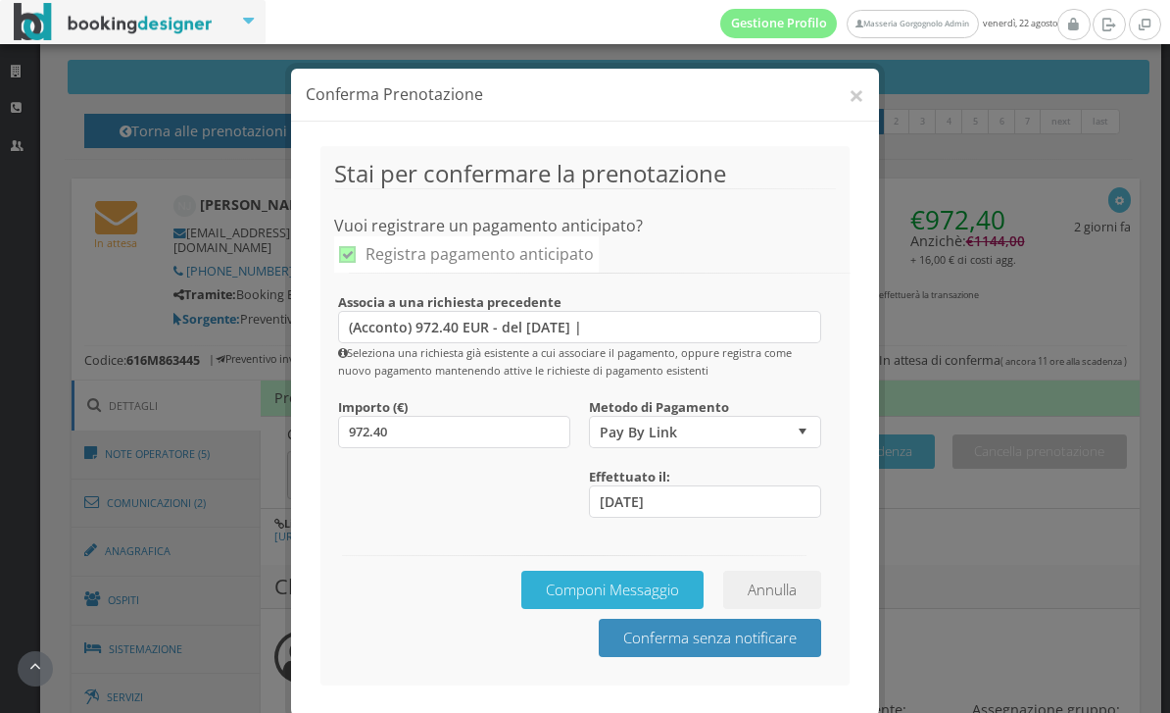
click at [630, 598] on button "Componi Messaggio" at bounding box center [612, 589] width 182 height 38
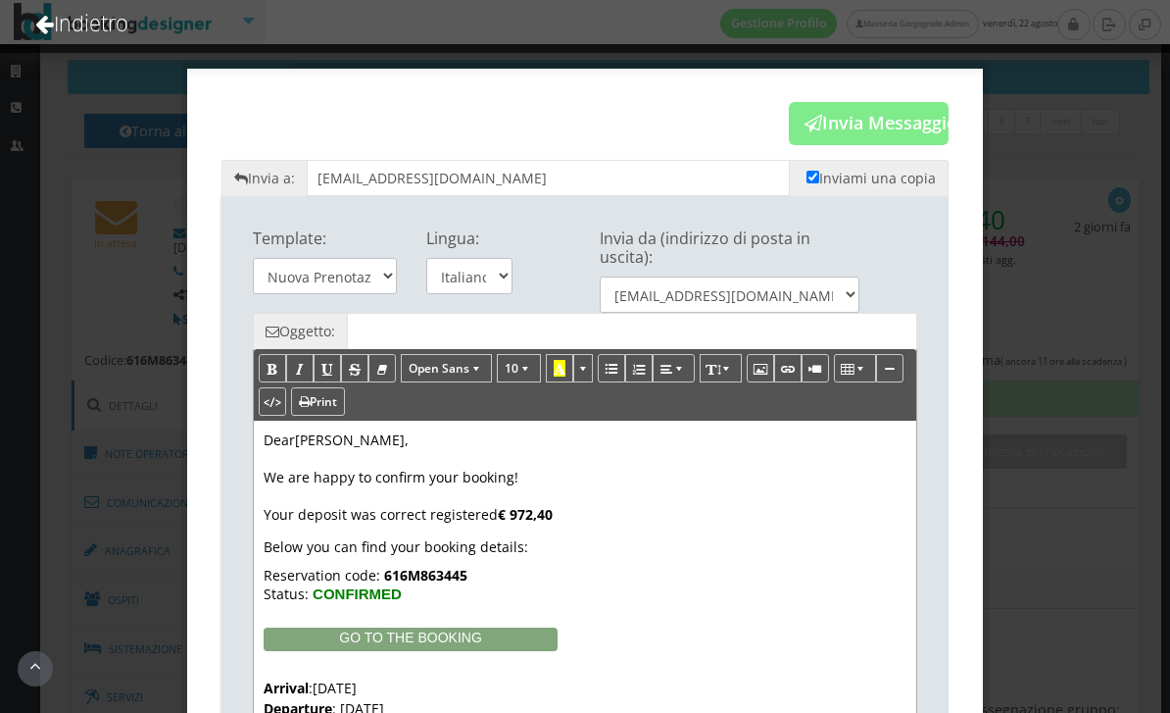
type input "Reservation Confirmed - Masseria Gorgognolo"
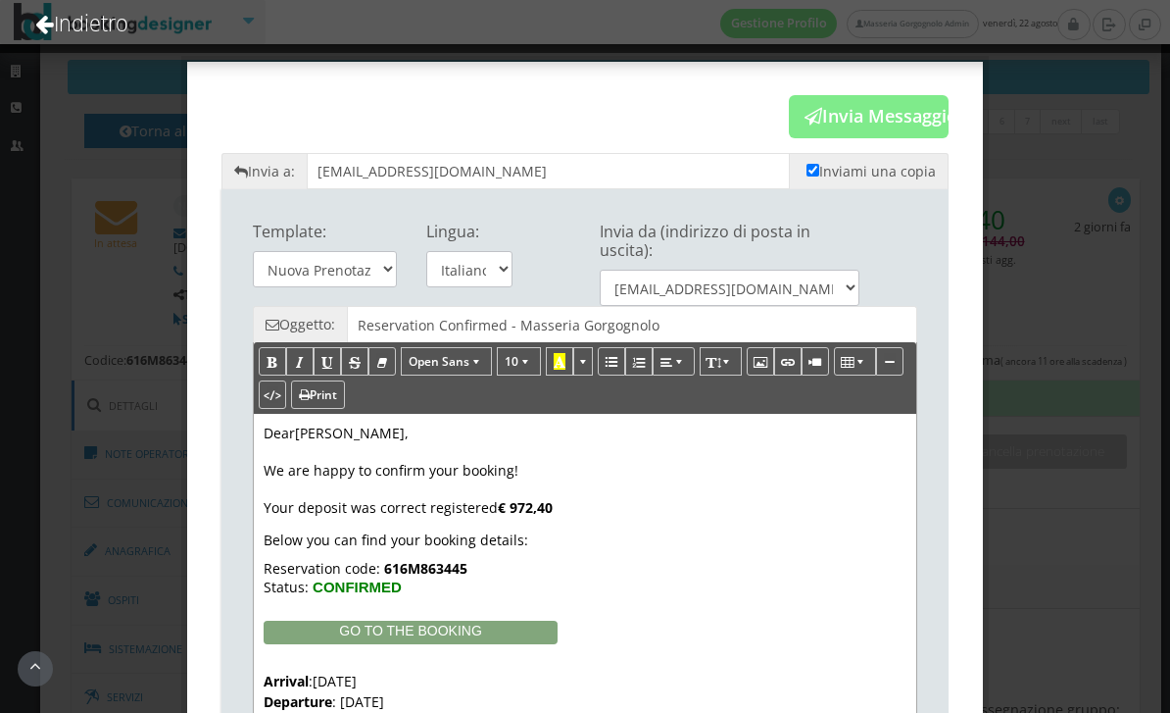
scroll to position [2, 0]
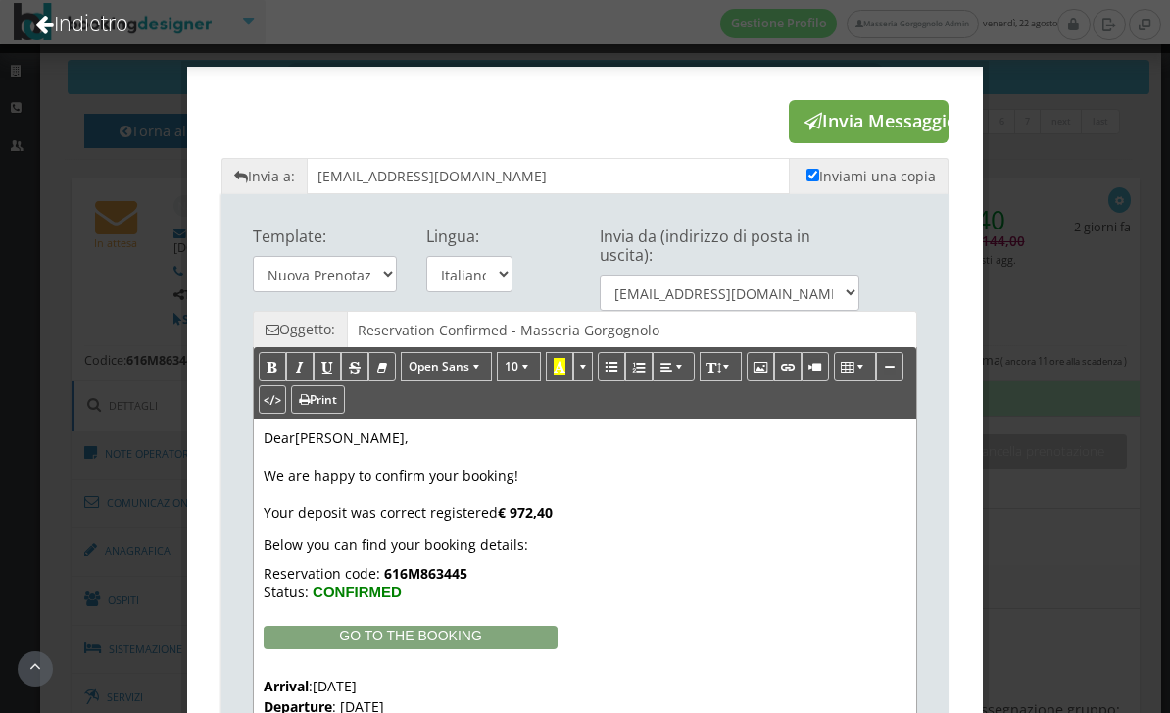
click at [908, 125] on button "Invia Messaggio" at bounding box center [869, 121] width 160 height 43
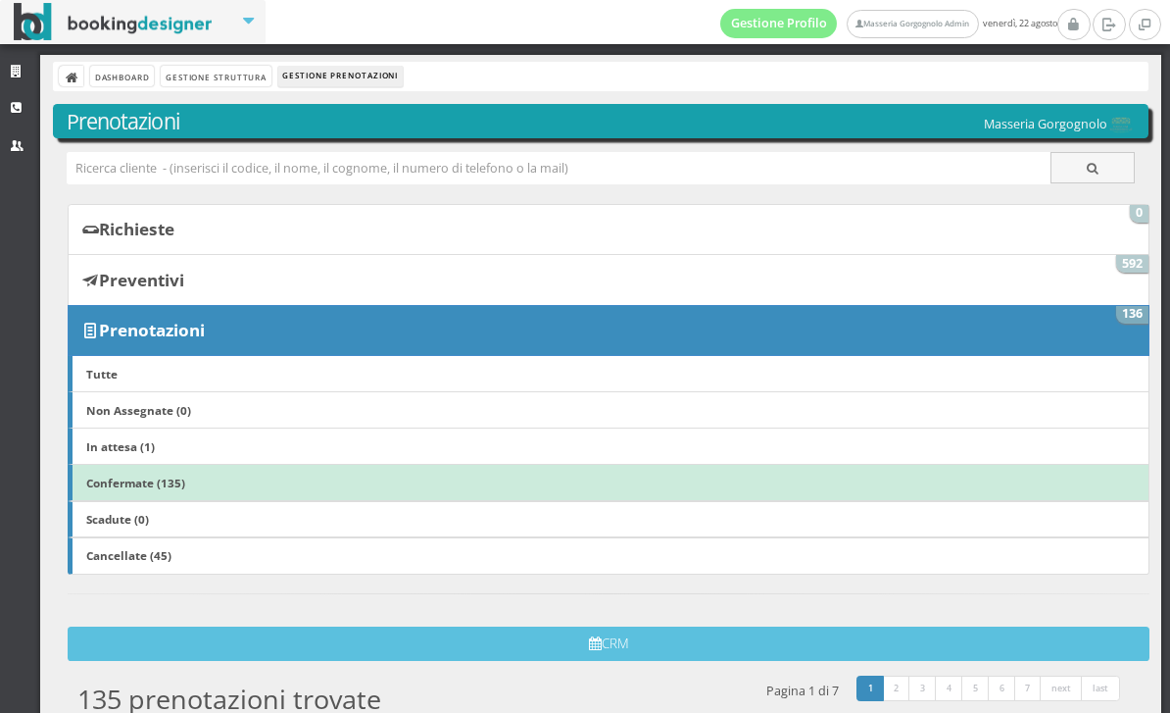
click at [244, 446] on link "In attesa (1)" at bounding box center [609, 445] width 1082 height 37
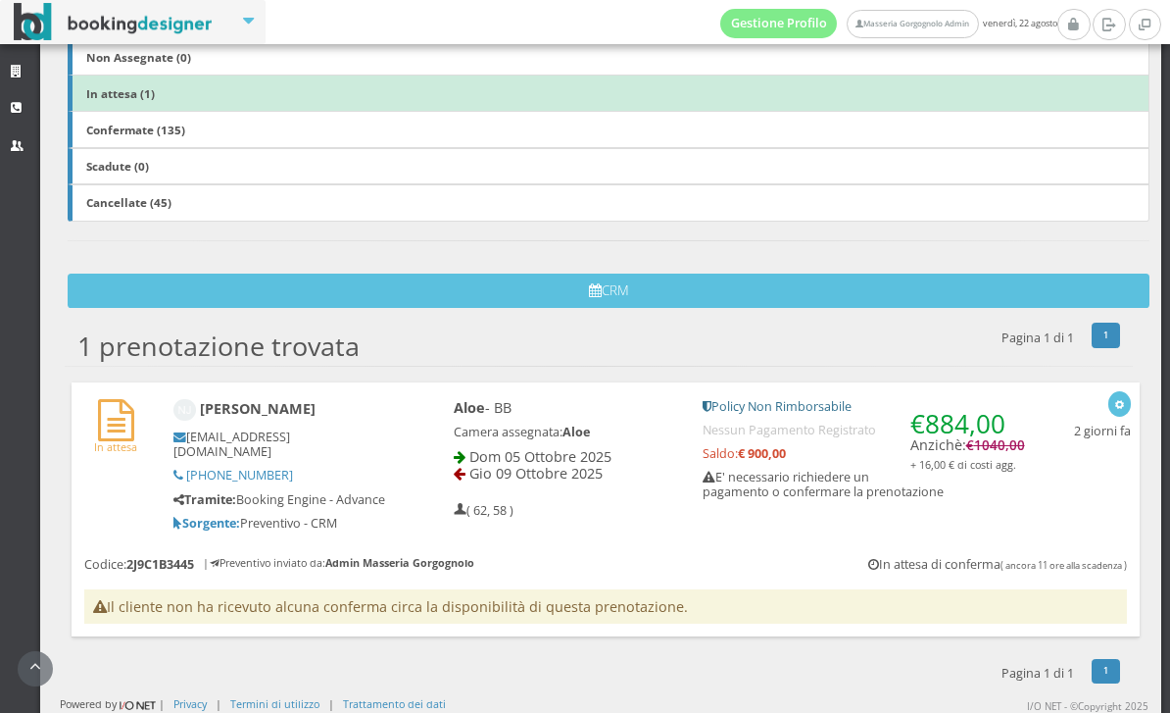
scroll to position [393, 0]
click at [1025, 515] on div "€ 884,00 Anzichè: € 1040,00 + 16,00 € di costi agg. Policy Non Rimborsabile Nes…" at bounding box center [864, 455] width 348 height 131
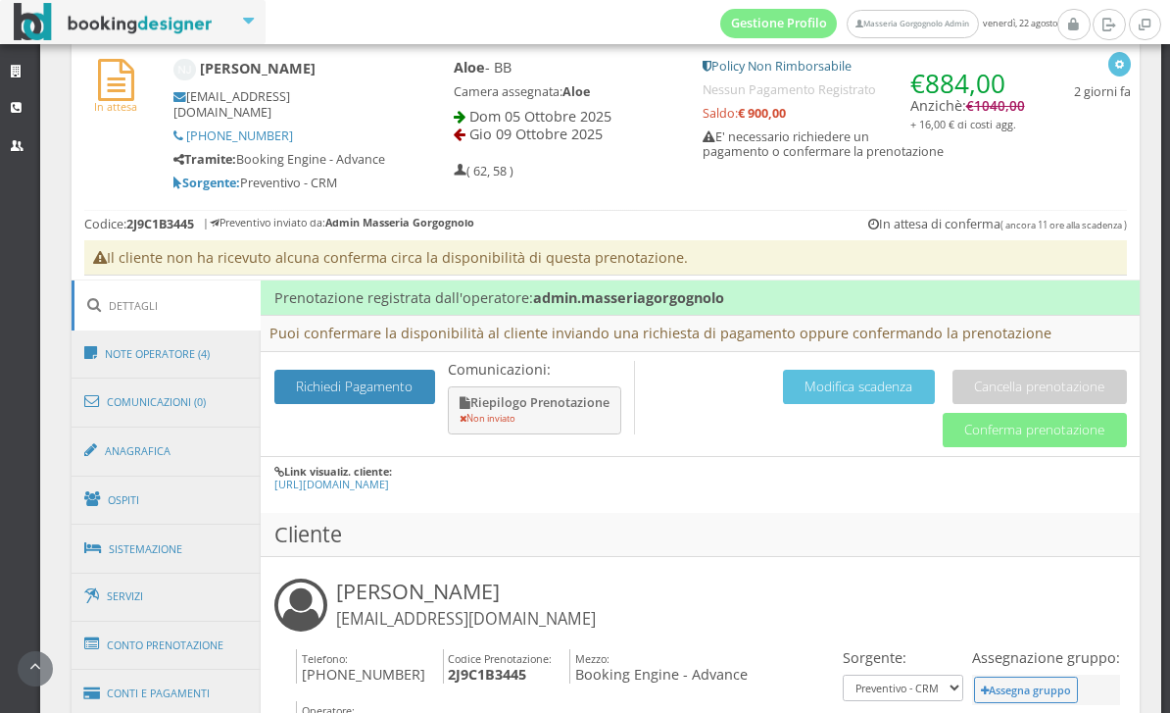
scroll to position [808, 0]
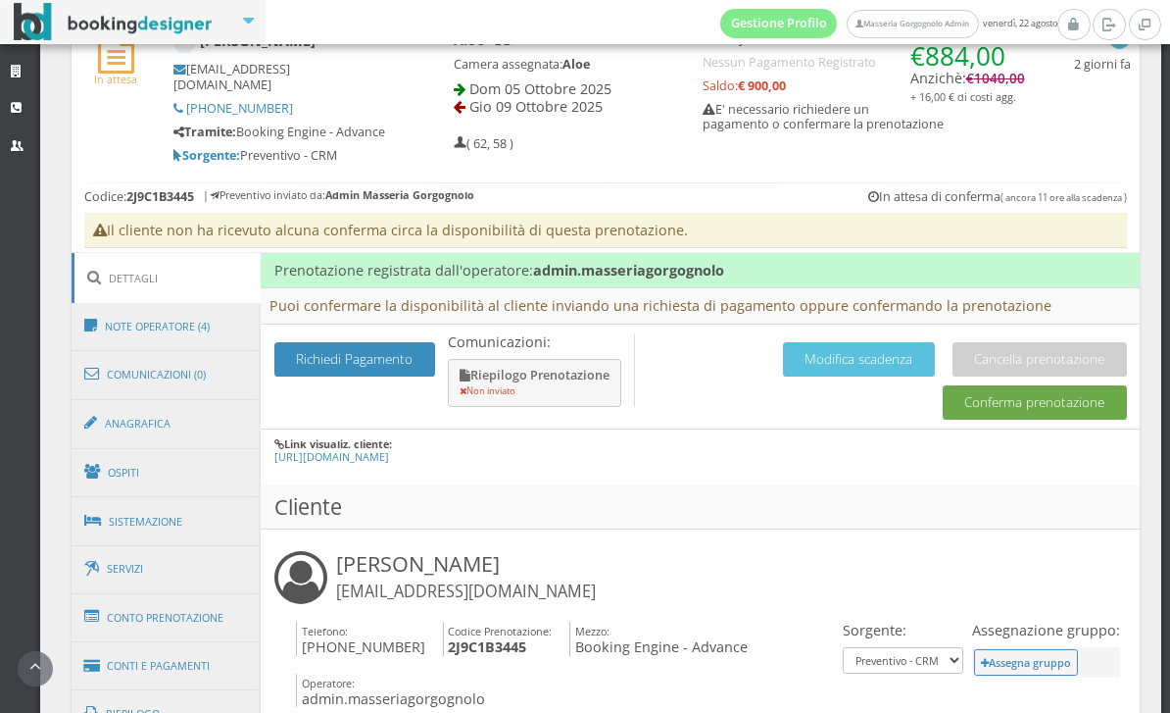
click at [1048, 408] on button "Conferma prenotazione" at bounding box center [1035, 402] width 184 height 34
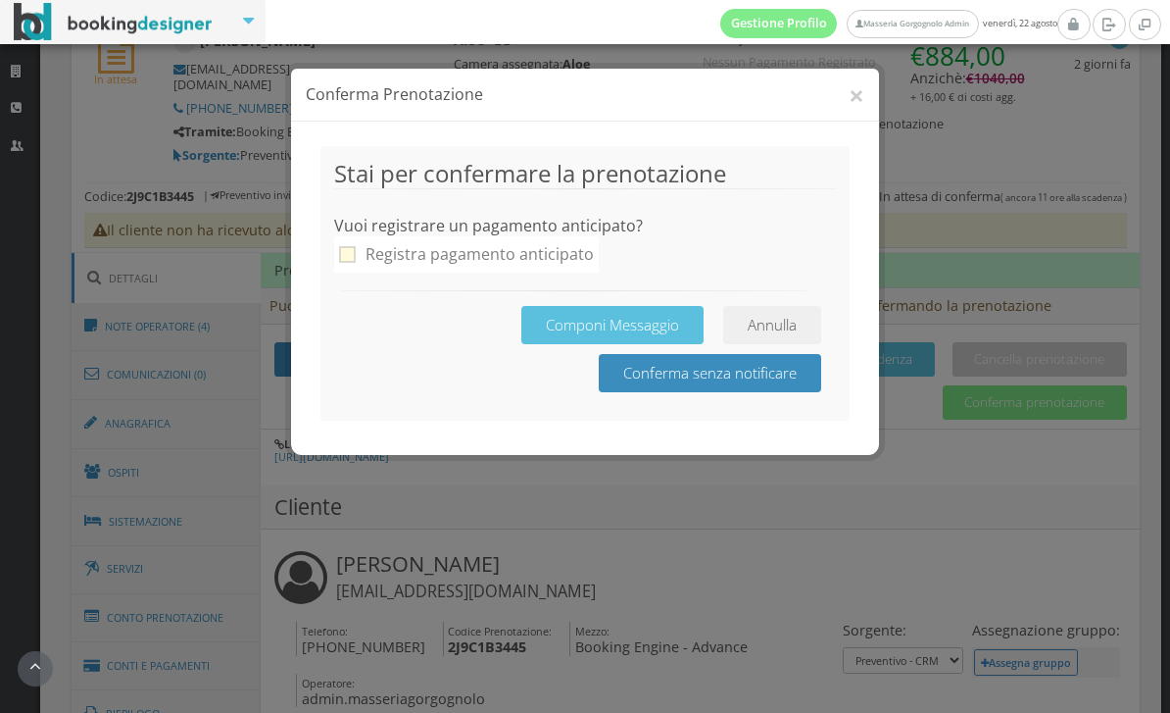
click at [475, 261] on div "Registra pagamento anticipato" at bounding box center [480, 254] width 228 height 26
checkbox input "true"
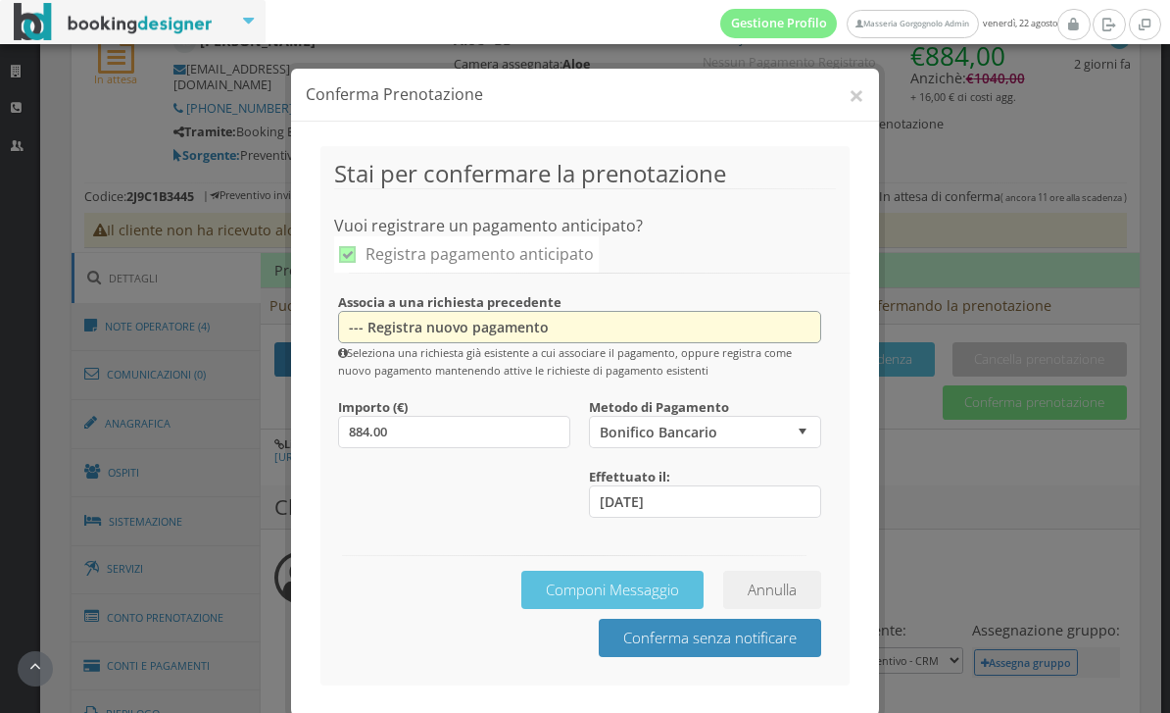
click at [654, 327] on select "--- Registra nuovo pagamento" at bounding box center [579, 327] width 483 height 32
click at [657, 329] on select "--- Registra nuovo pagamento" at bounding box center [579, 327] width 483 height 32
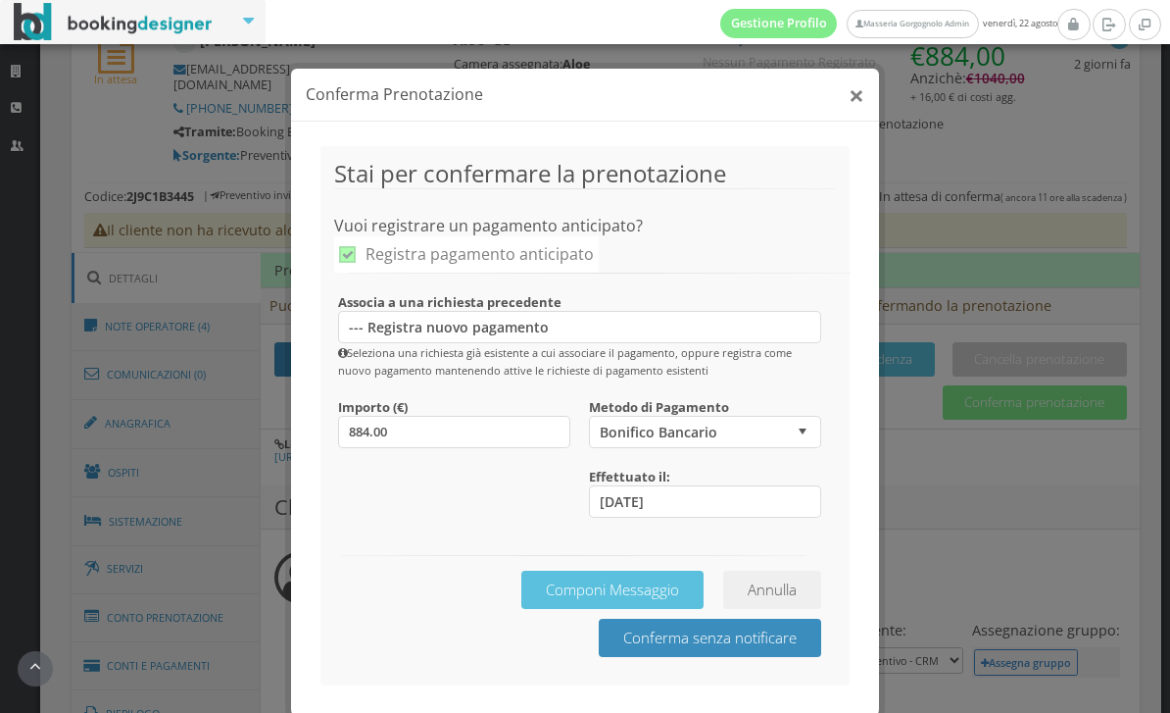
click at [849, 105] on button "×" at bounding box center [857, 94] width 16 height 27
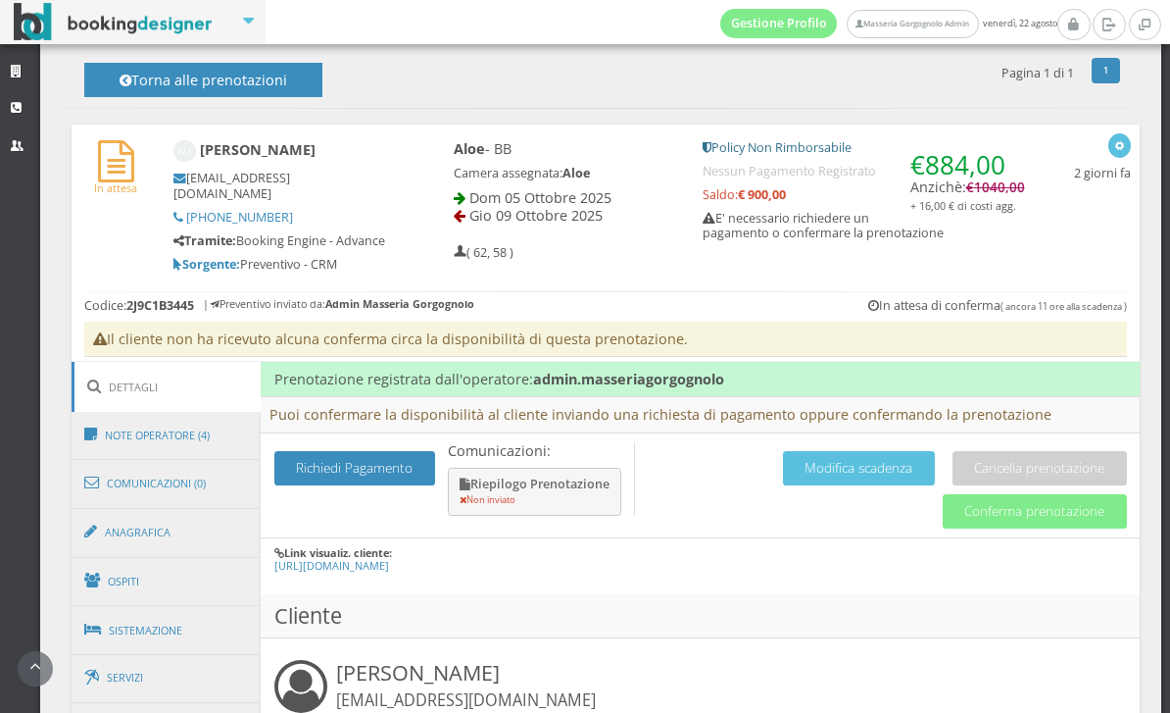
scroll to position [654, 0]
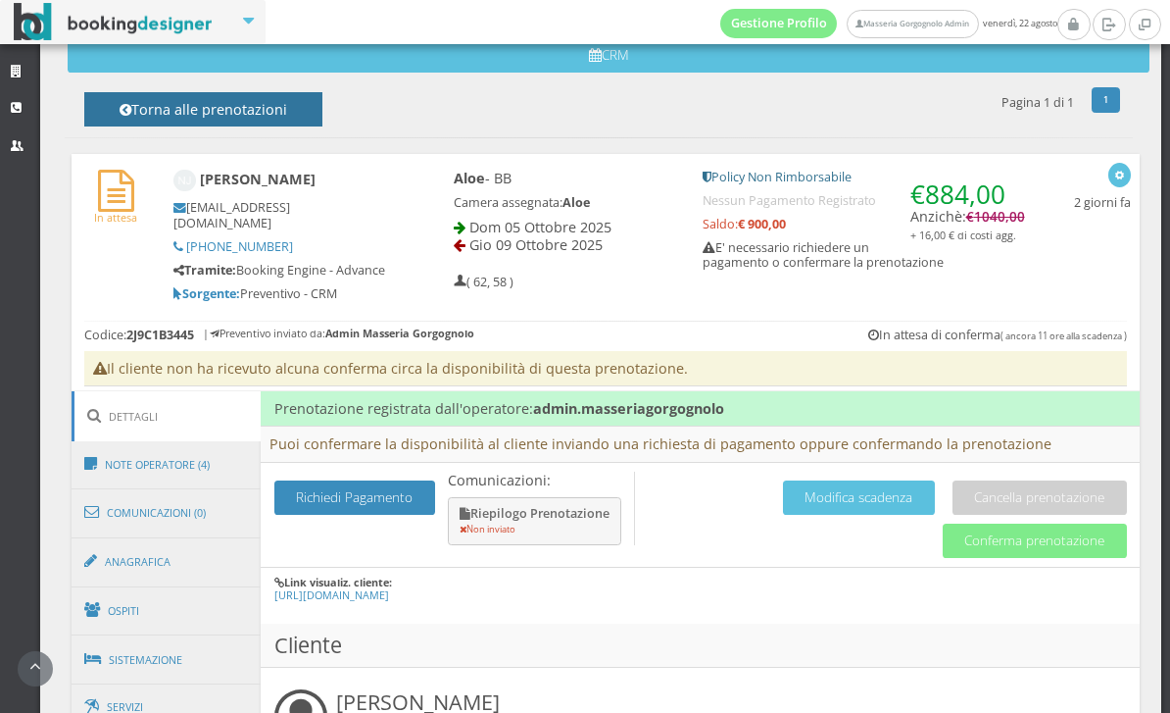
click at [287, 120] on h4 "Torna alle prenotazioni" at bounding box center [203, 116] width 194 height 30
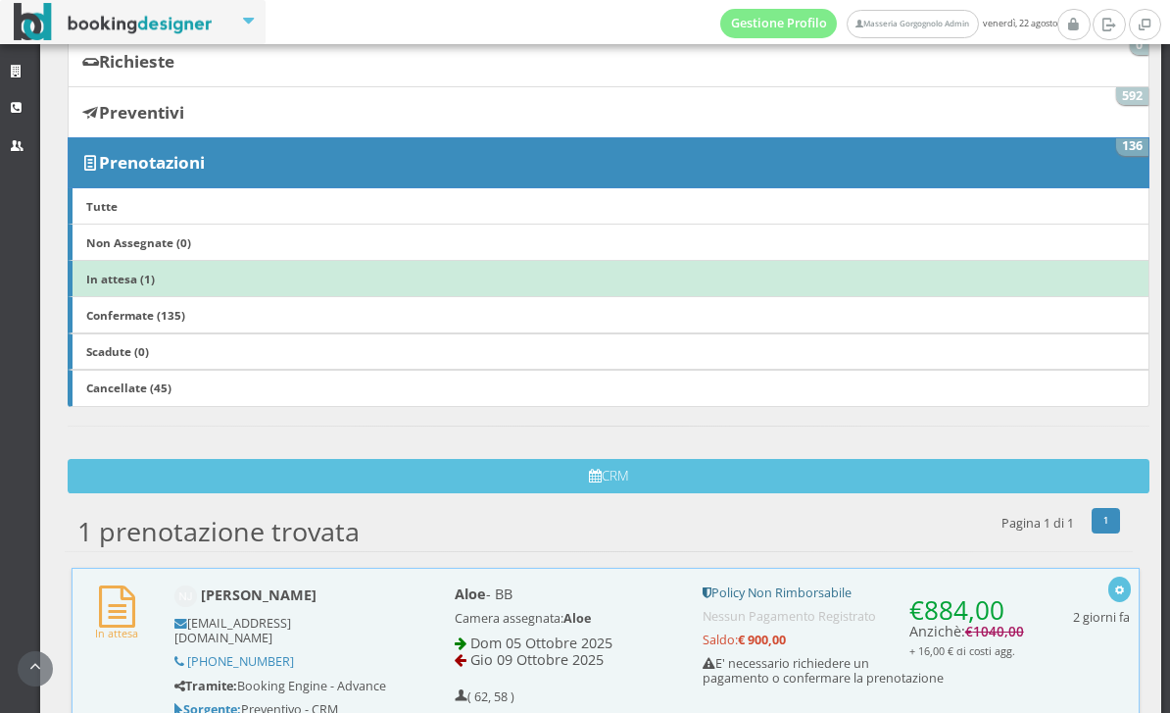
scroll to position [191, 0]
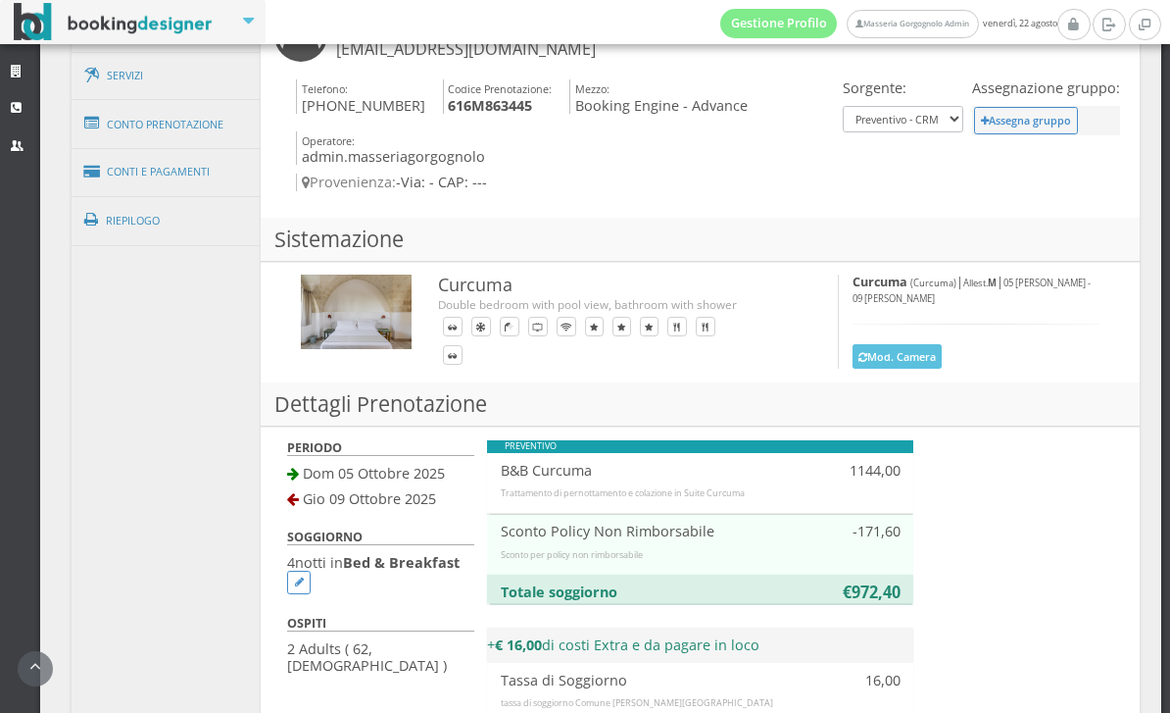
scroll to position [1349, 0]
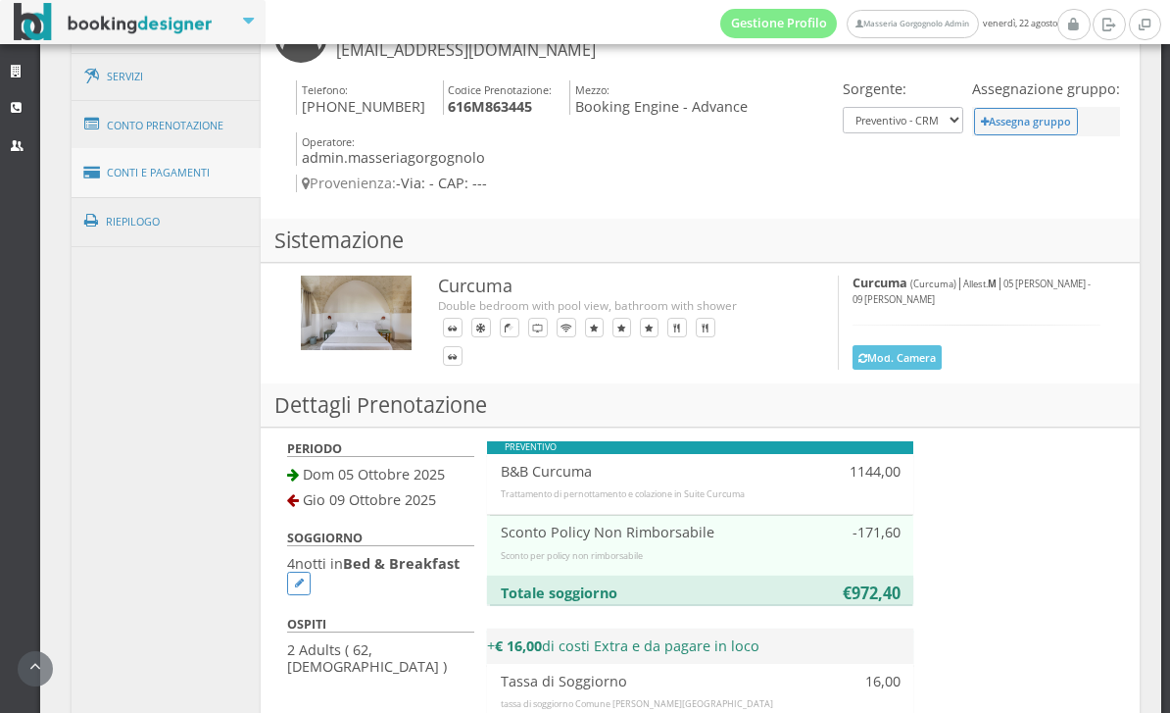
click at [206, 167] on link "Conti e Pagamenti" at bounding box center [167, 173] width 190 height 50
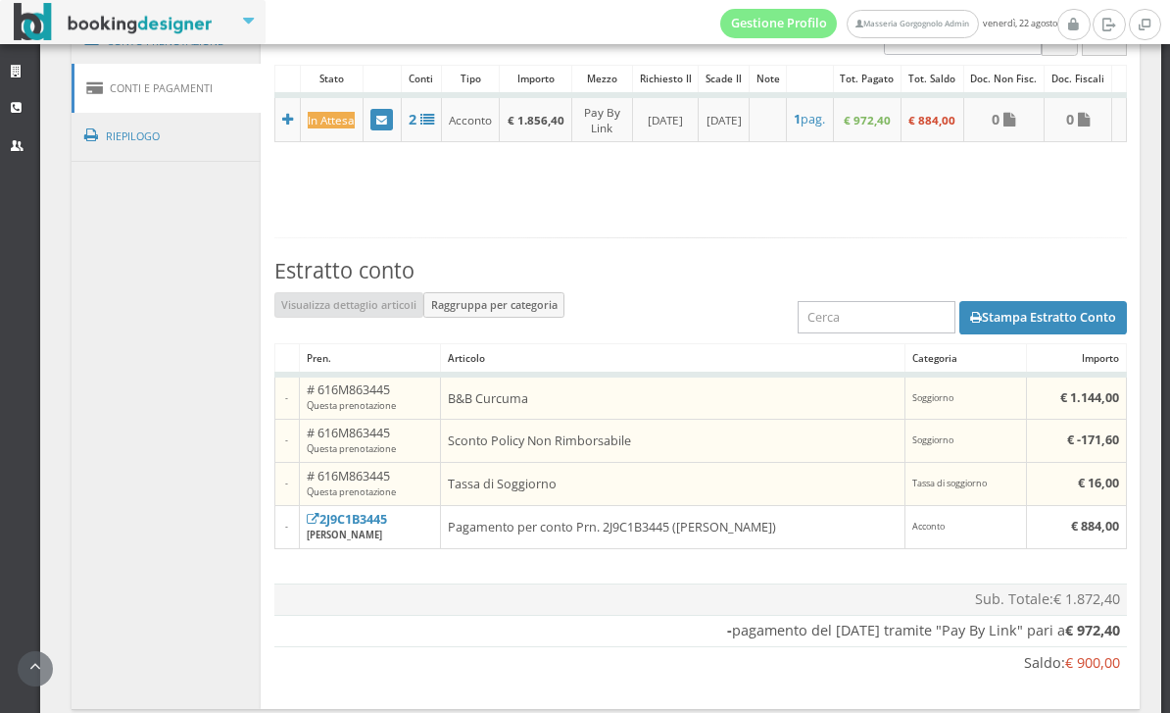
scroll to position [1325, 0]
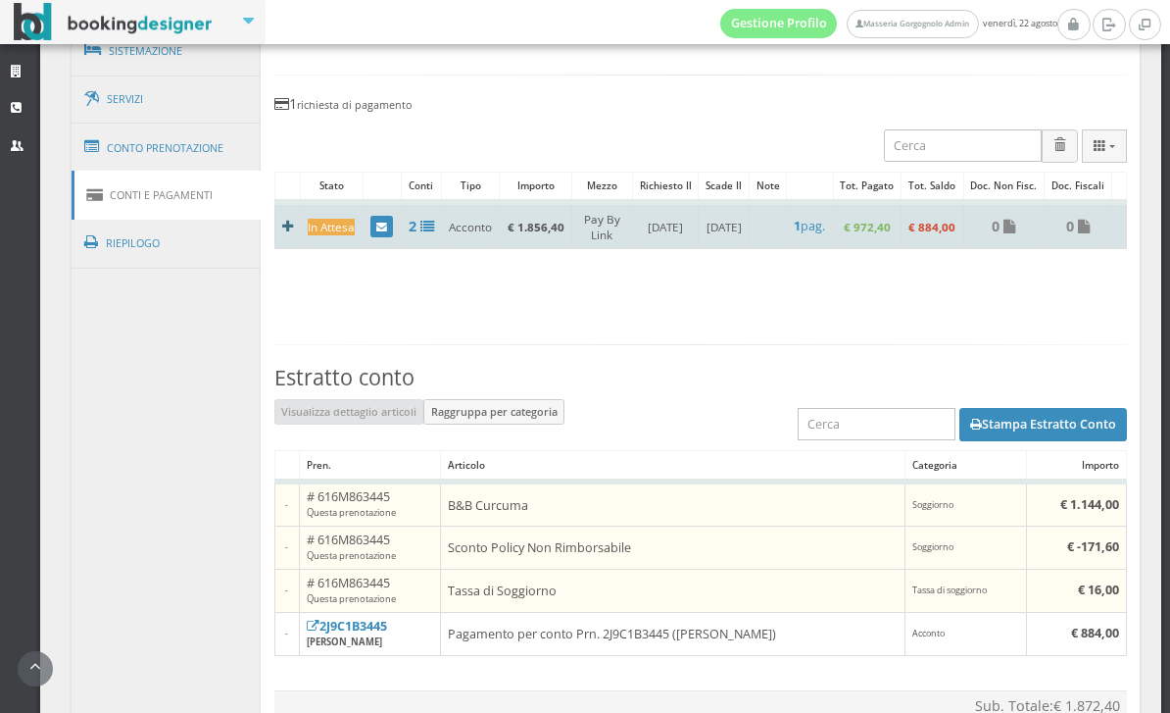
click at [292, 233] on icon at bounding box center [287, 227] width 11 height 14
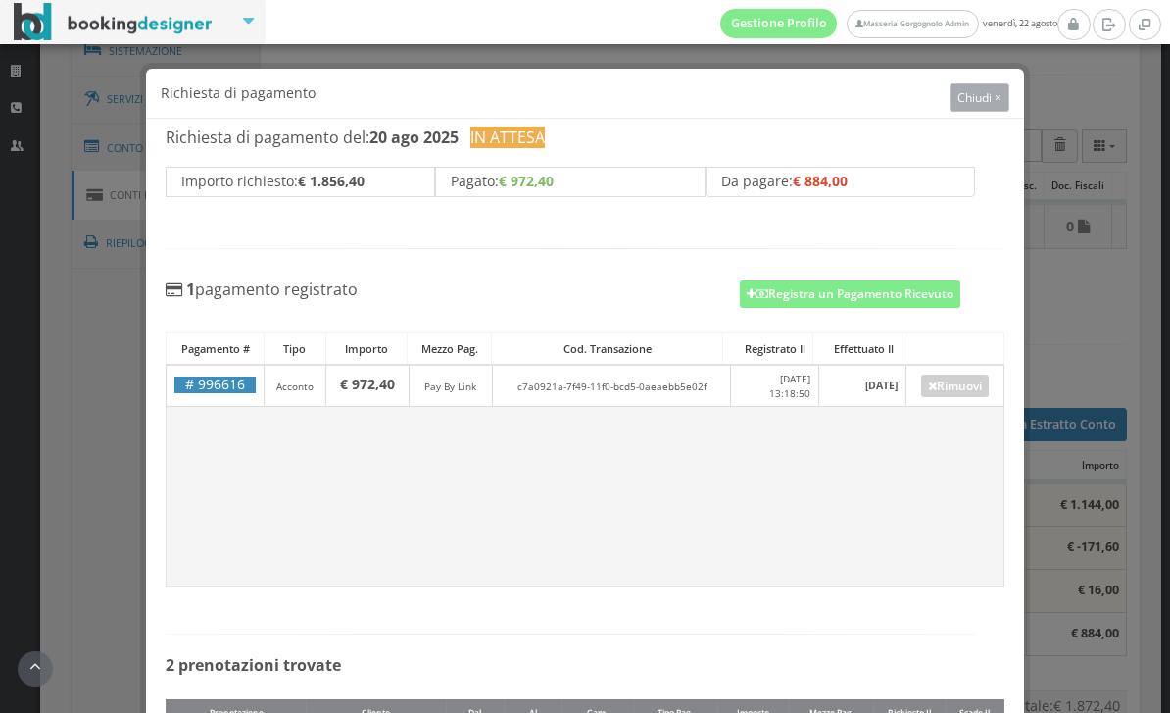
click at [984, 95] on span "Chiudi ×" at bounding box center [980, 97] width 44 height 17
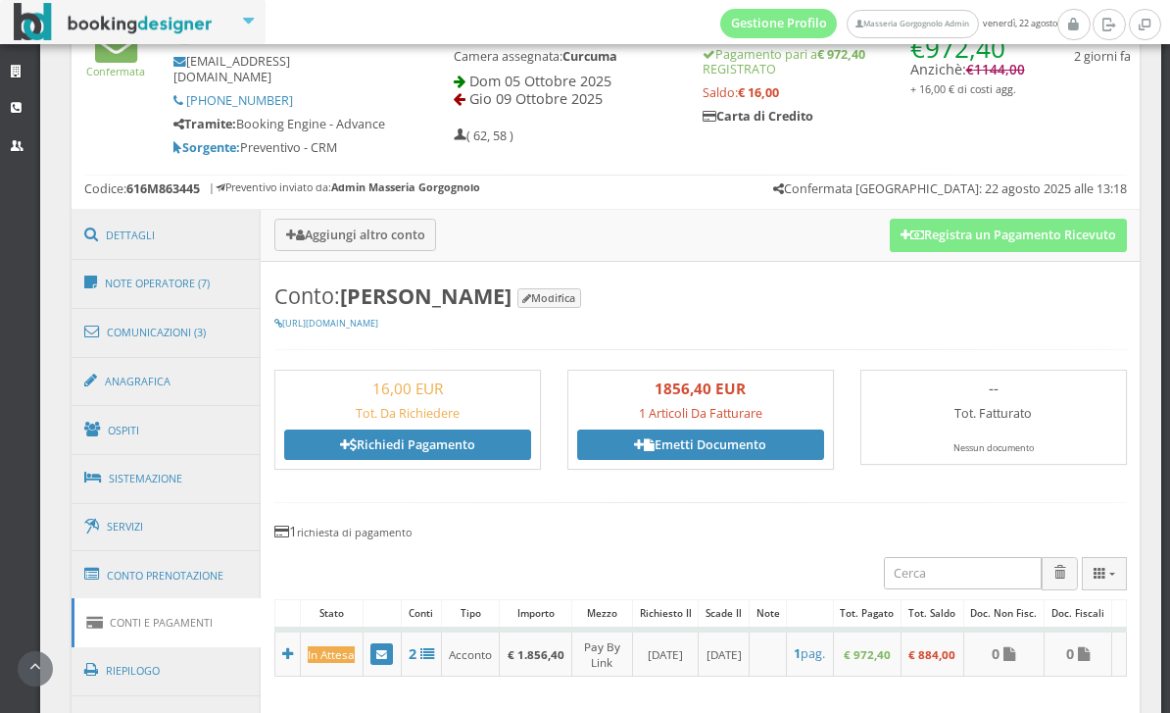
scroll to position [831, 0]
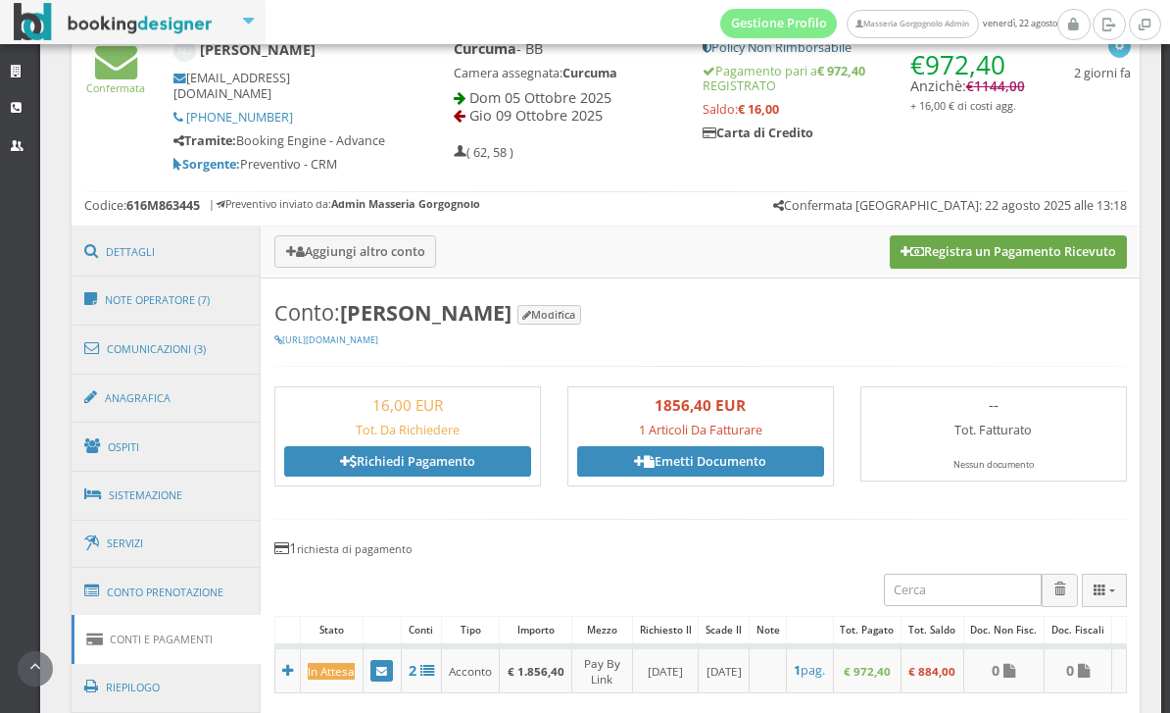
click at [995, 248] on button "Registra un Pagamento Ricevuto" at bounding box center [1008, 251] width 237 height 33
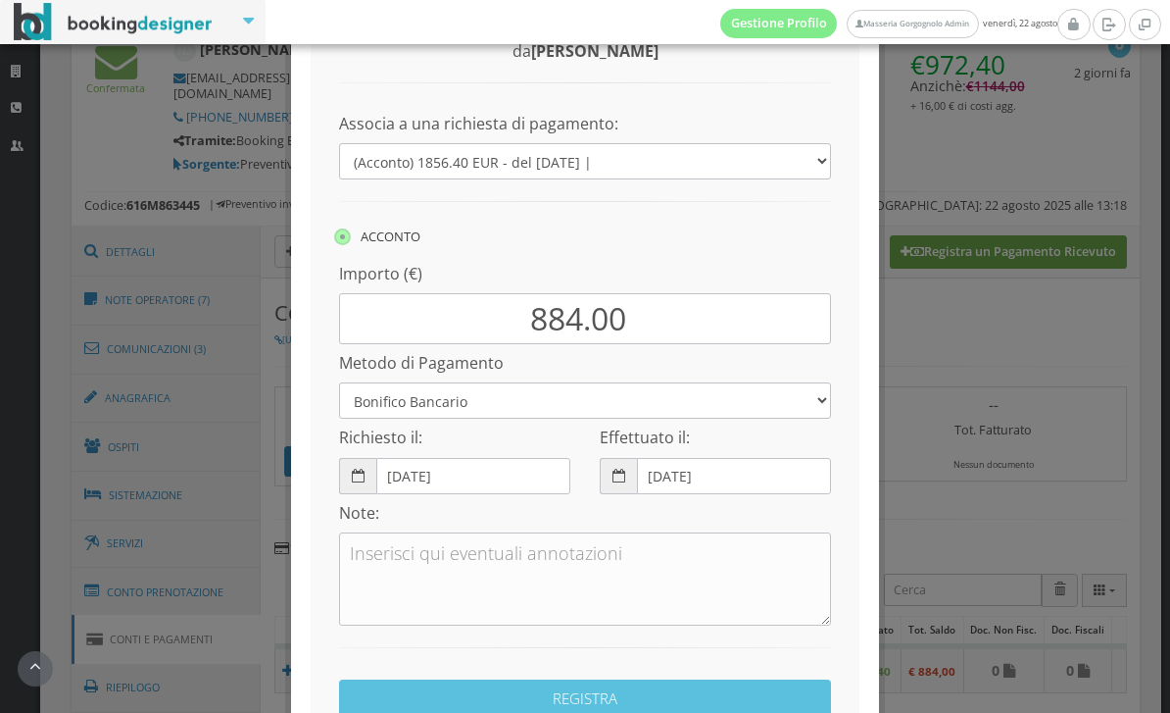
scroll to position [183, 0]
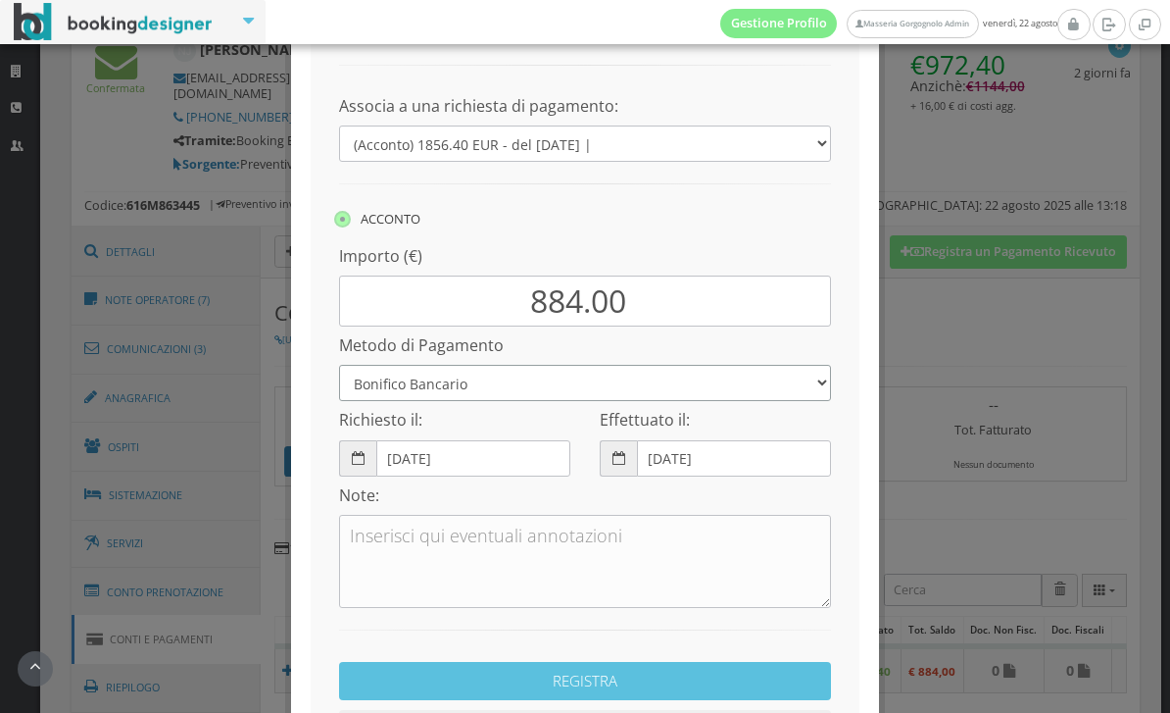
click at [771, 379] on select "Bonifico Bancario Carta di Credito Pay By Link Contanti Assegno Bancario Assegn…" at bounding box center [585, 383] width 492 height 36
select select "2317"
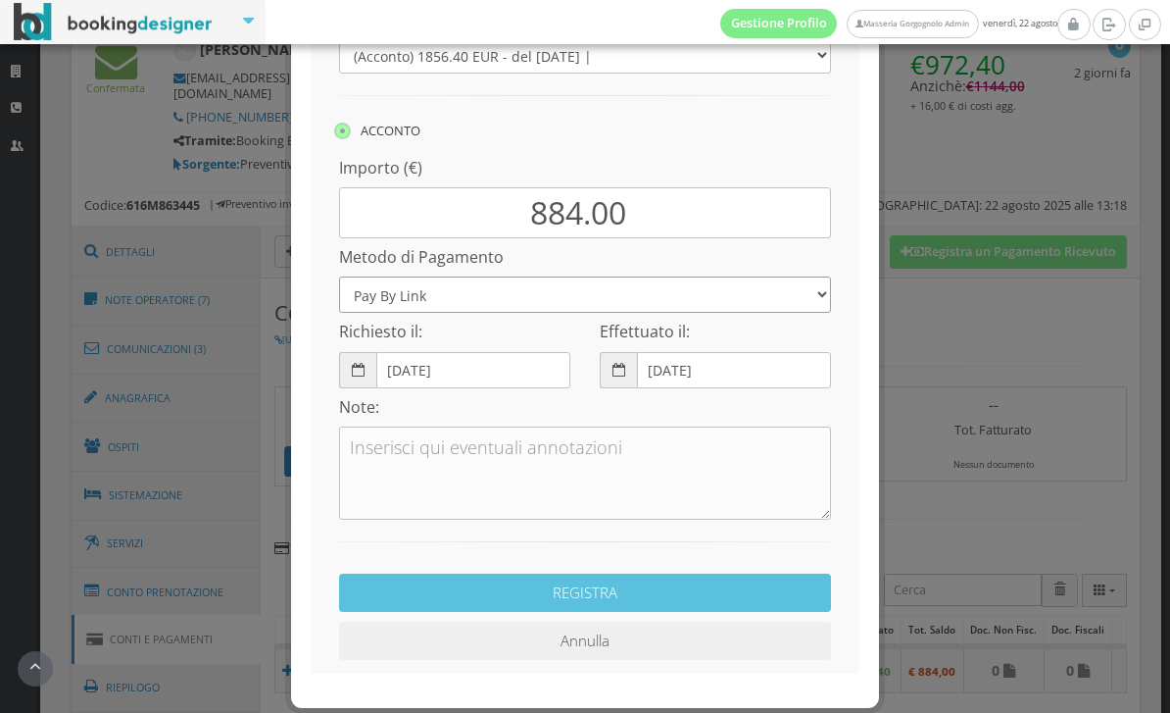
scroll to position [290, 0]
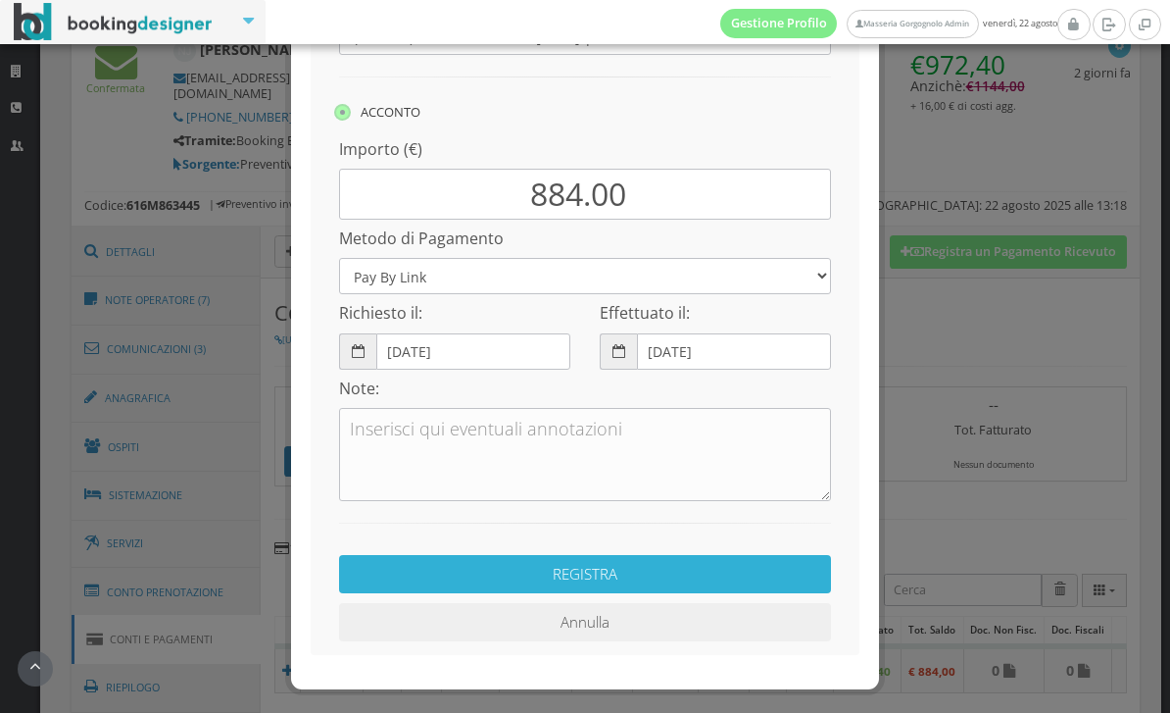
click at [677, 571] on button "REGISTRA" at bounding box center [585, 574] width 492 height 38
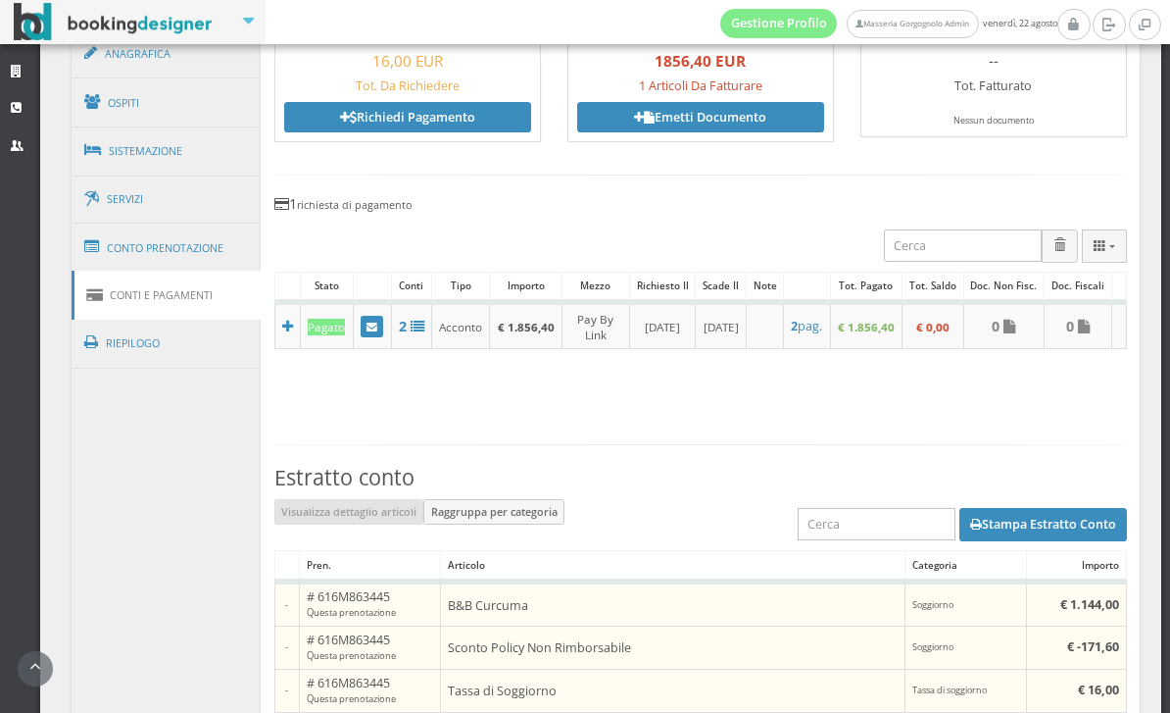
scroll to position [1212, 0]
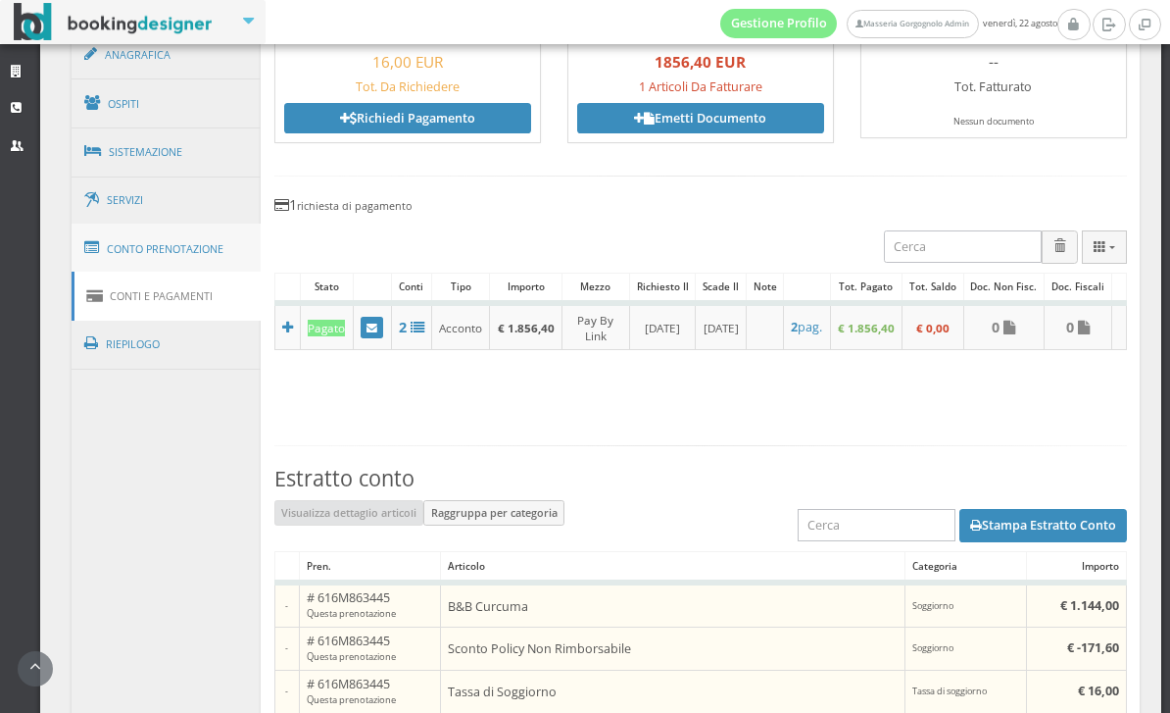
click at [222, 234] on link "Conto Prenotazione" at bounding box center [167, 248] width 190 height 51
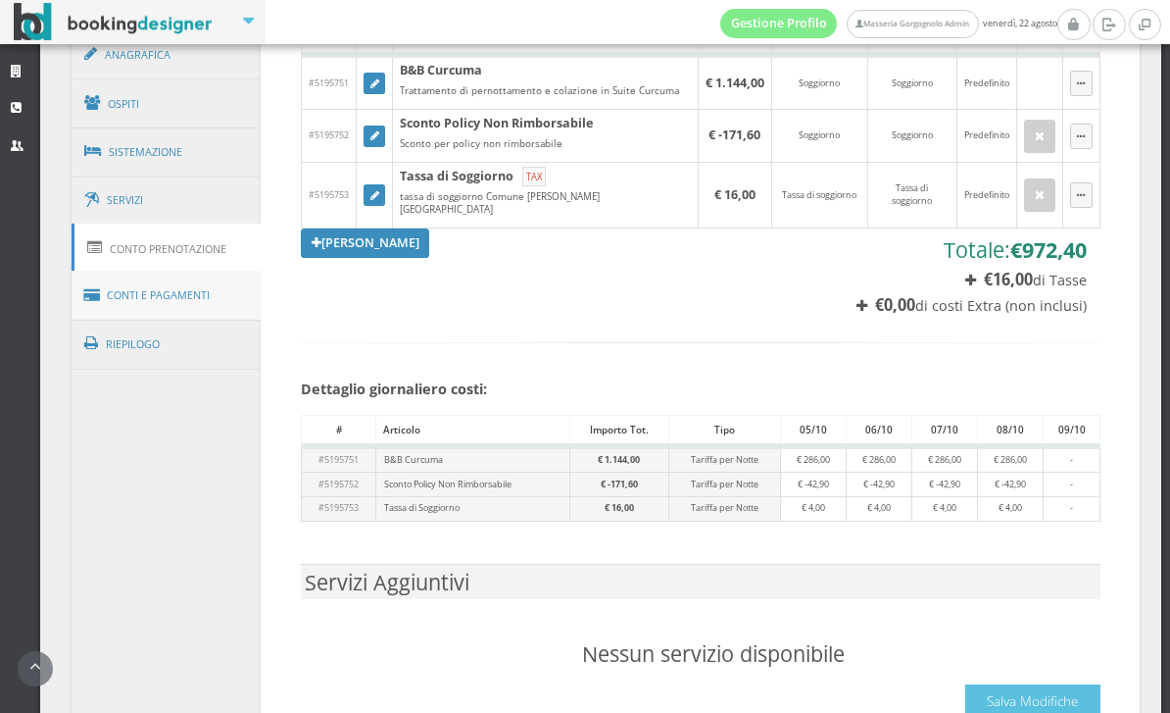
click at [213, 271] on link "Conti e Pagamenti" at bounding box center [167, 296] width 190 height 50
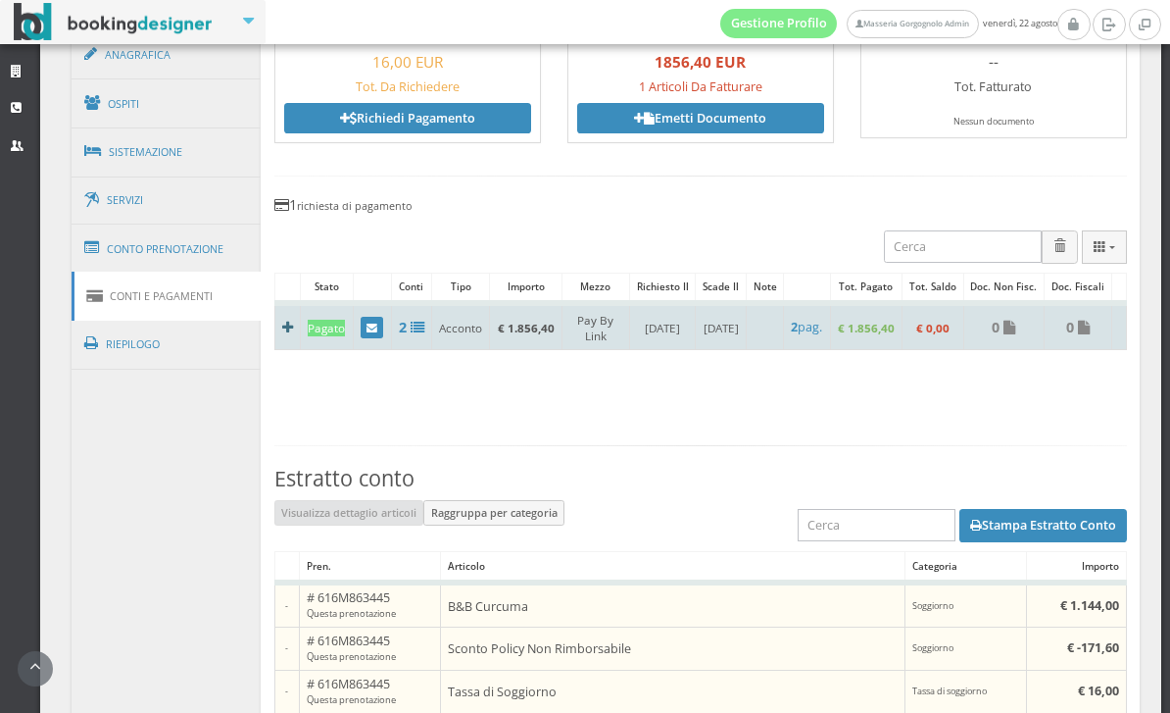
click at [288, 334] on icon at bounding box center [287, 327] width 11 height 14
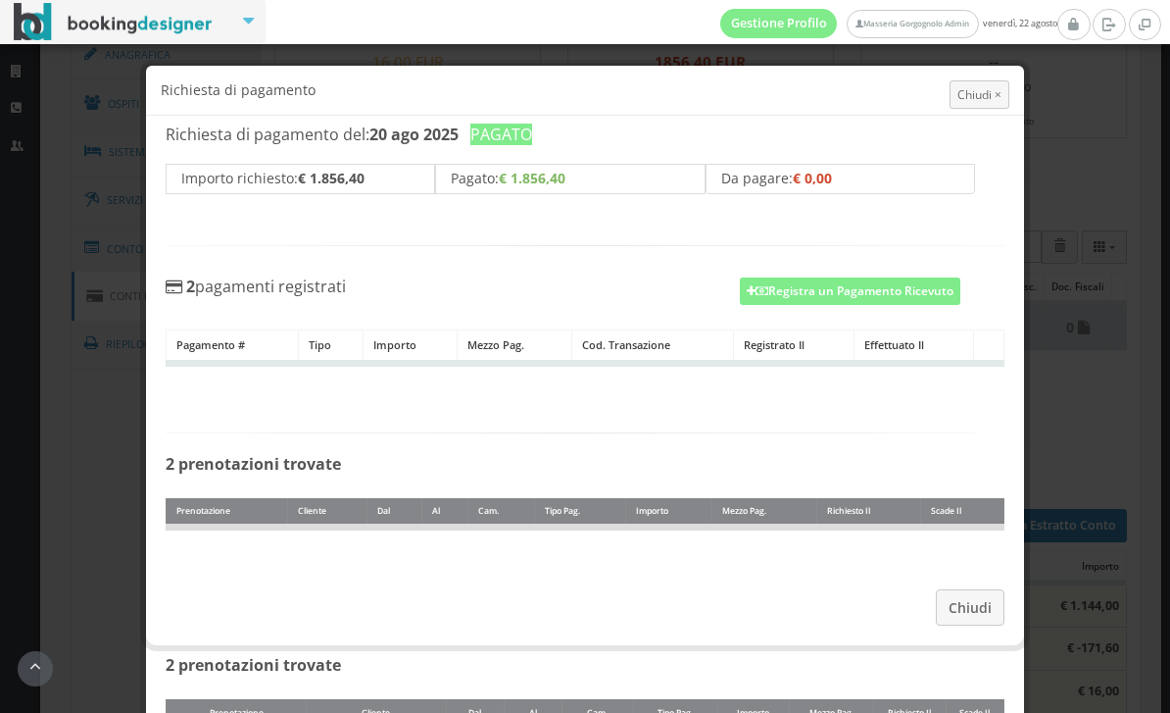
scroll to position [2, 0]
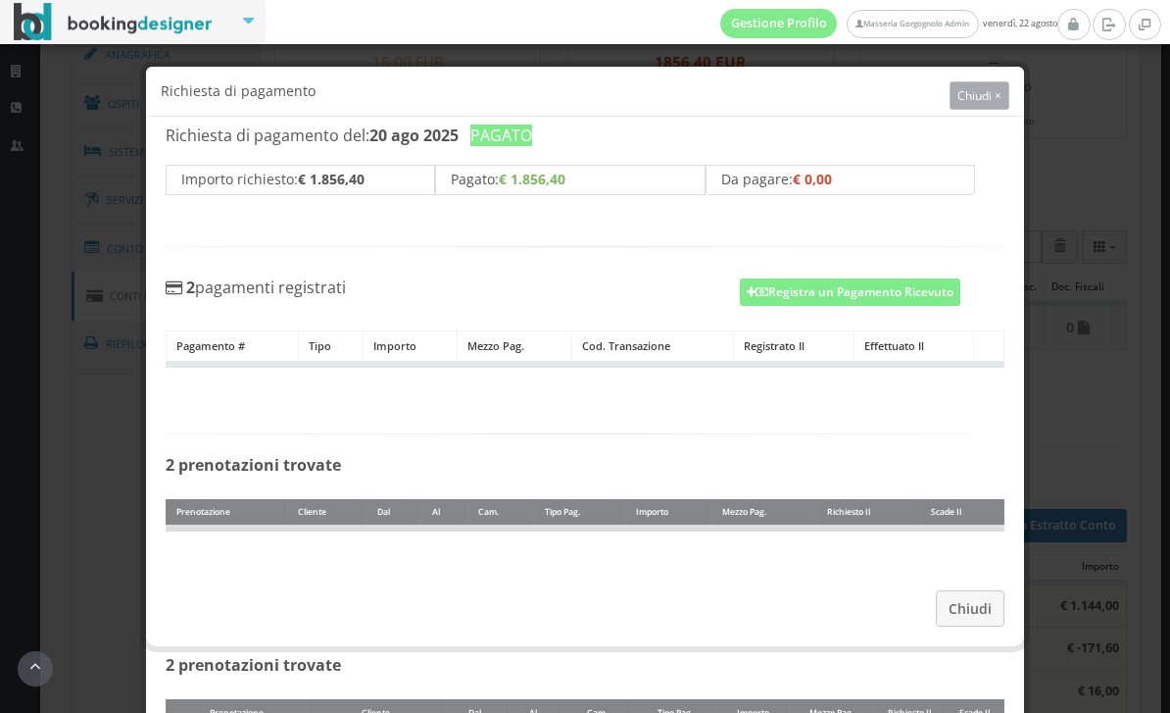
click at [997, 102] on span "Chiudi ×" at bounding box center [980, 95] width 44 height 17
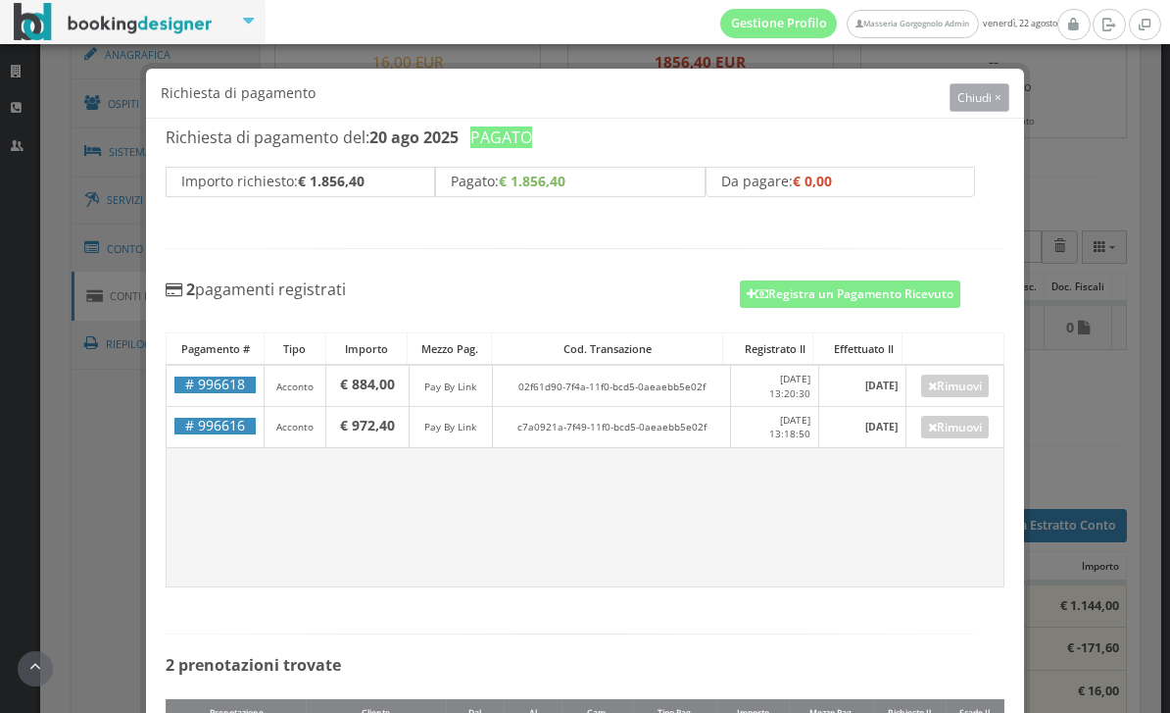
click at [993, 101] on span "Chiudi ×" at bounding box center [980, 97] width 44 height 17
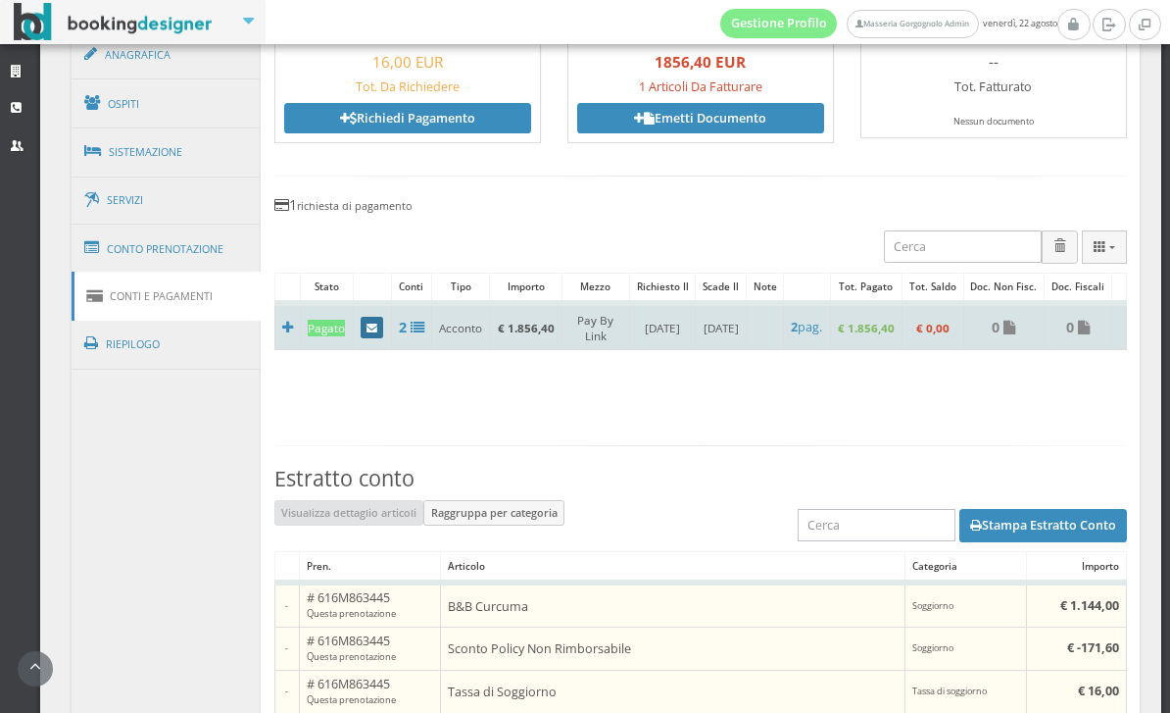
click at [371, 338] on link at bounding box center [373, 328] width 24 height 22
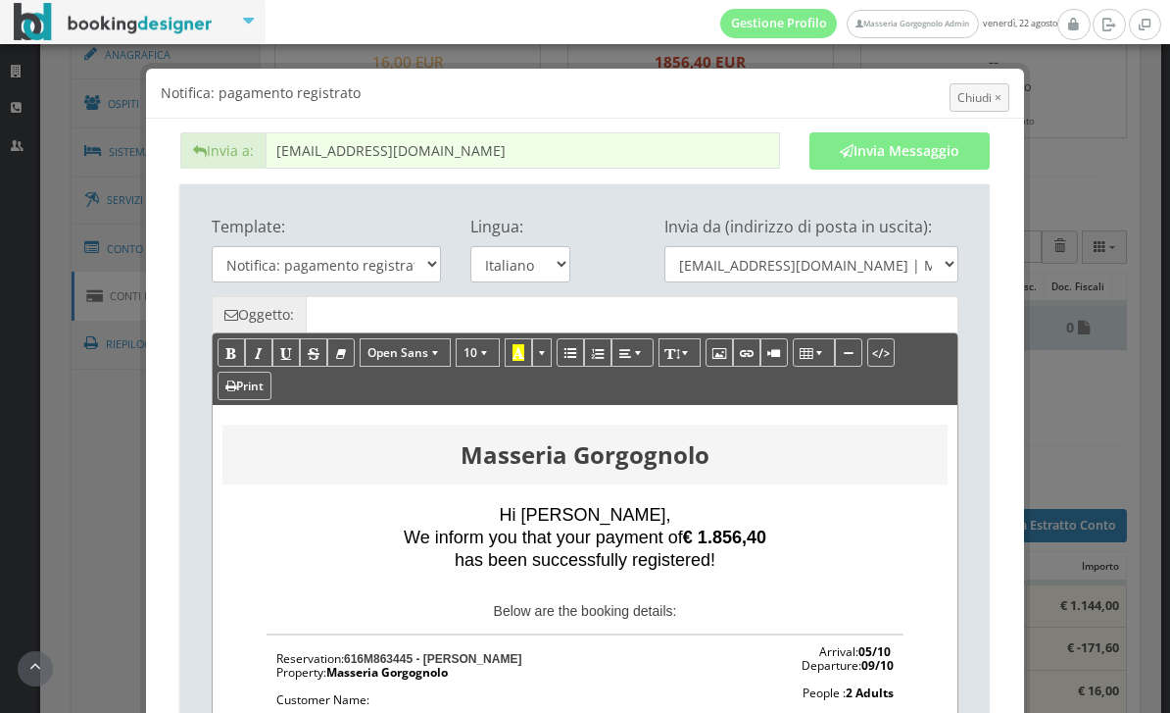
type input "Registered payment - Reservation: 616M863445 - Nikolaj Jonassen"
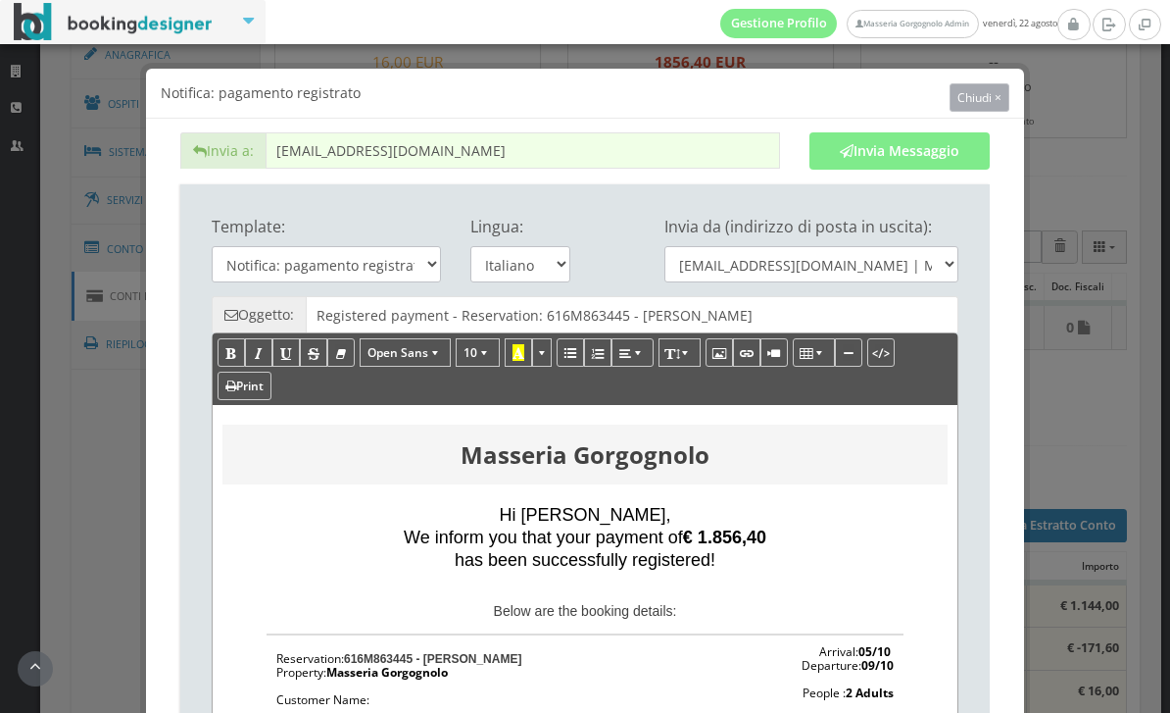
click at [998, 97] on span "Chiudi ×" at bounding box center [980, 97] width 44 height 17
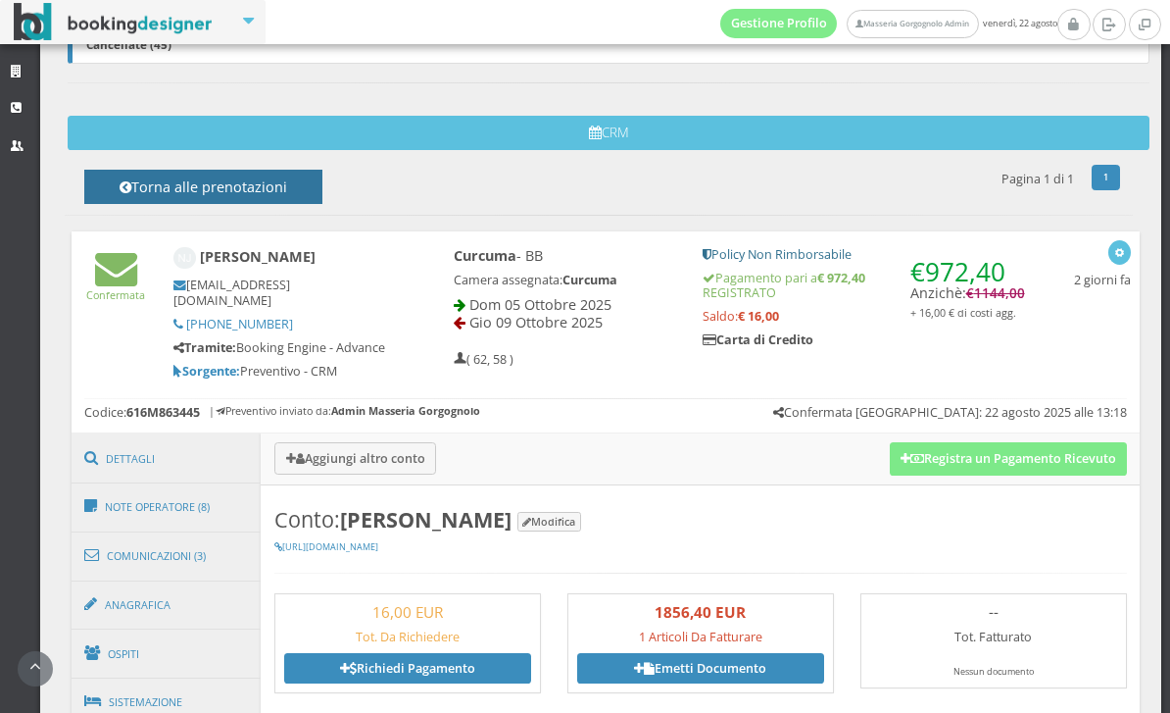
click at [277, 181] on h4 "Torna alle prenotazioni" at bounding box center [203, 193] width 194 height 30
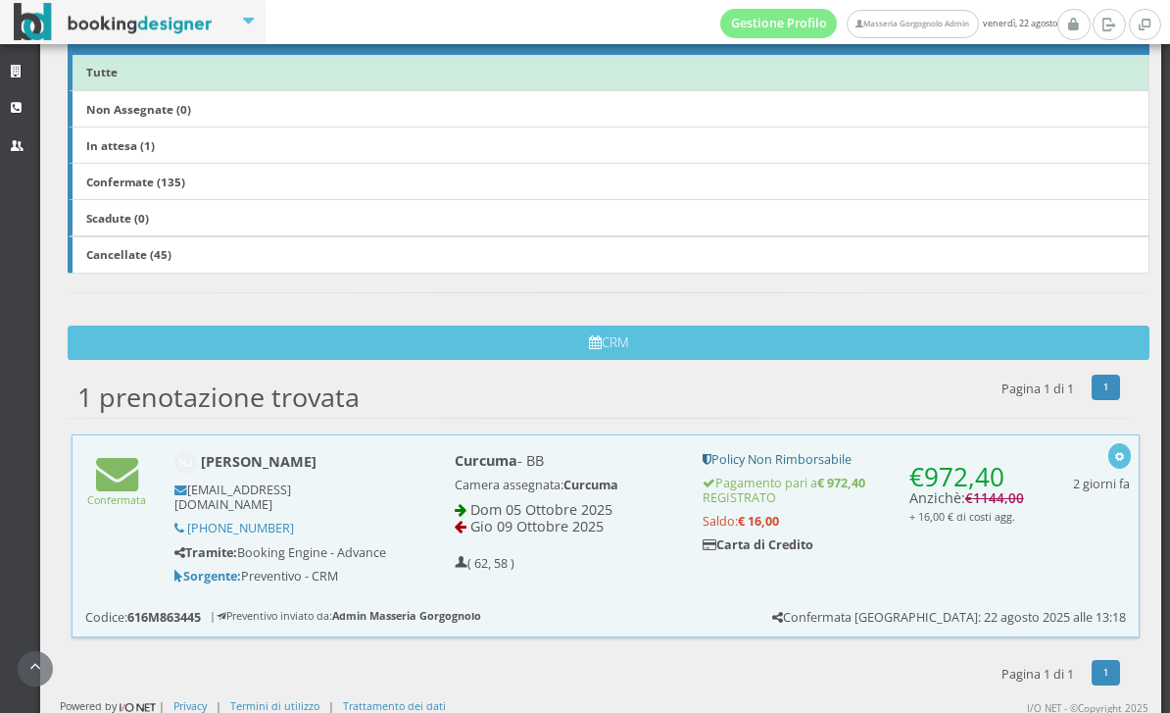
scroll to position [369, 0]
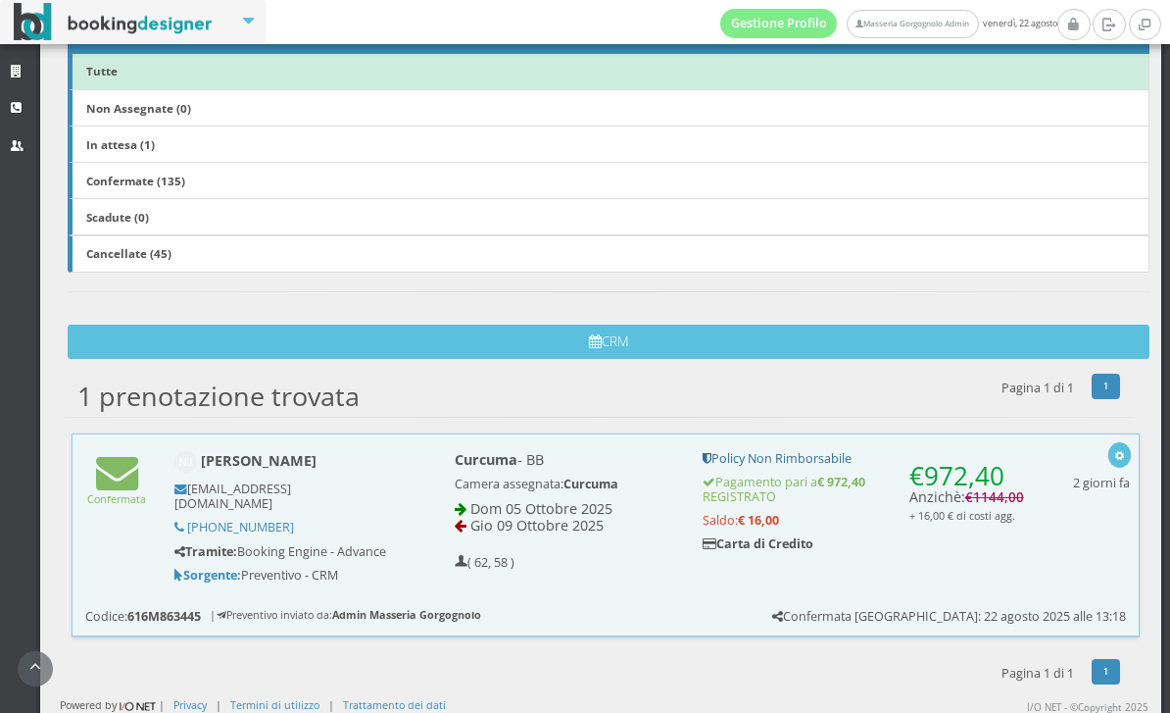
click at [212, 146] on link "In attesa (1)" at bounding box center [609, 143] width 1082 height 37
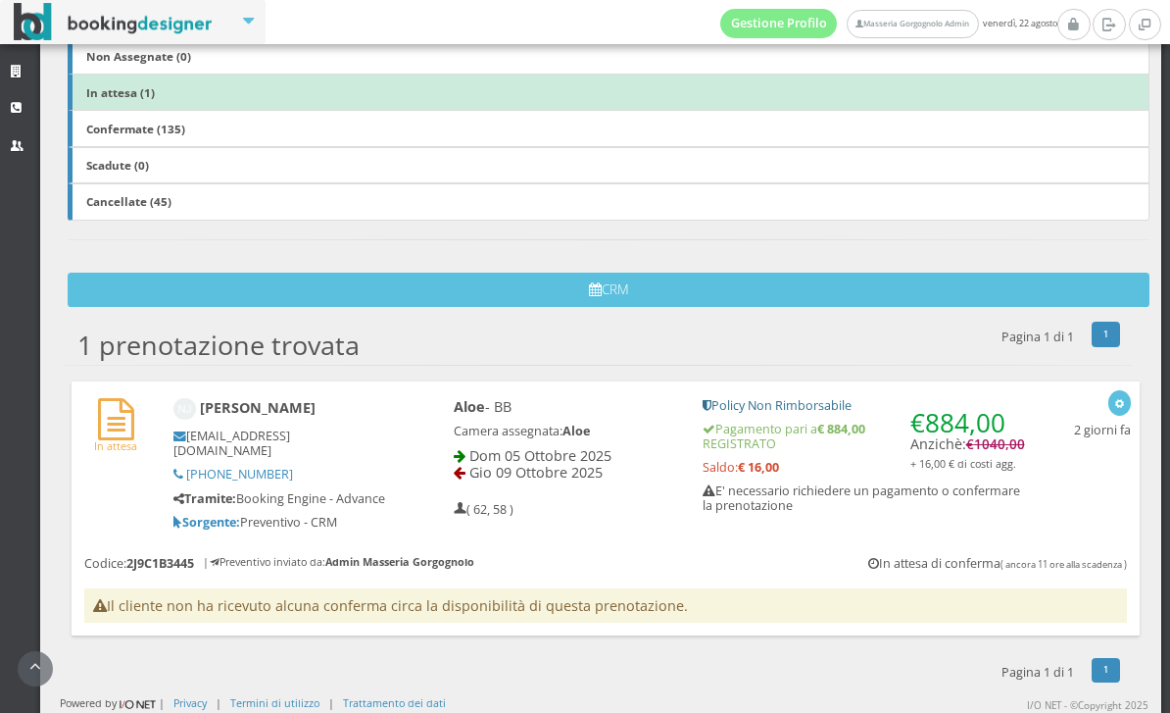
scroll to position [393, 0]
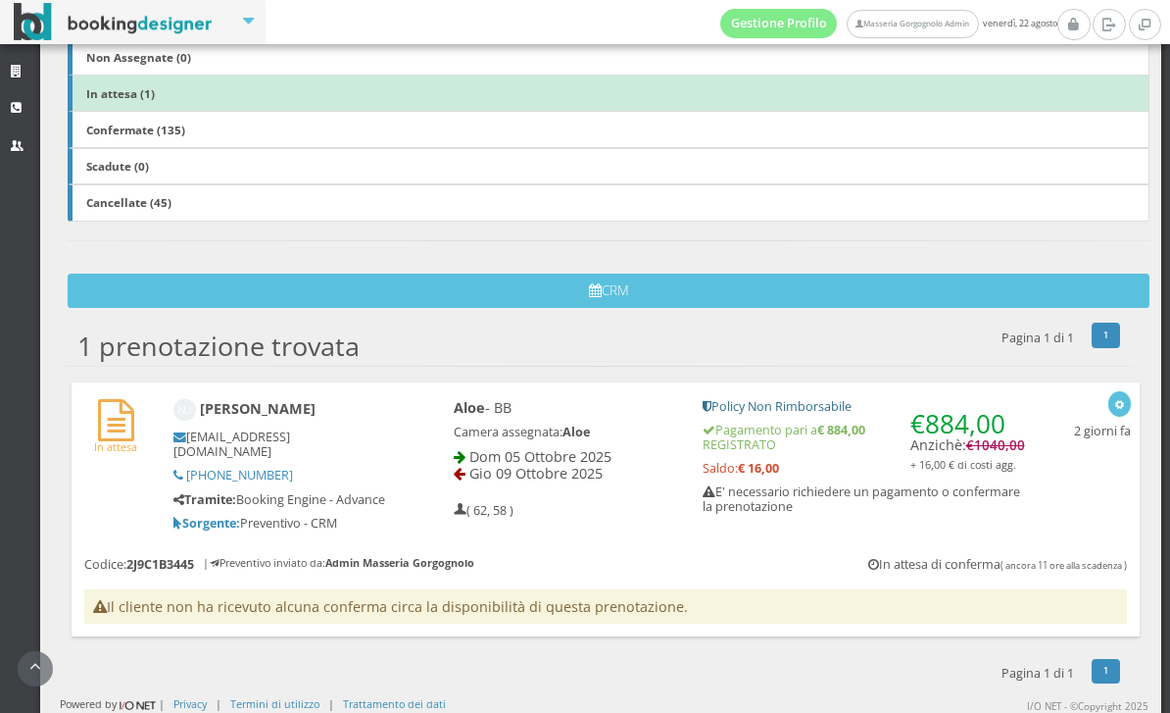
click at [661, 513] on div "Aloe - BB Camera assegnata: Aloe Dom 05 Ottobre 2025 Gio 09 Ottobre 2025 ( 62, …" at bounding box center [565, 458] width 249 height 137
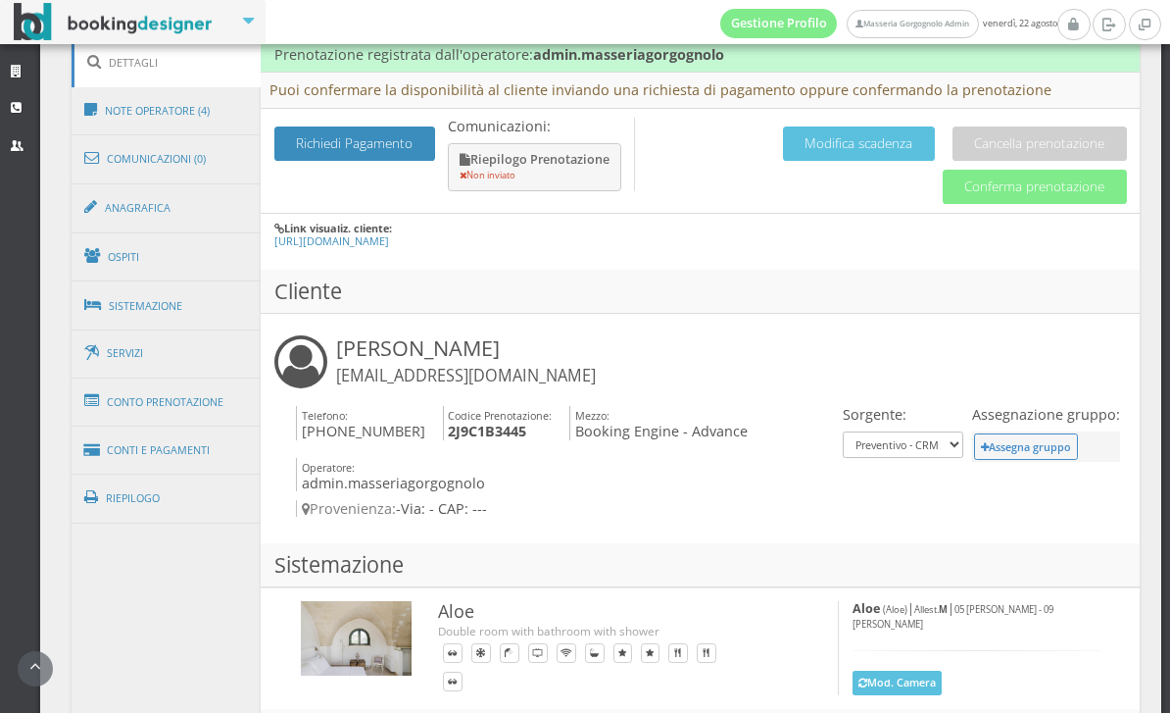
scroll to position [980, 0]
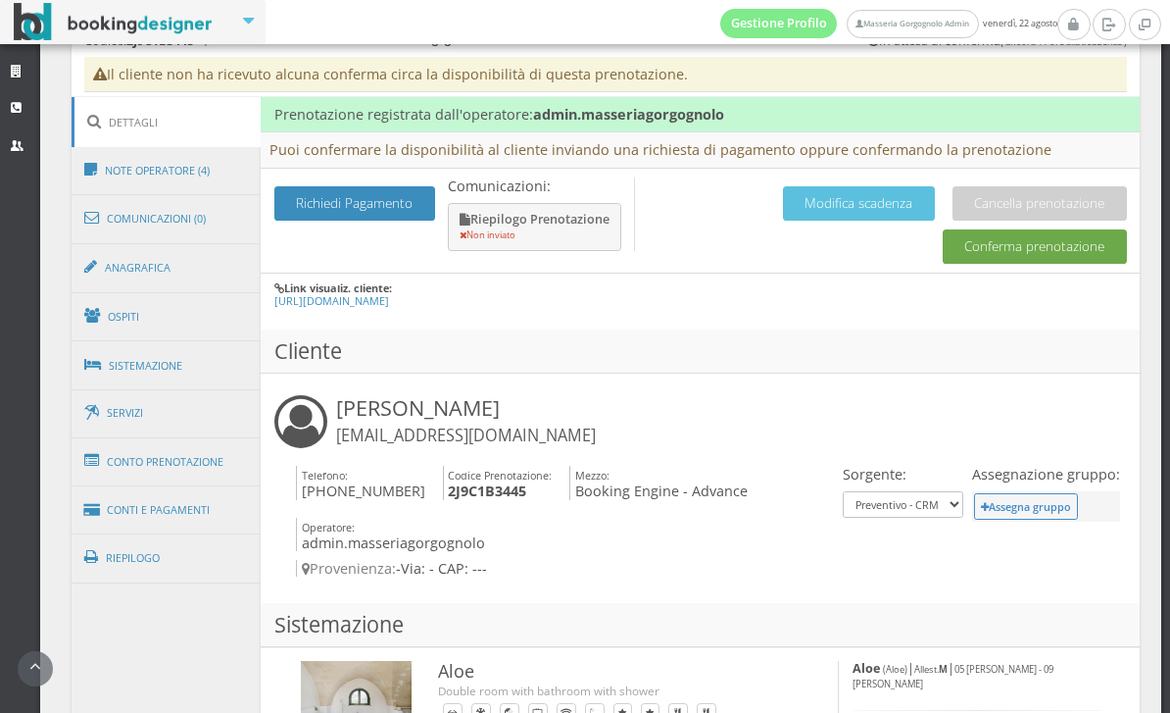
click at [1033, 256] on button "Conferma prenotazione" at bounding box center [1035, 246] width 184 height 34
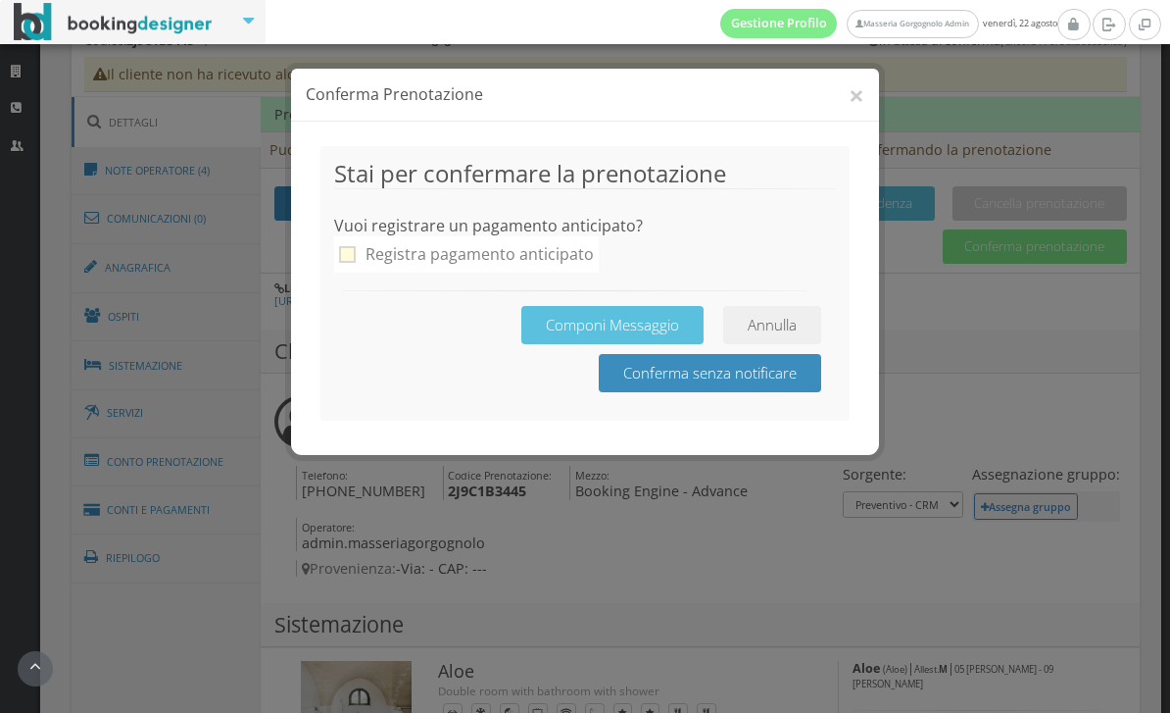
click at [566, 255] on div "Registra pagamento anticipato" at bounding box center [480, 254] width 228 height 26
checkbox input "true"
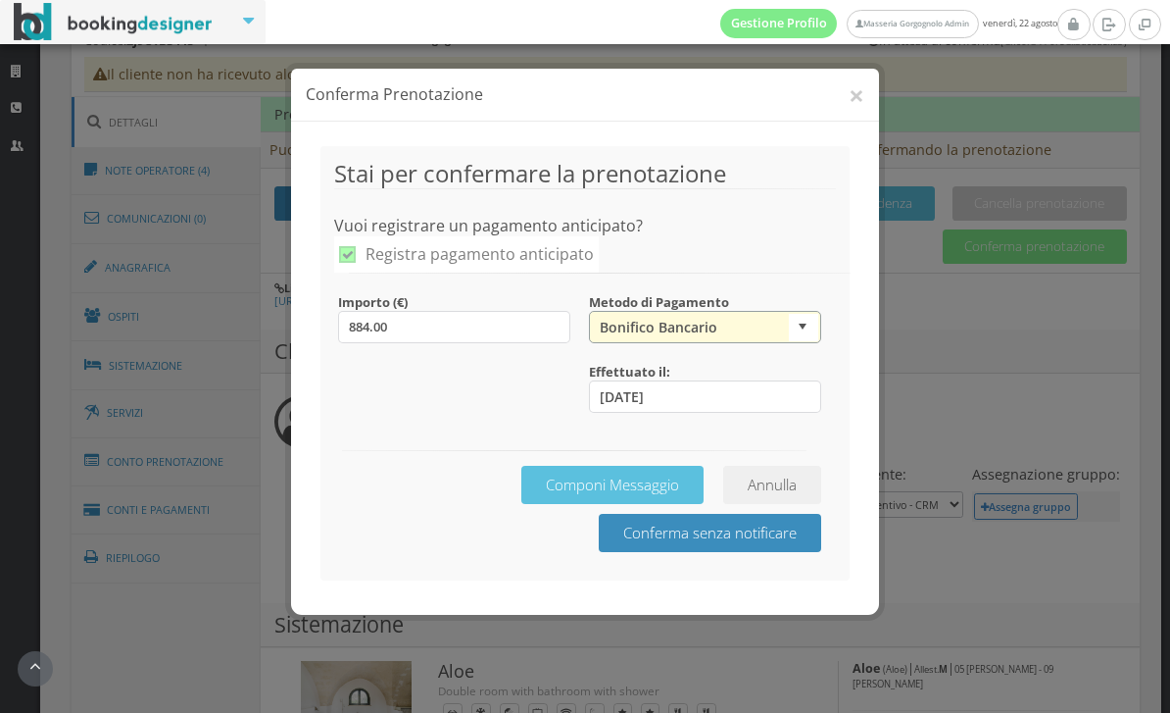
click at [801, 325] on select "Bonifico Bancario Carta di Credito Pay By Link Contanti Assegno Bancario Assegn…" at bounding box center [705, 327] width 232 height 32
select select "2317"
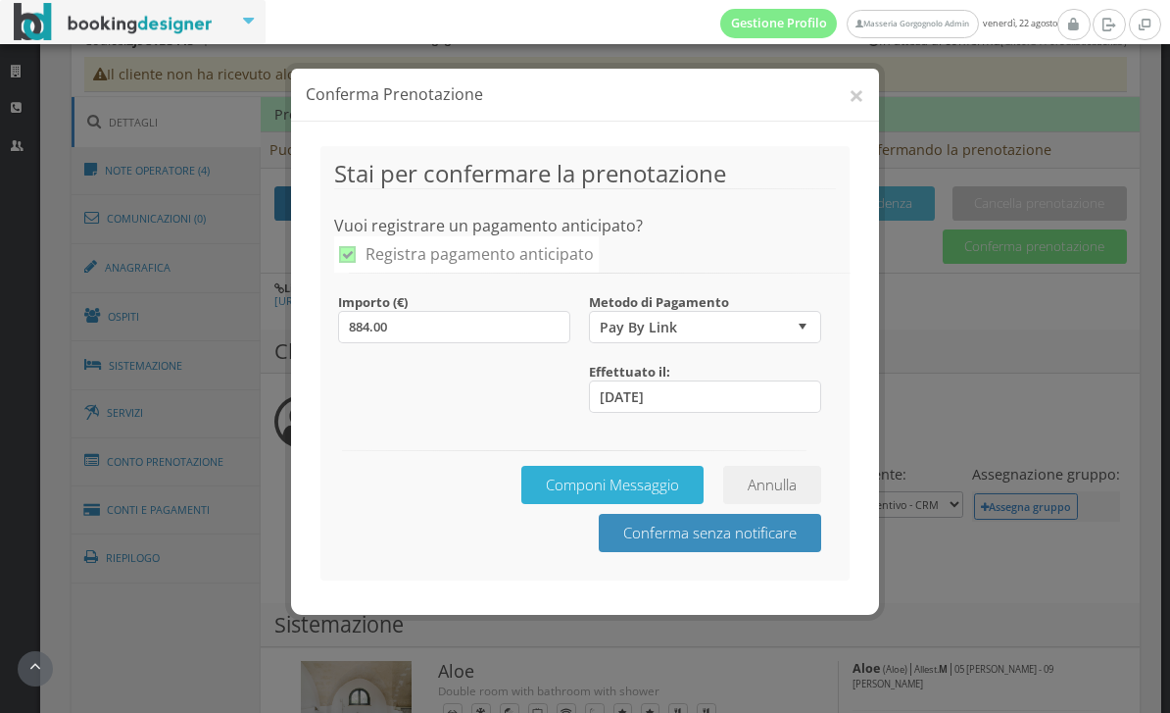
click at [664, 485] on button "Componi Messaggio" at bounding box center [612, 485] width 182 height 38
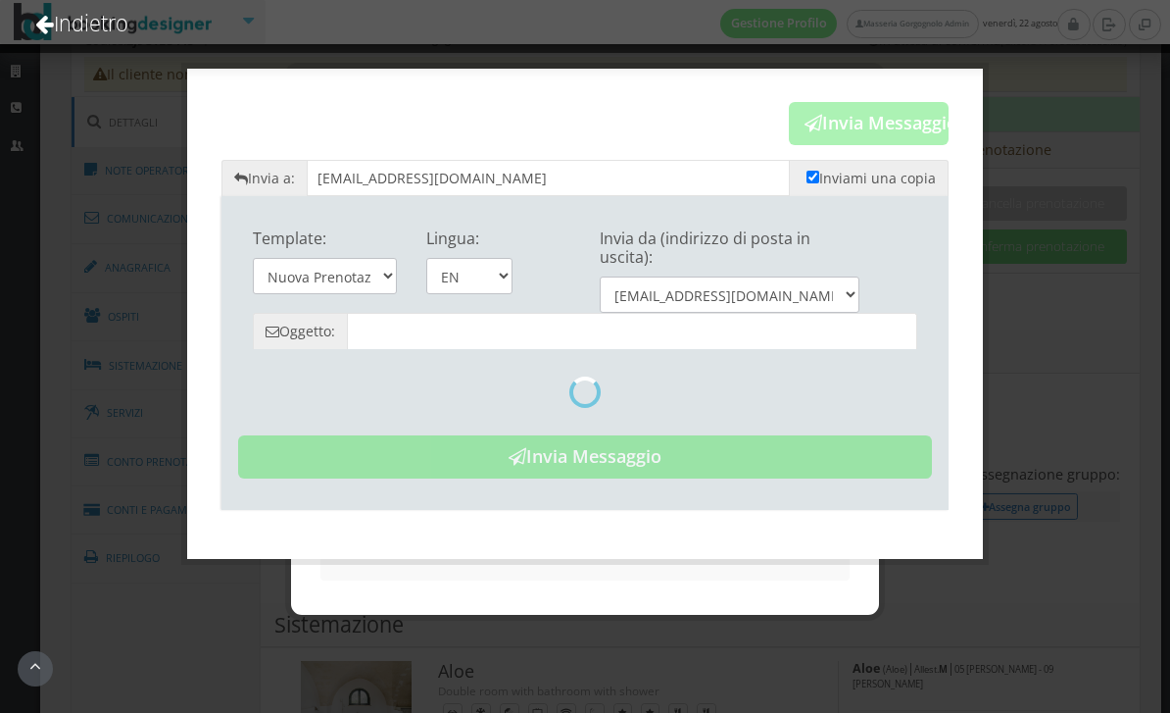
type input "Reservation Confirmed - Masseria Gorgognolo"
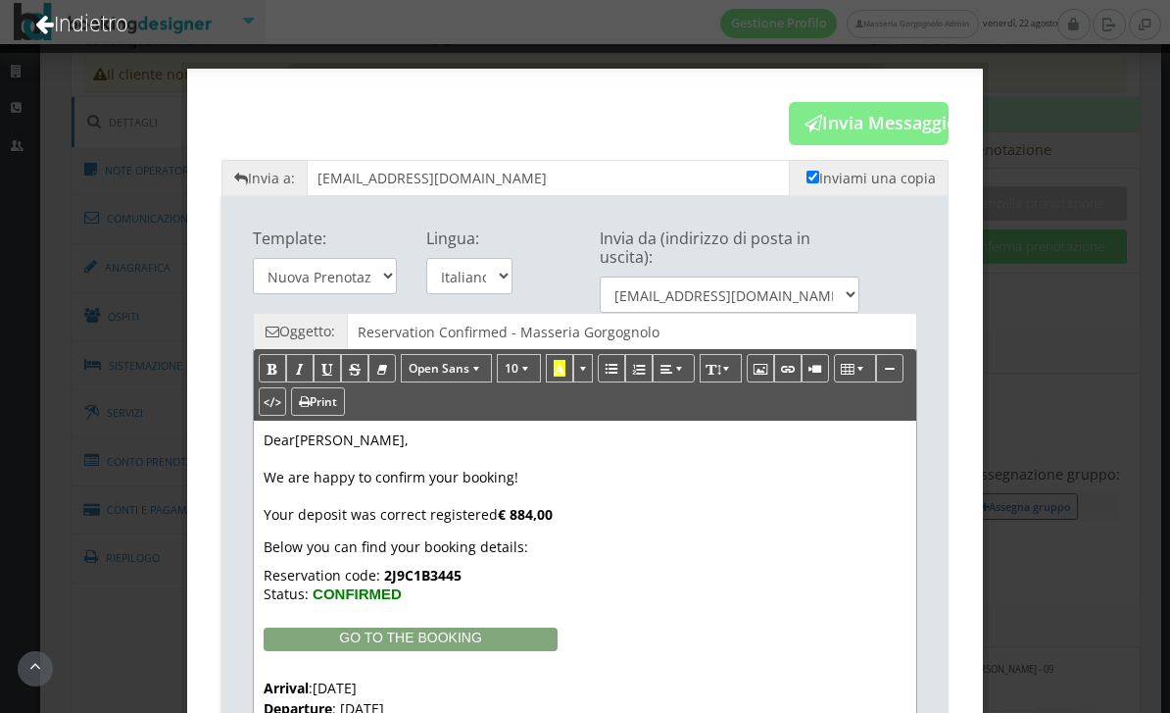
scroll to position [0, 0]
click at [918, 126] on button "Invia Messaggio" at bounding box center [869, 123] width 160 height 43
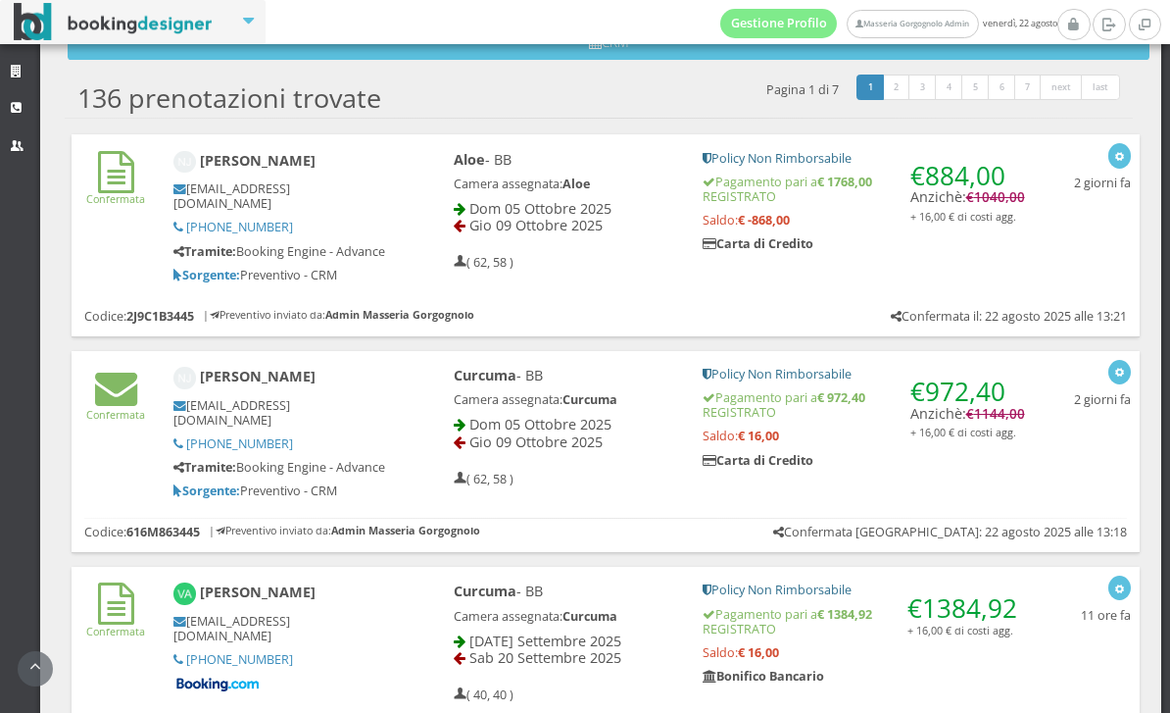
scroll to position [660, 0]
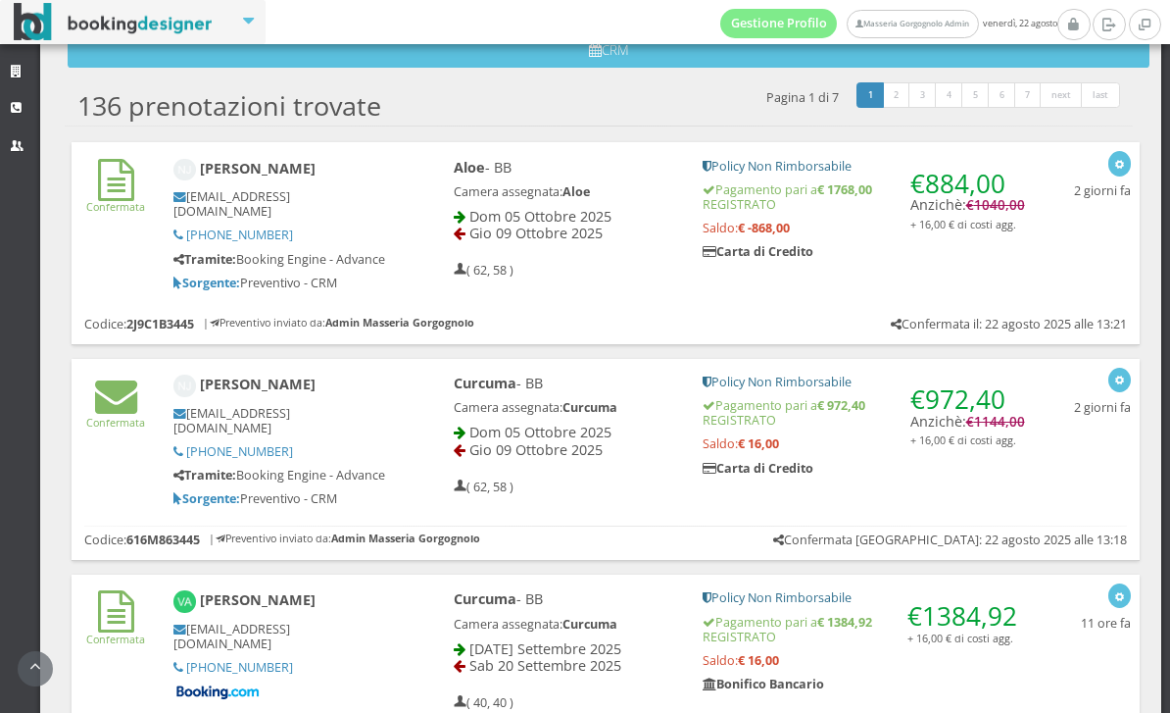
click at [911, 275] on div "€ 884,00 Anzichè: € 1040,00 + 16,00 € di costi agg. Policy Non Rimborsabile Pag…" at bounding box center [864, 215] width 348 height 131
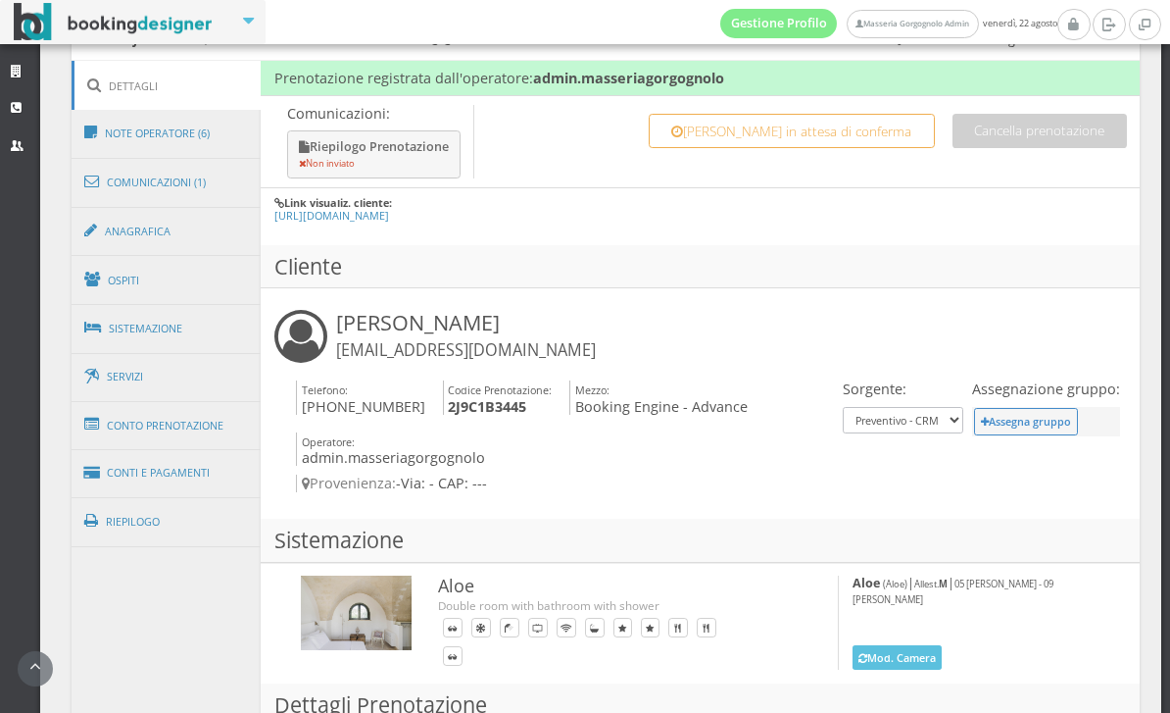
scroll to position [1026, 0]
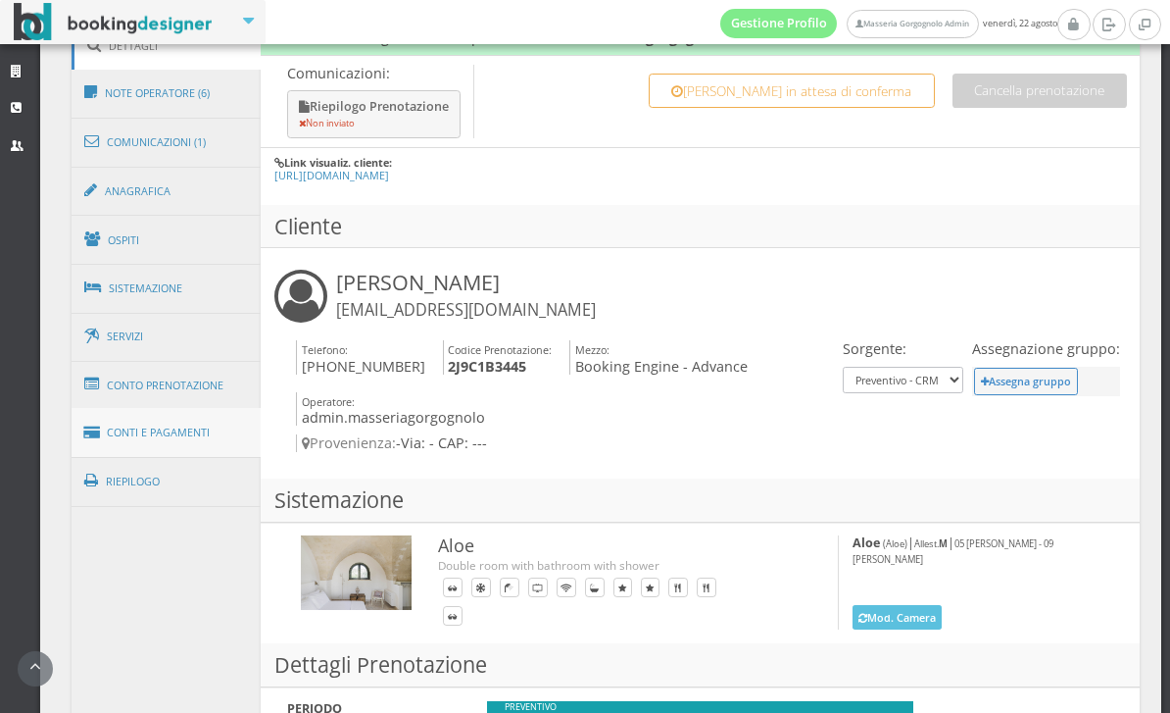
click at [194, 435] on link "Conti e Pagamenti" at bounding box center [167, 433] width 190 height 50
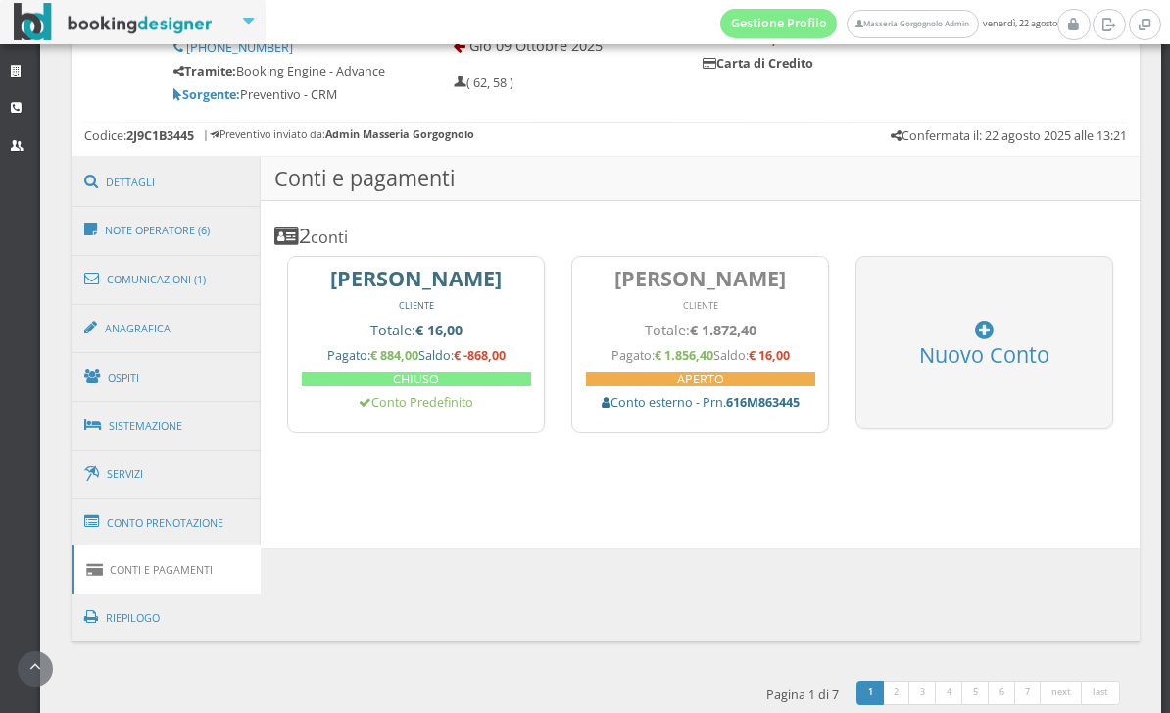
click at [506, 357] on b "€ -868,00" at bounding box center [480, 355] width 52 height 17
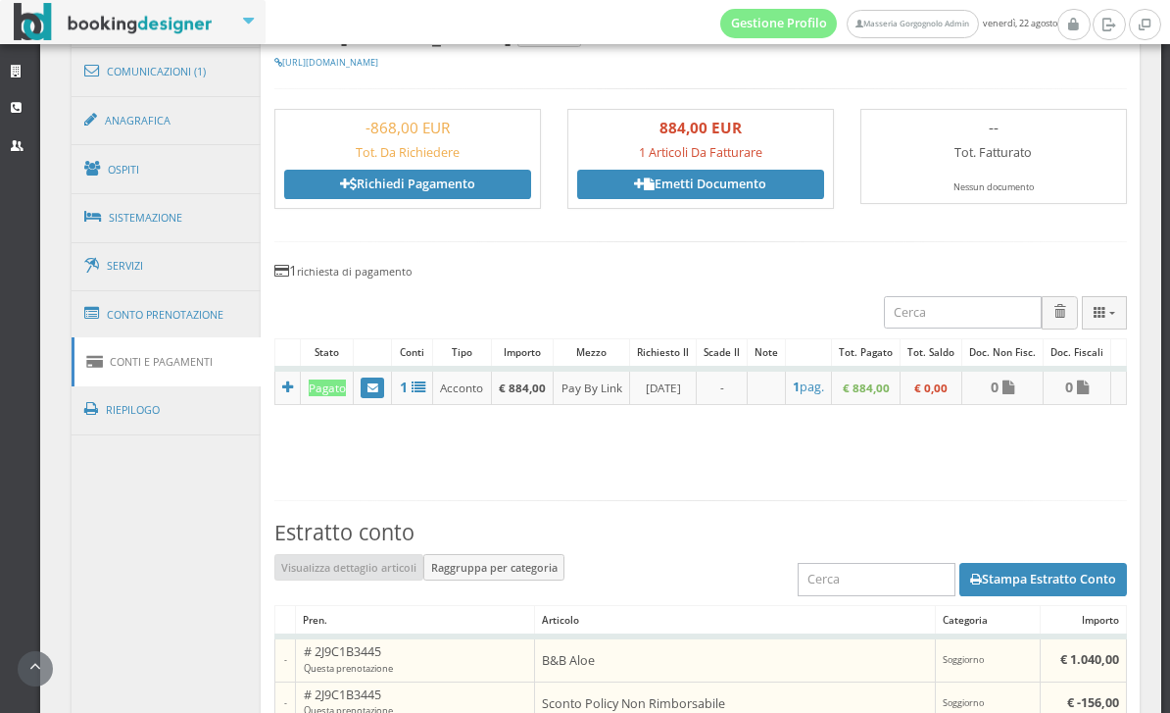
scroll to position [1150, 0]
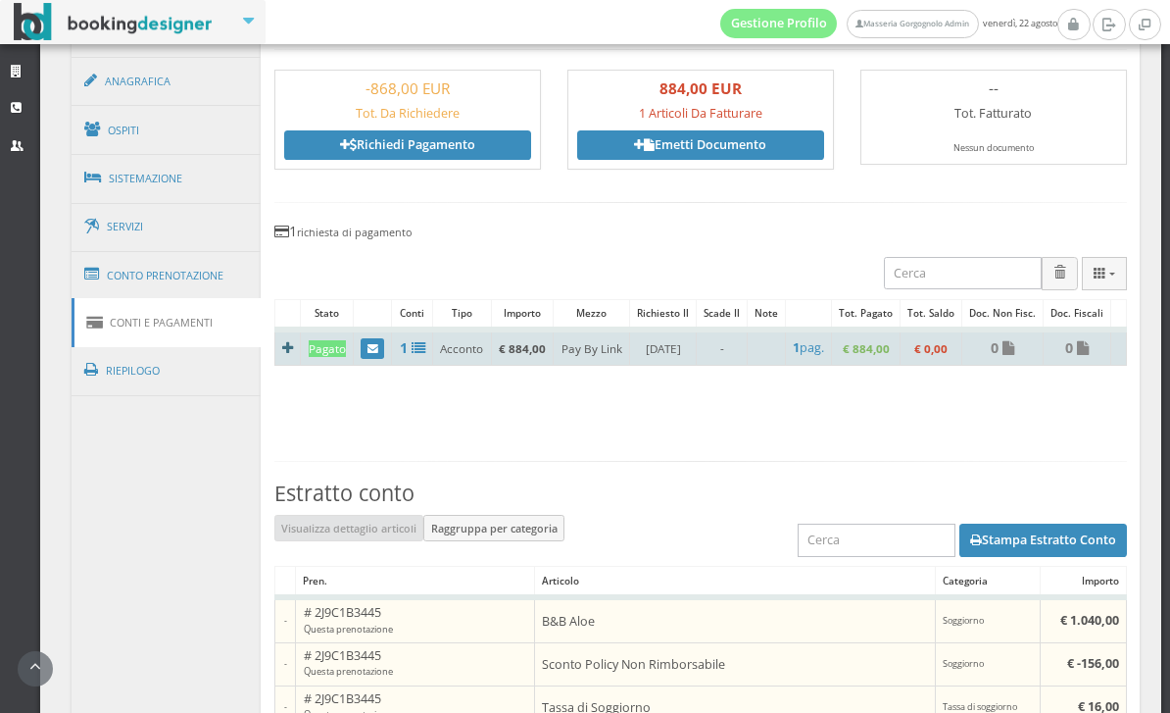
click at [290, 356] on h4 at bounding box center [287, 347] width 11 height 17
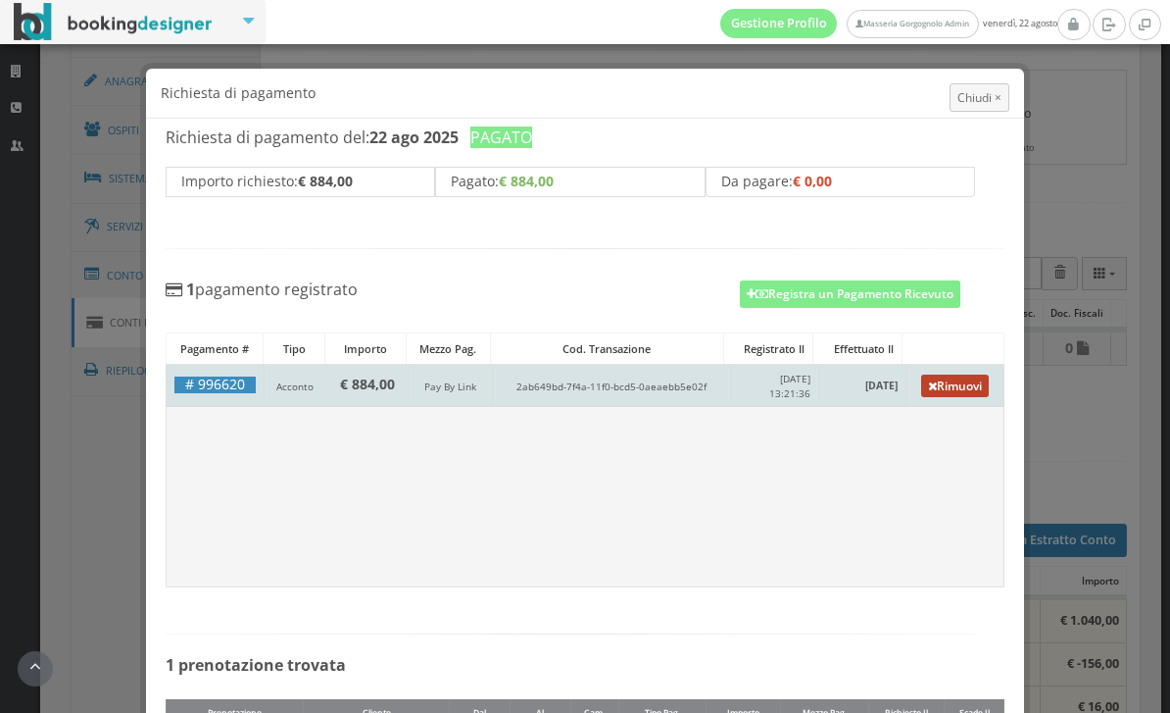
click at [970, 386] on link "Rimuovi" at bounding box center [955, 385] width 68 height 23
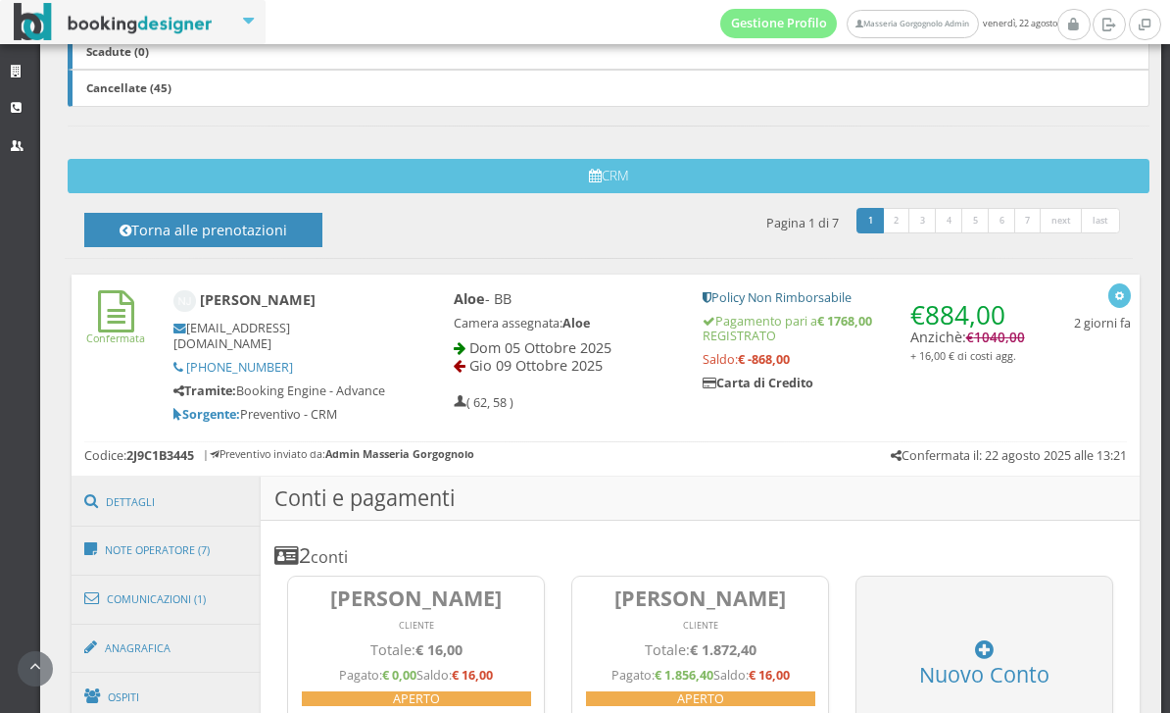
scroll to position [500, 0]
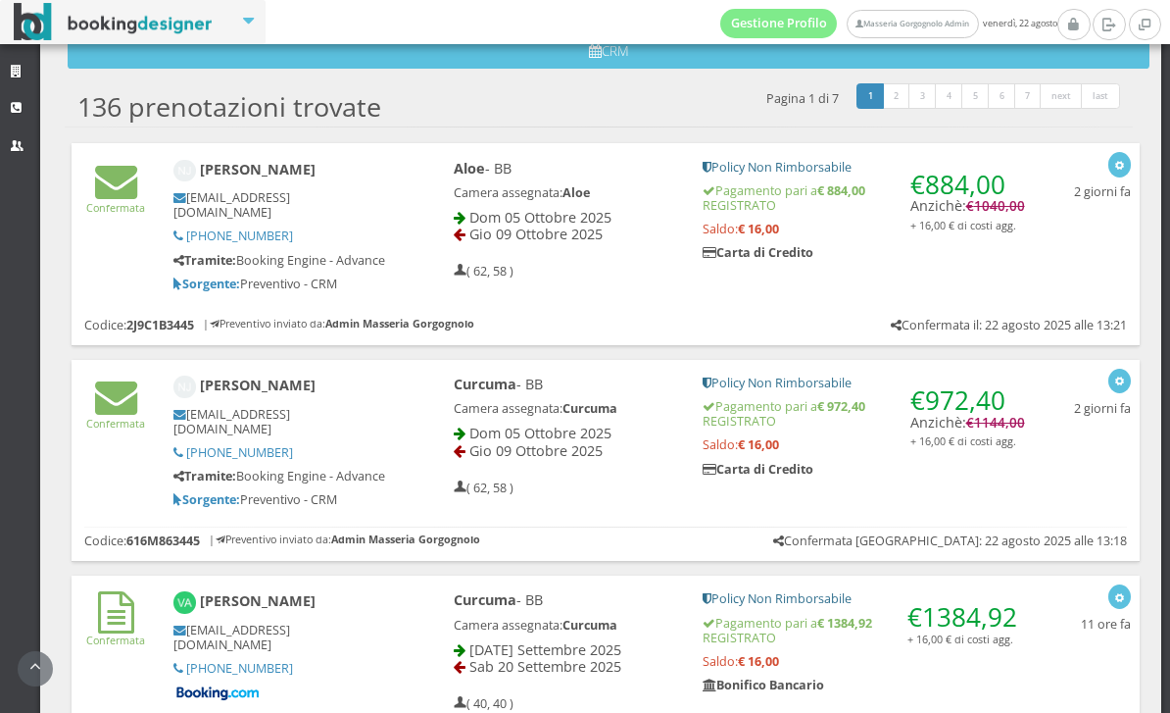
scroll to position [682, 0]
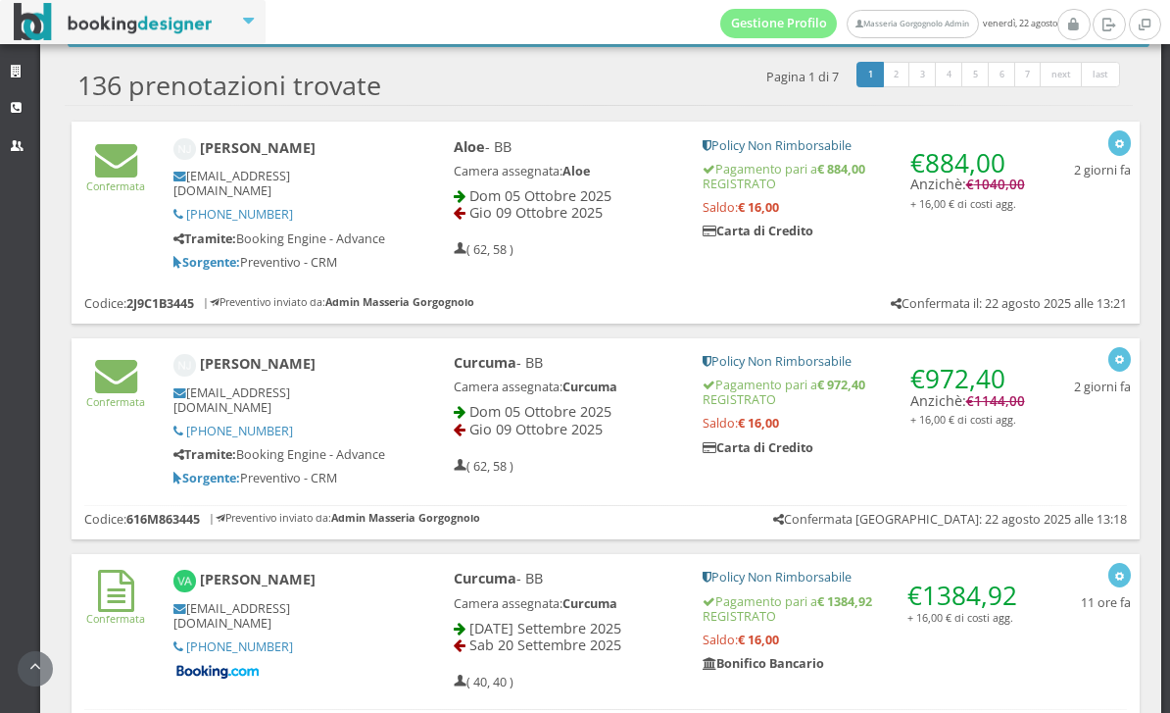
click at [640, 453] on div "( 62, 58 )" at bounding box center [565, 452] width 222 height 13
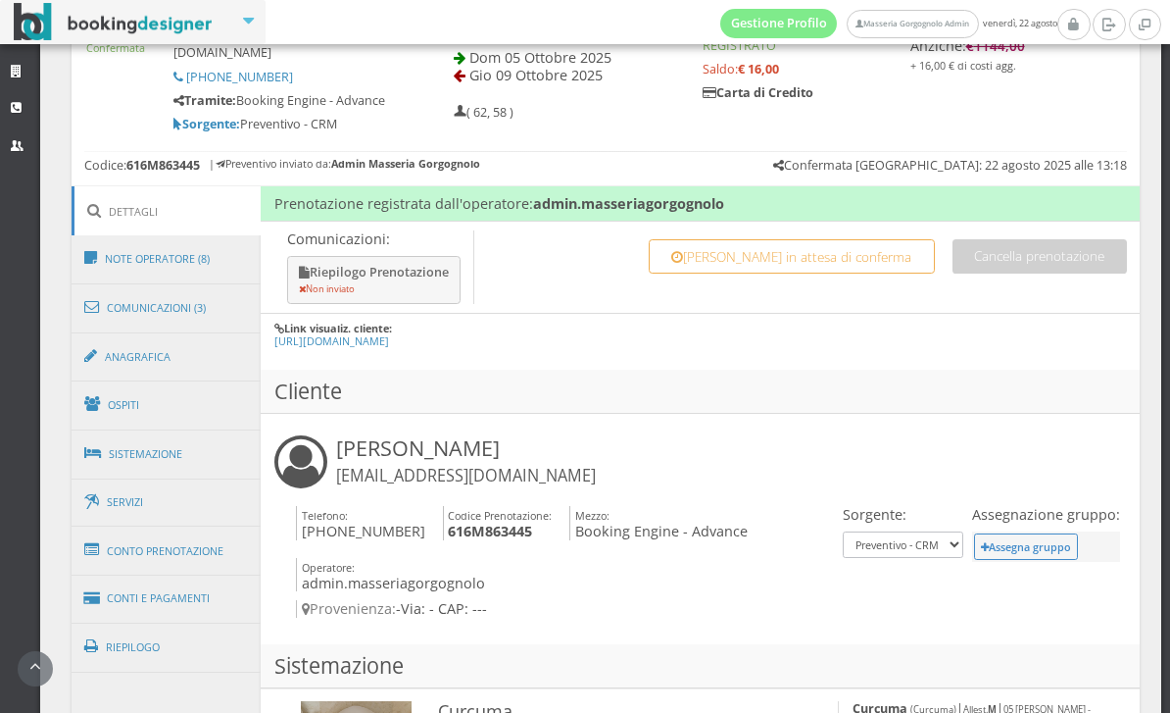
scroll to position [836, 0]
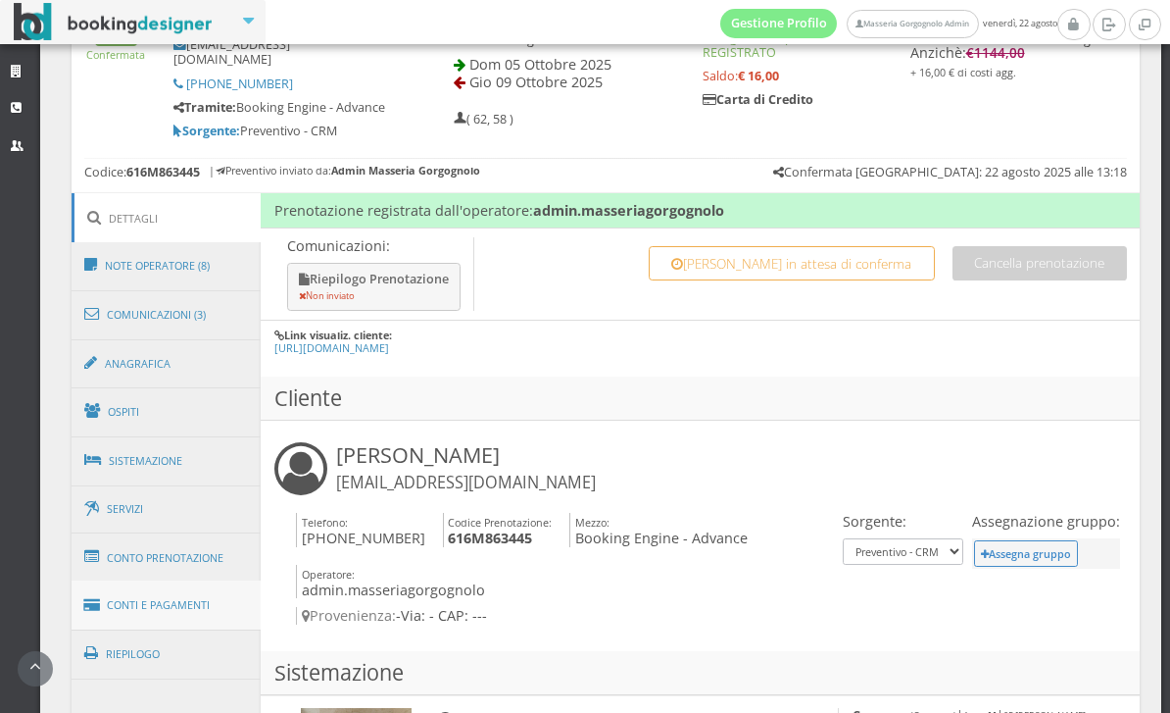
click at [214, 590] on link "Conti e Pagamenti" at bounding box center [167, 605] width 190 height 50
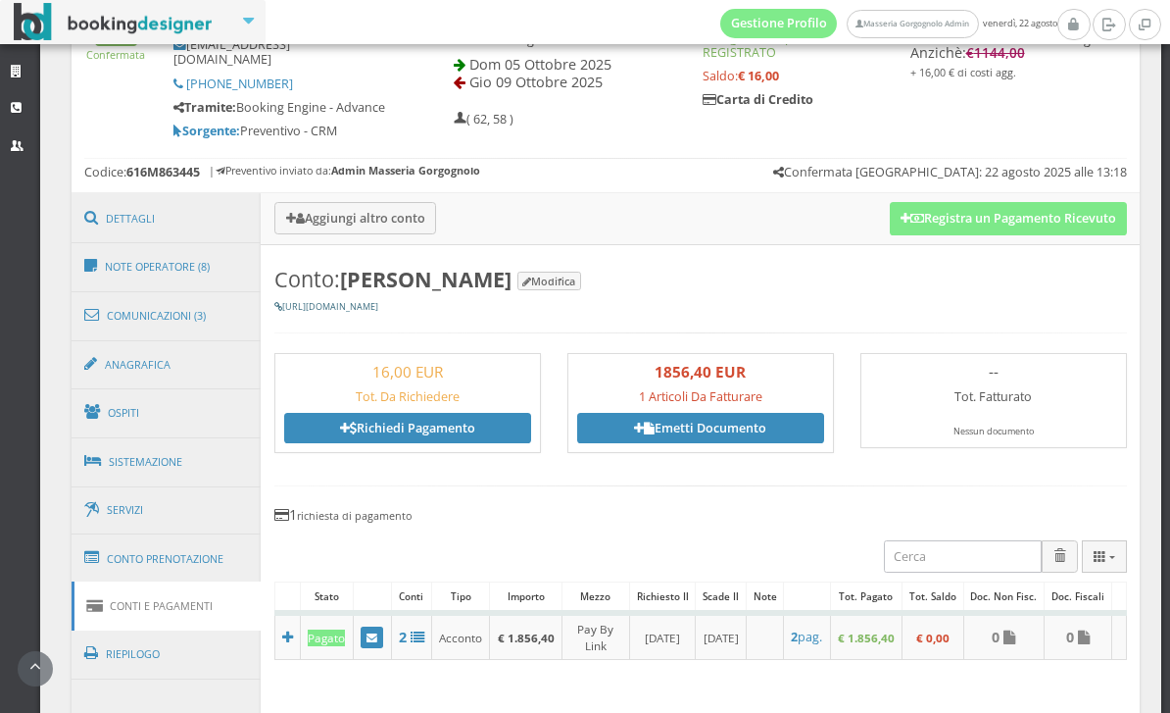
click at [378, 300] on link "[URL][DOMAIN_NAME]" at bounding box center [326, 306] width 104 height 13
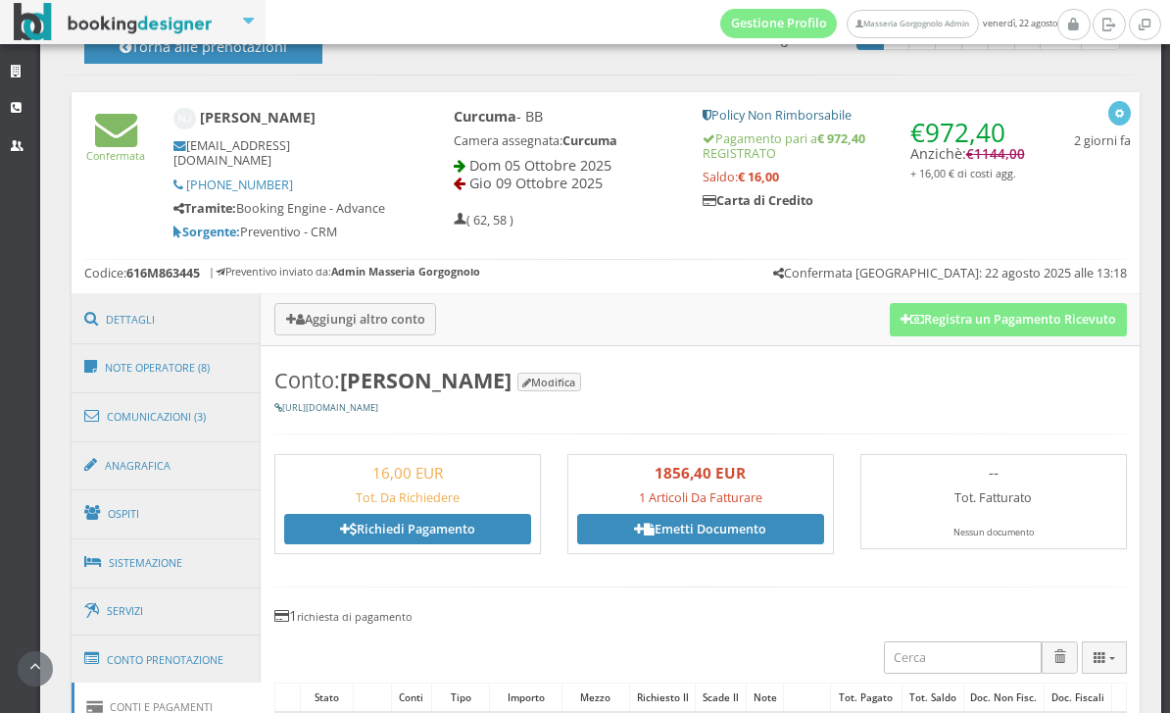
scroll to position [563, 0]
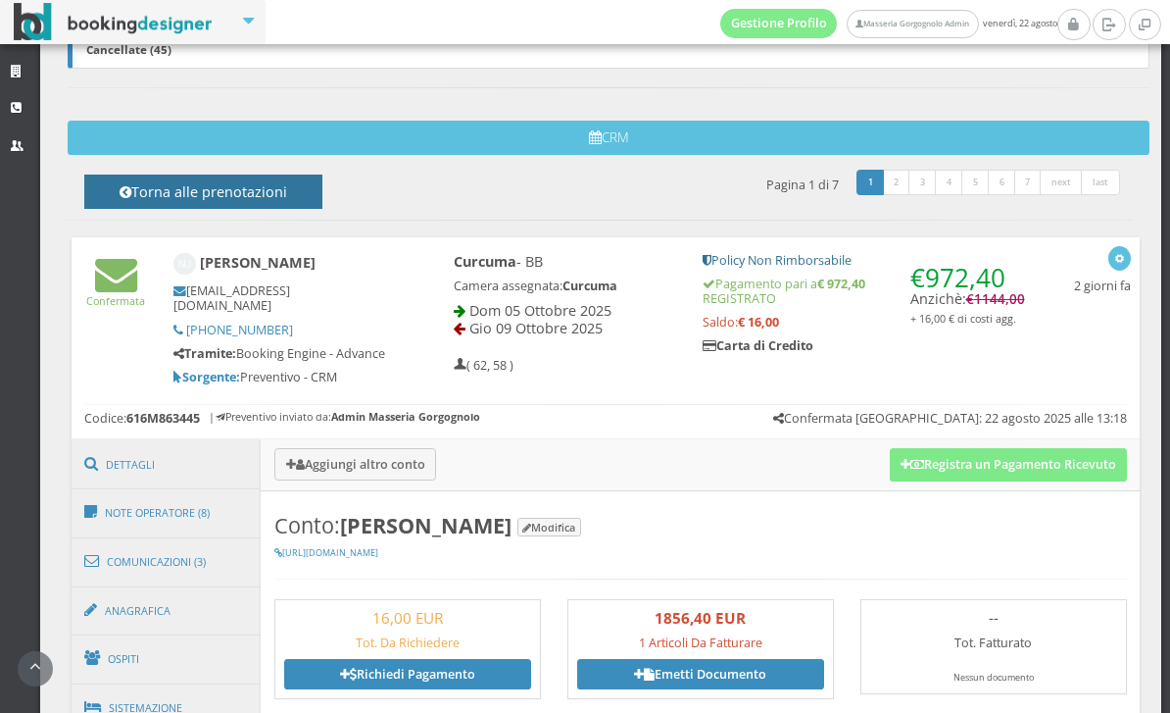
click at [322, 177] on button "Torna alle prenotazioni" at bounding box center [203, 191] width 238 height 34
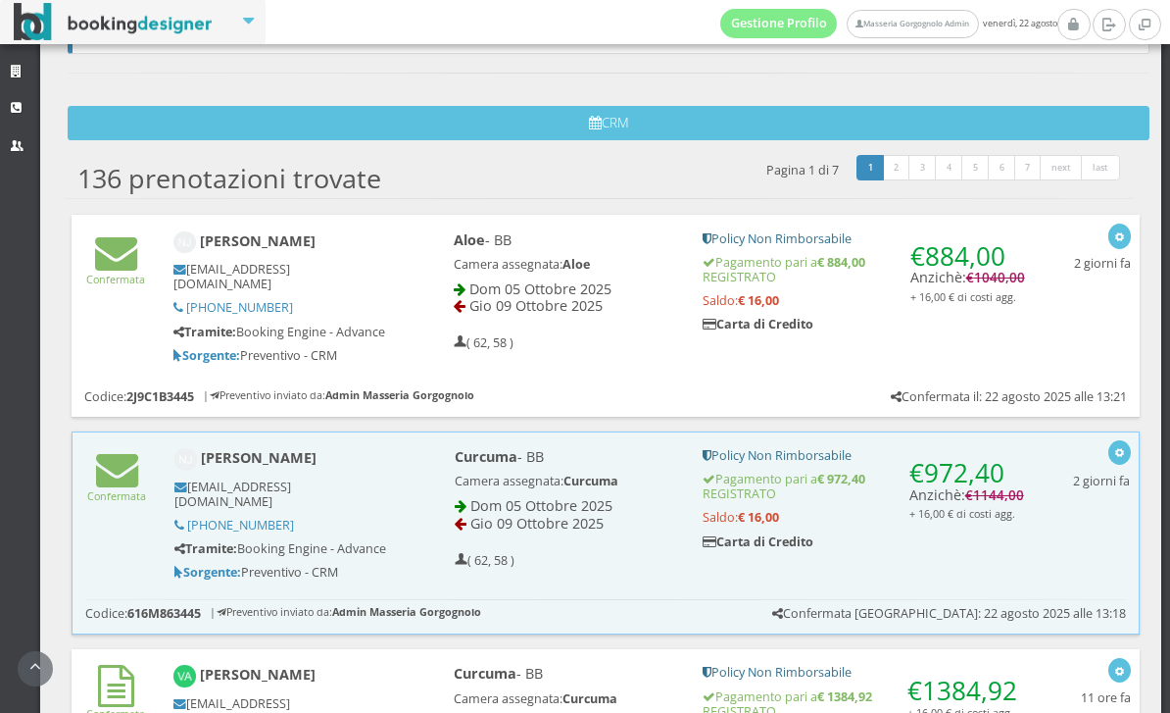
scroll to position [629, 0]
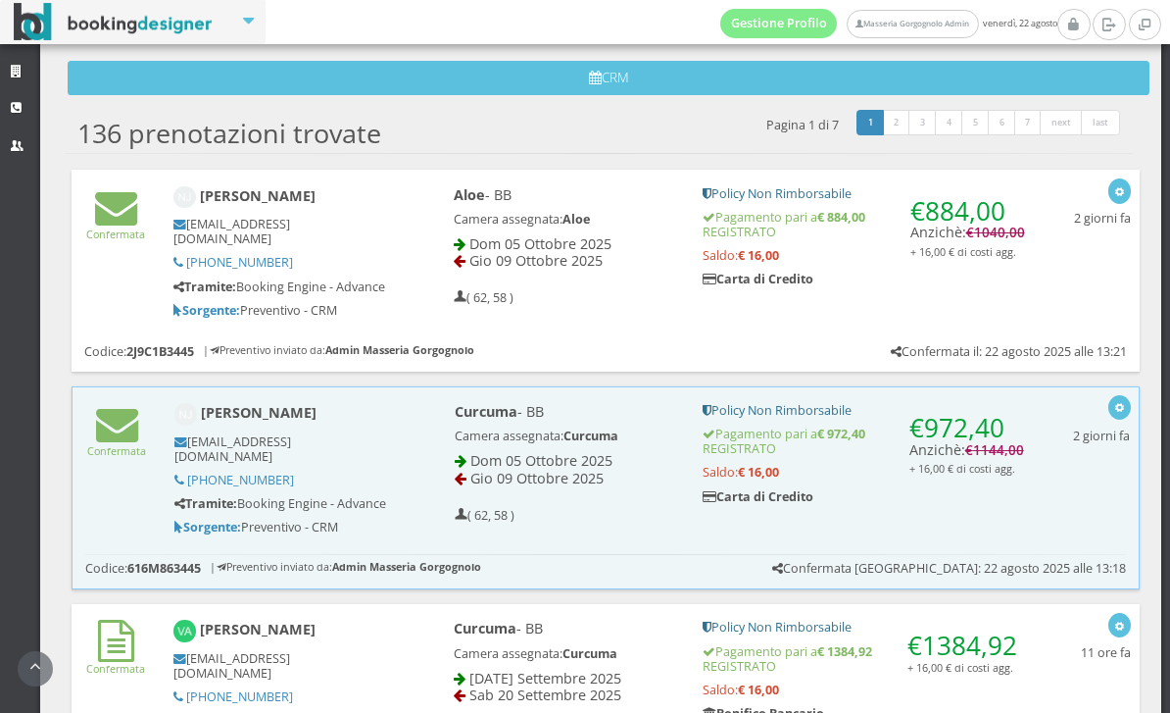
click at [691, 306] on div "Aloe - BB Camera assegnata: Aloe Dom 05 Ottobre 2025 Gio 09 Ottobre 2025 ( 62, …" at bounding box center [738, 245] width 623 height 137
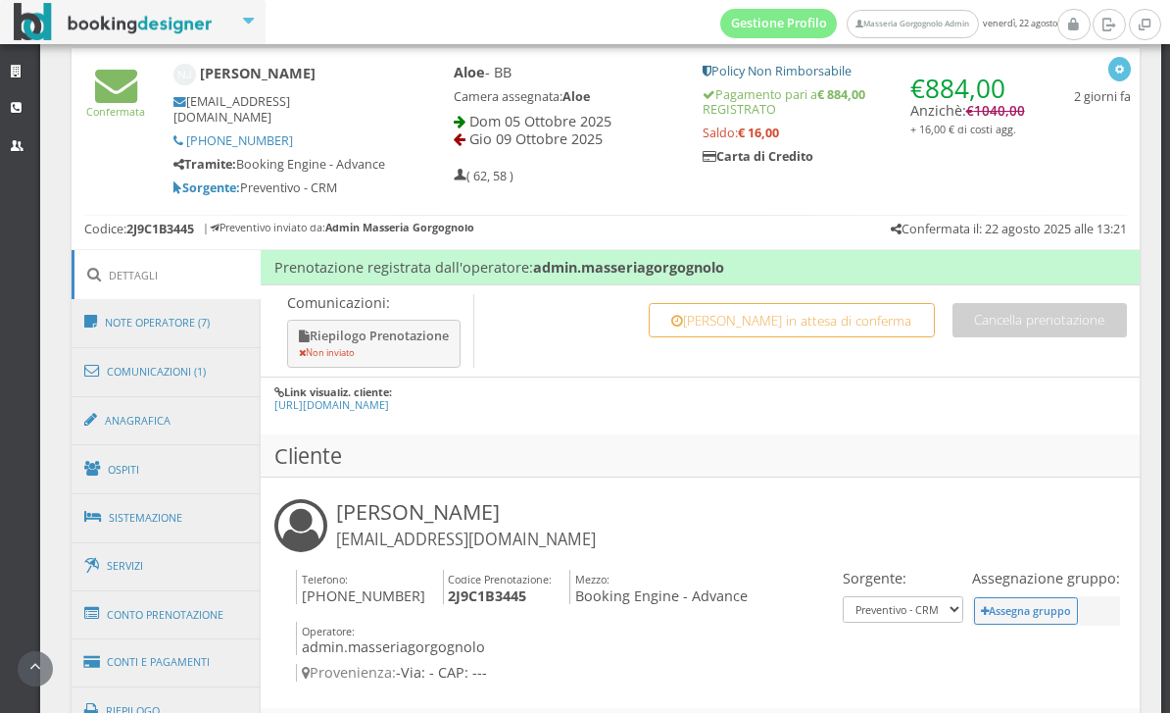
scroll to position [801, 0]
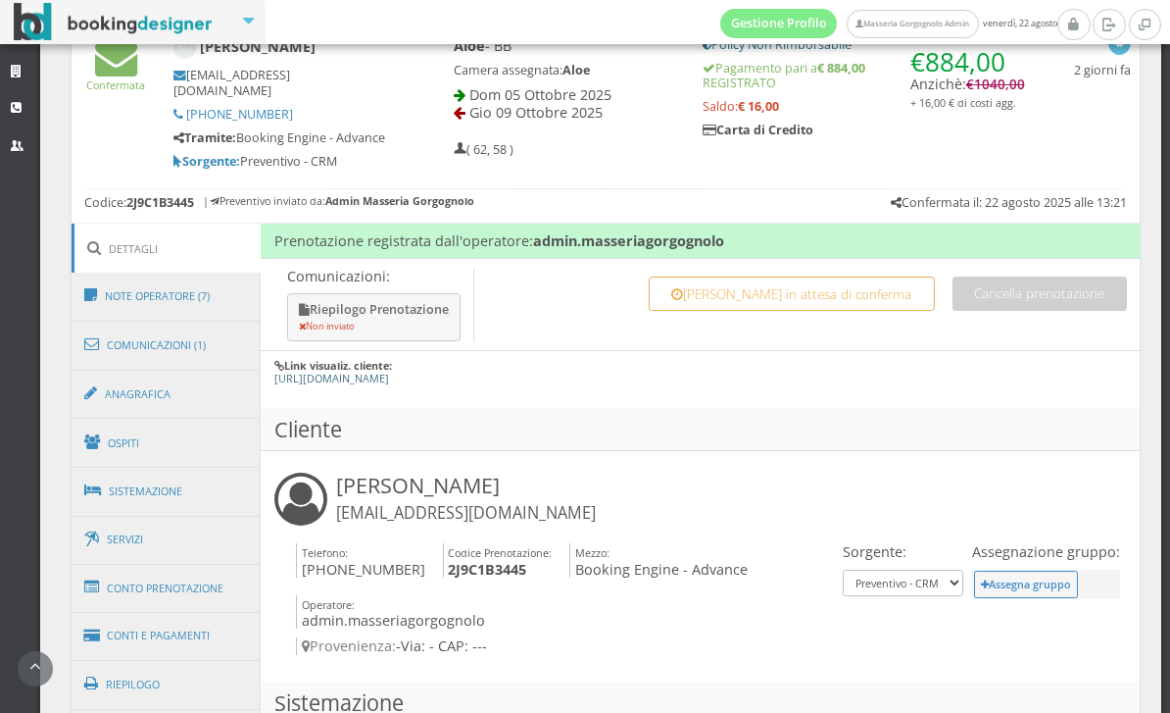
click at [389, 374] on link "[URL][DOMAIN_NAME]" at bounding box center [331, 377] width 115 height 15
